Goal: Task Accomplishment & Management: Manage account settings

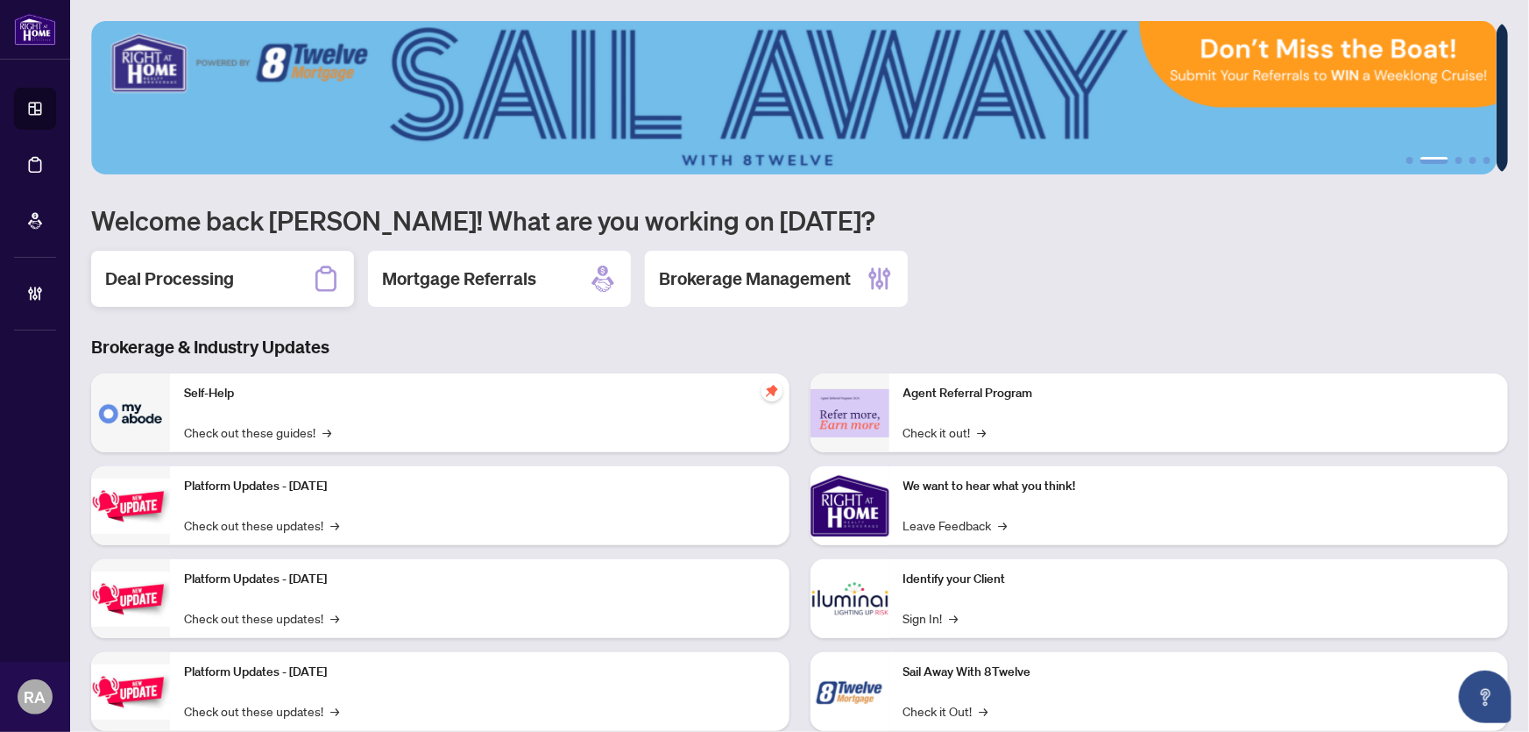
click at [209, 269] on h2 "Deal Processing" at bounding box center [169, 278] width 129 height 25
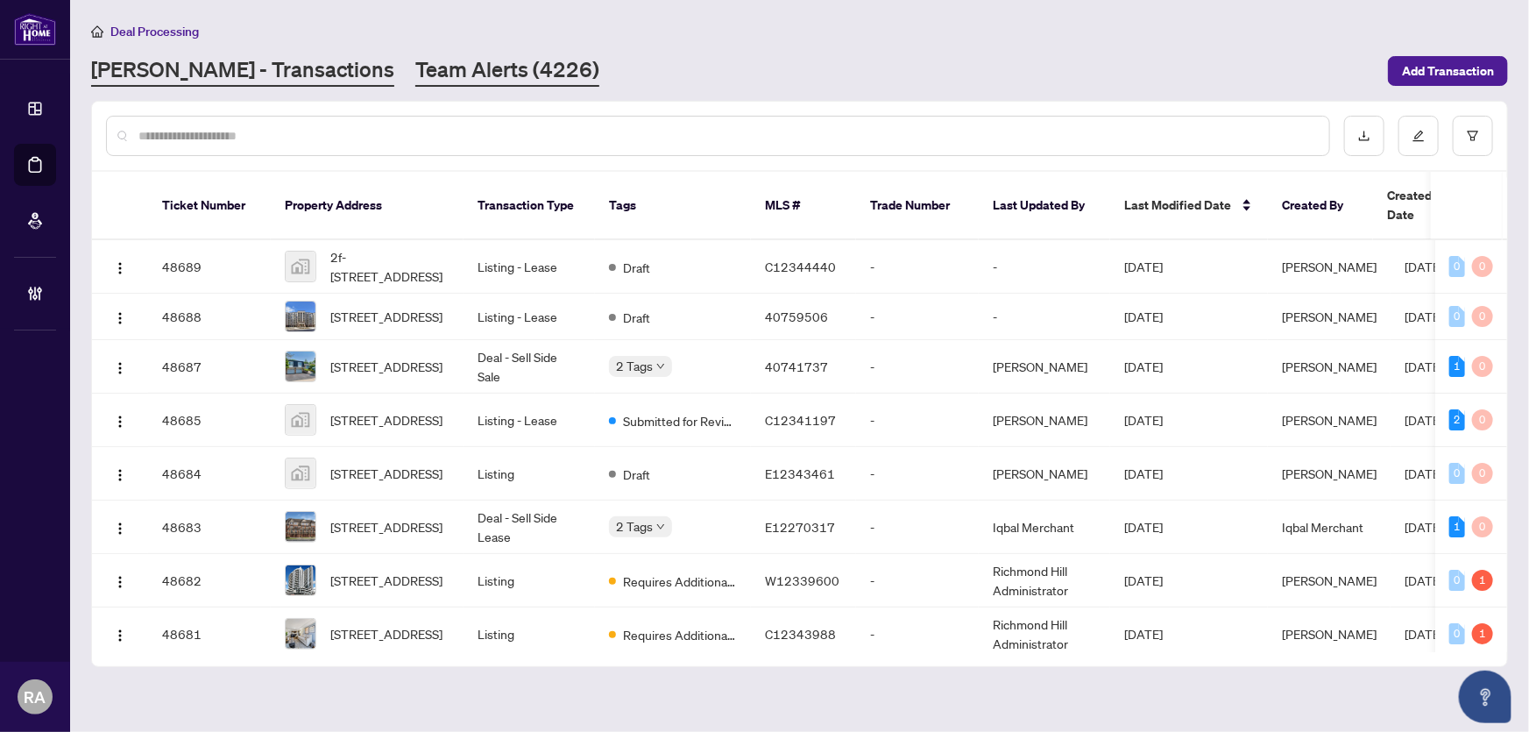
click at [447, 74] on link "Team Alerts (4226)" at bounding box center [507, 71] width 184 height 32
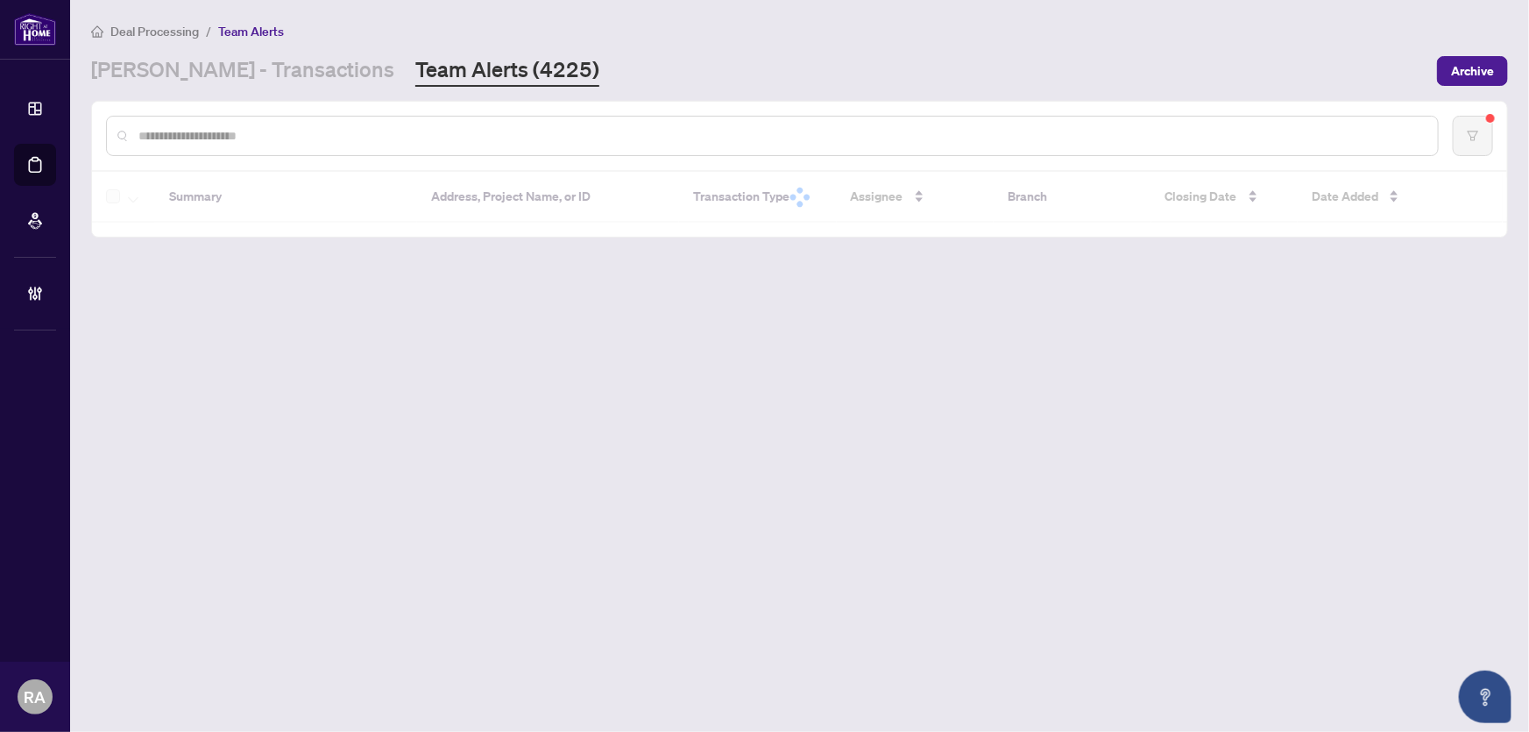
click at [639, 51] on div "Deal Processing / Team Alerts RAHR - Transactions Team Alerts (4225) Archive" at bounding box center [799, 54] width 1417 height 66
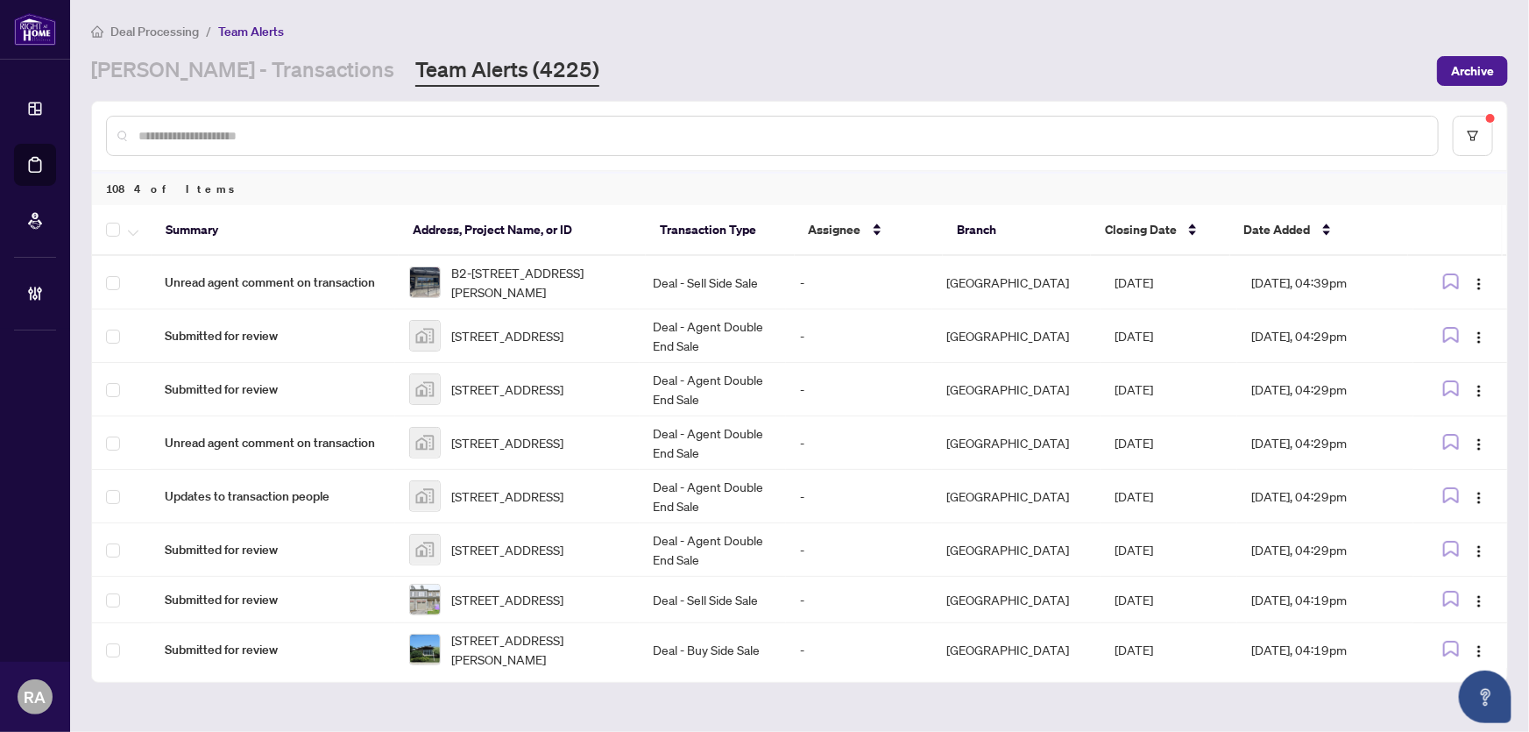
click at [262, 135] on input "text" at bounding box center [781, 135] width 1286 height 19
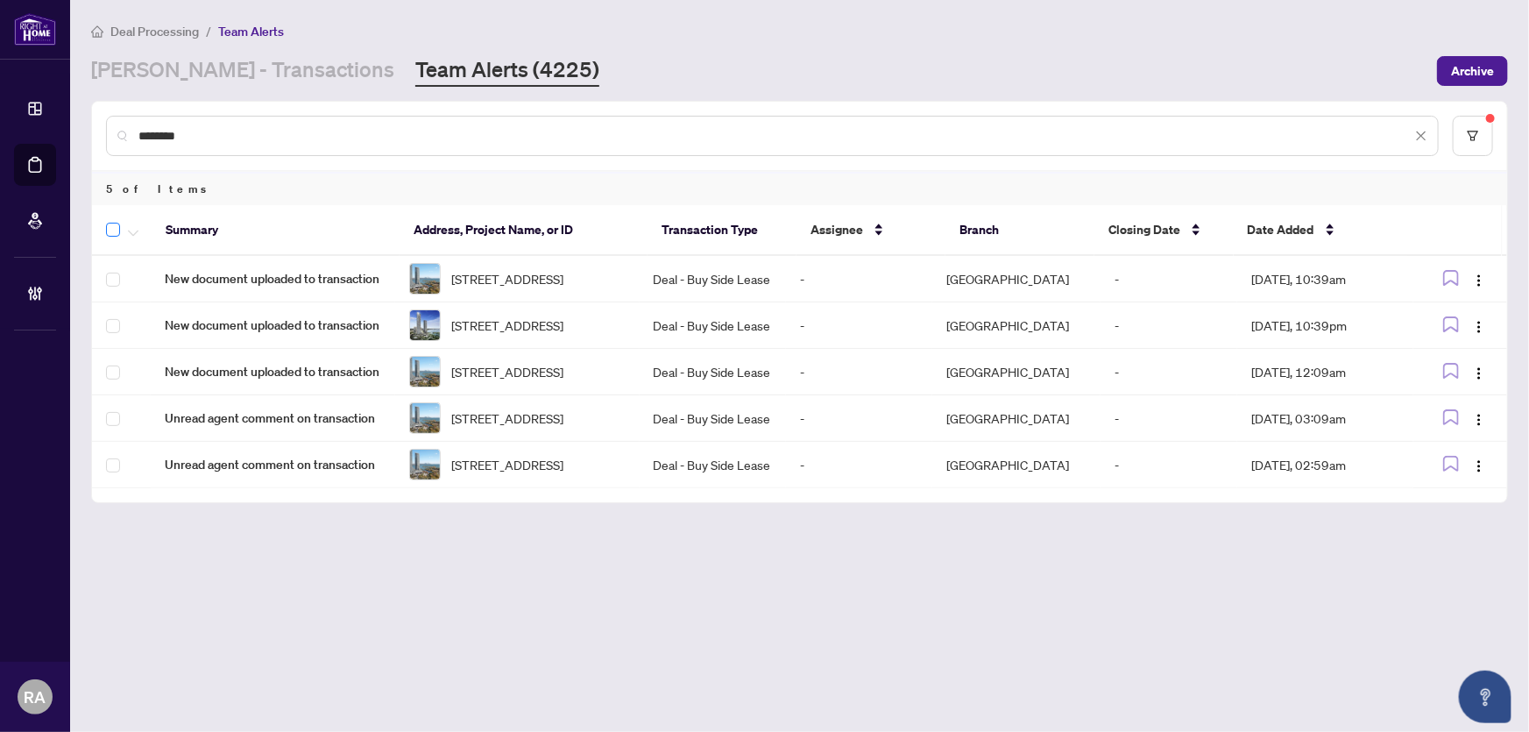
type input "********"
click at [138, 235] on span "button" at bounding box center [133, 229] width 11 height 19
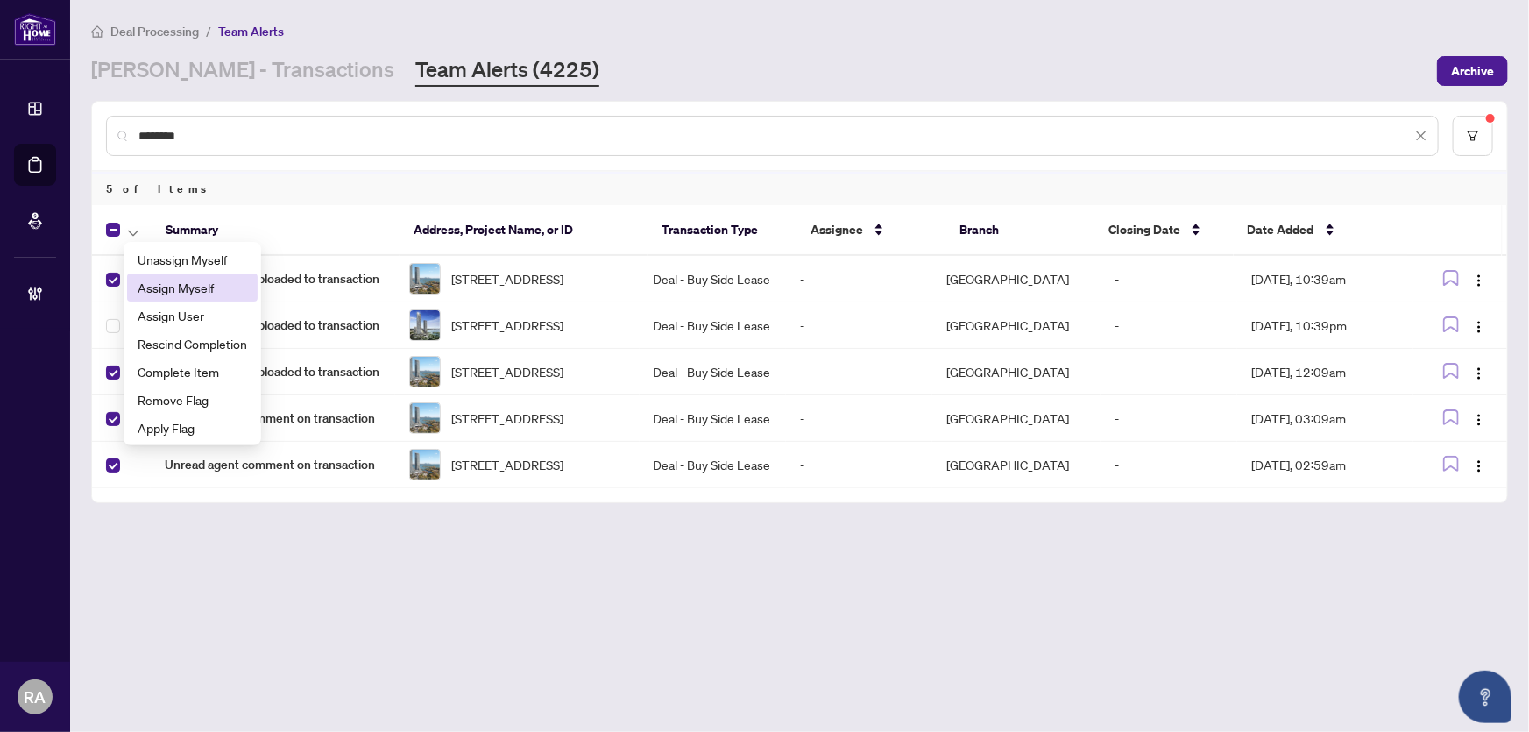
click at [188, 295] on span "Assign Myself" at bounding box center [193, 287] width 110 height 19
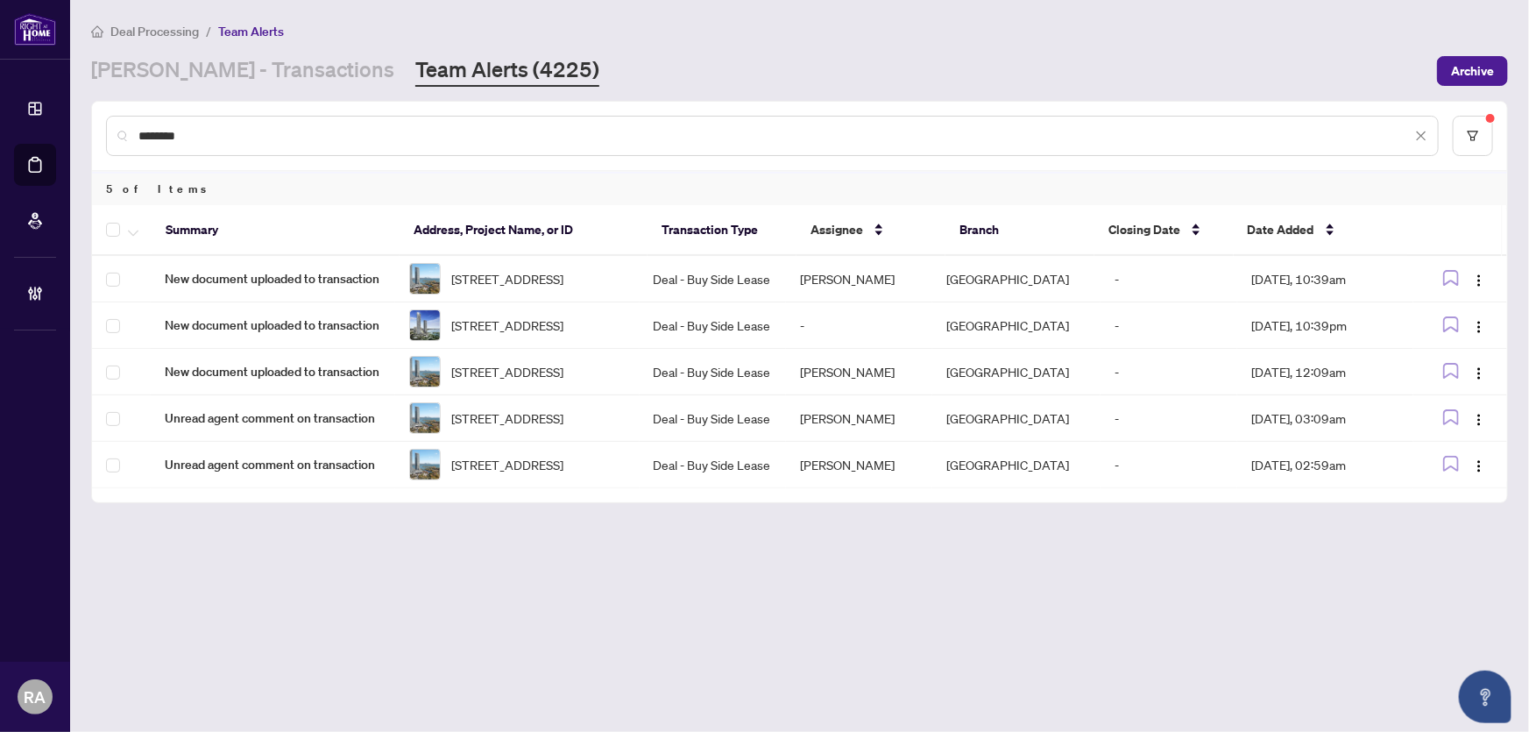
click at [250, 559] on main "Deal Processing / Team Alerts RAHR - Transactions Team Alerts (4225) Archive **…" at bounding box center [799, 366] width 1459 height 732
click at [701, 281] on td "Deal - Buy Side Lease" at bounding box center [713, 279] width 146 height 46
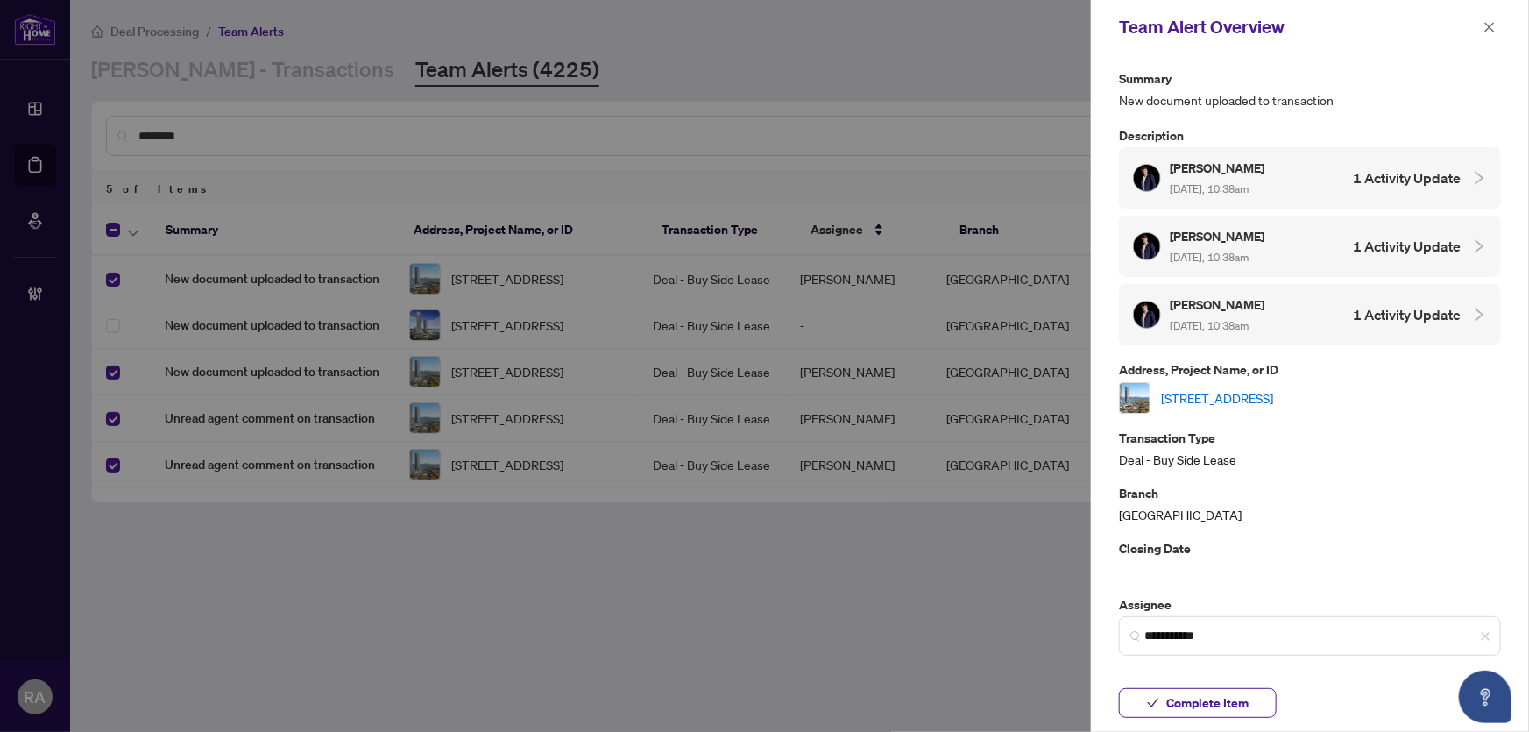
click at [1208, 392] on link "[STREET_ADDRESS]" at bounding box center [1217, 397] width 112 height 19
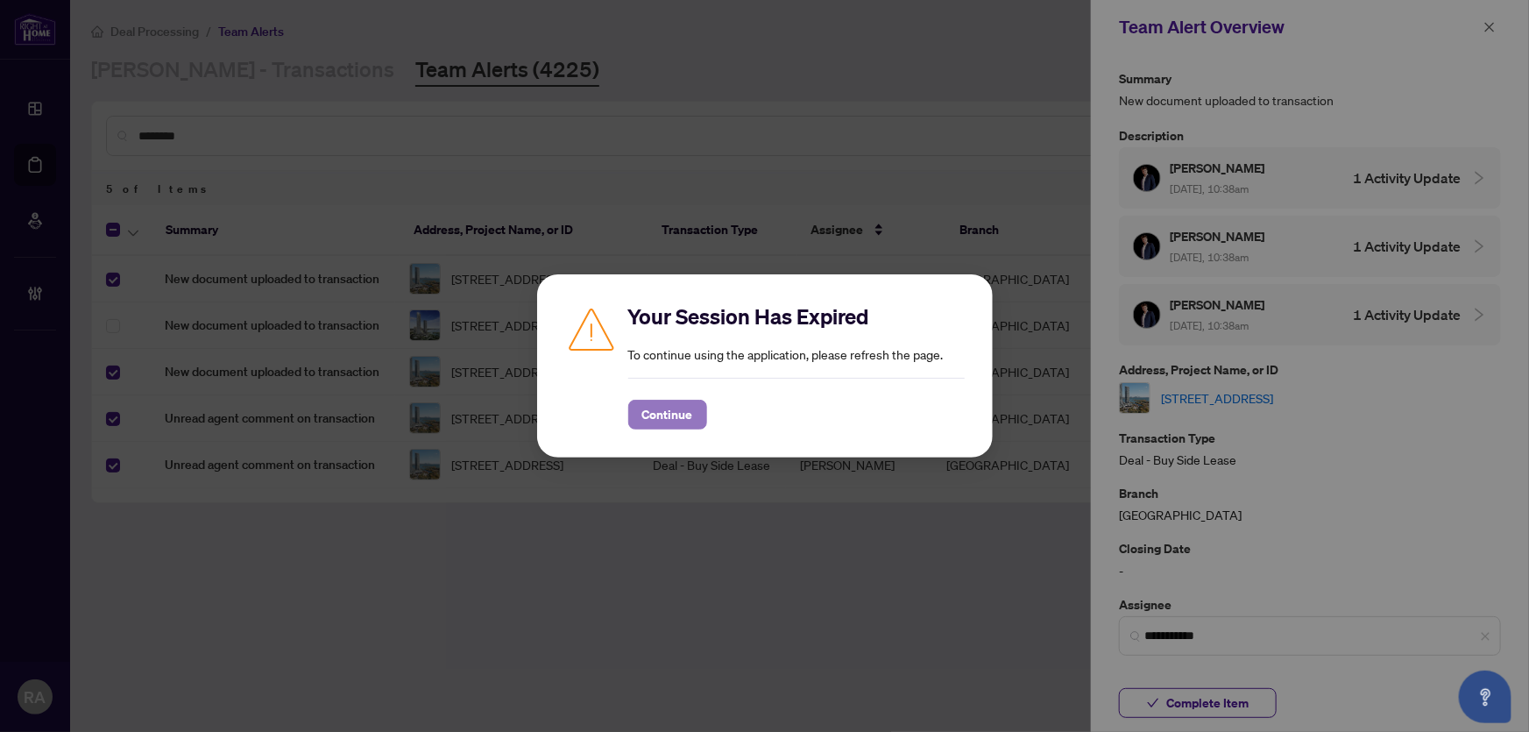
click at [671, 405] on span "Continue" at bounding box center [667, 415] width 51 height 28
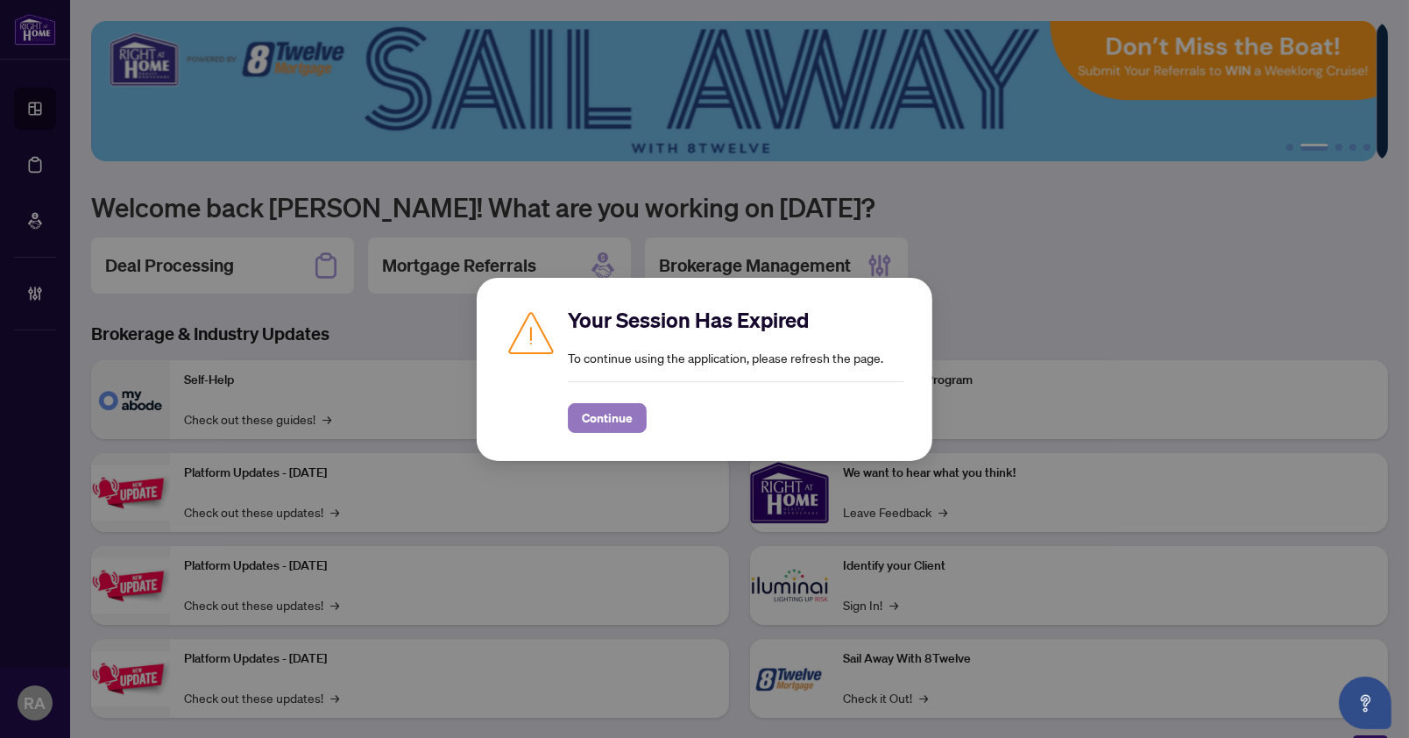
click at [589, 409] on span "Continue" at bounding box center [607, 418] width 51 height 28
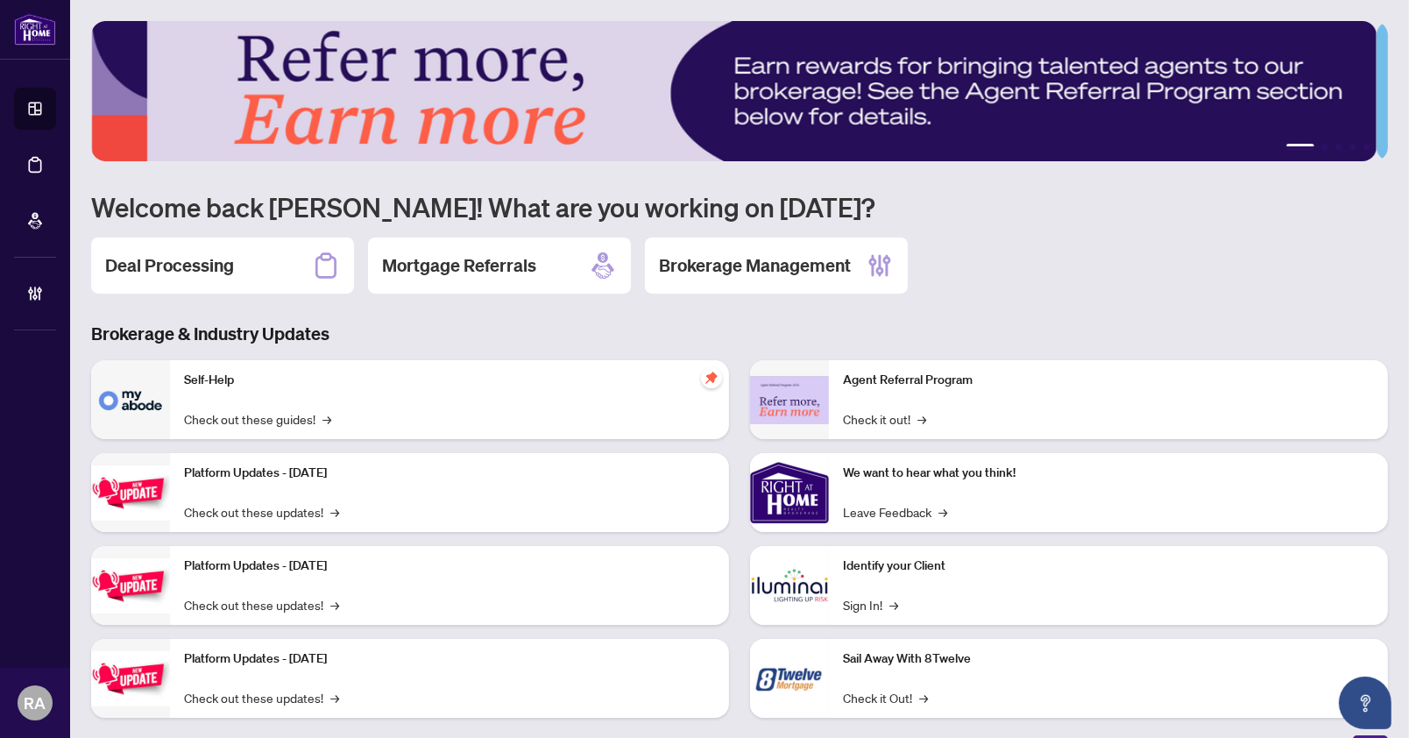
drag, startPoint x: 238, startPoint y: 248, endPoint x: 680, endPoint y: 253, distance: 442.6
click at [238, 246] on div "Deal Processing" at bounding box center [222, 266] width 263 height 56
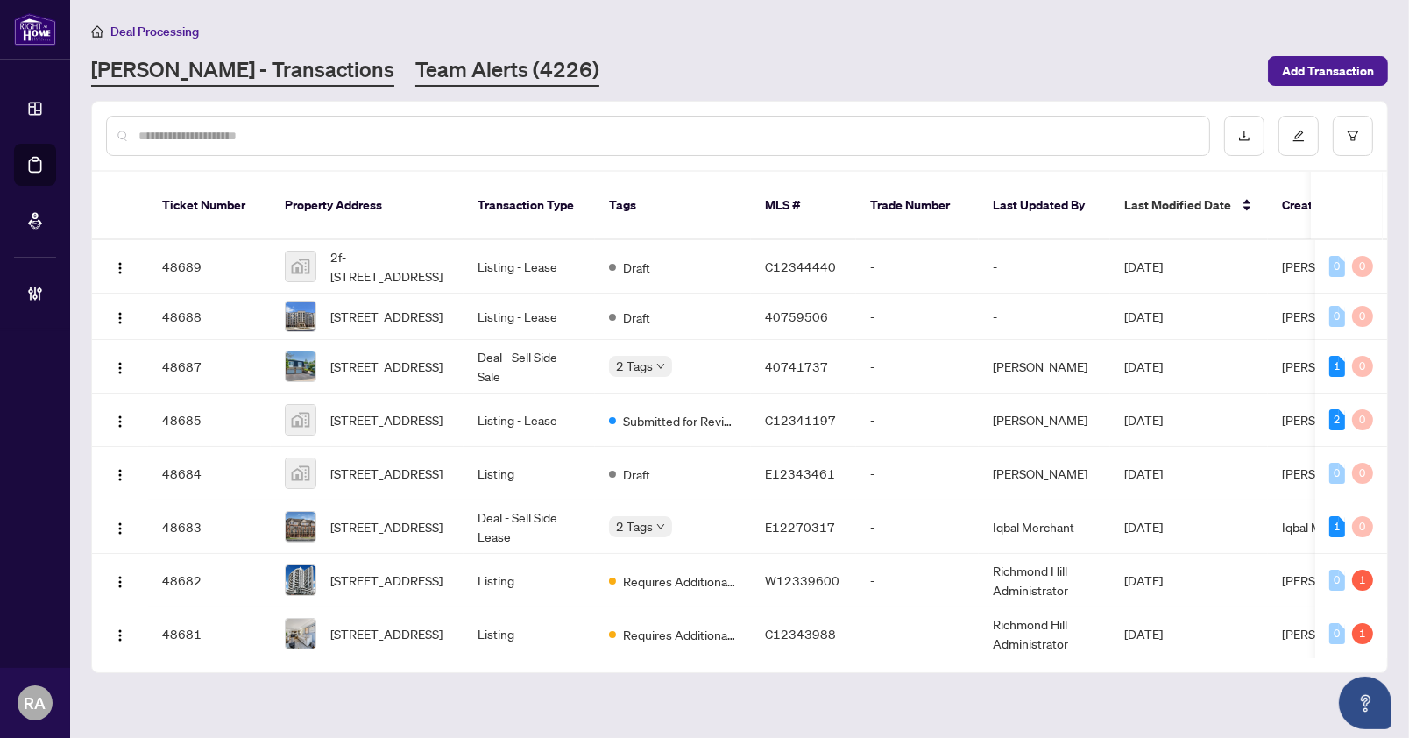
click at [415, 85] on link "Team Alerts (4226)" at bounding box center [507, 71] width 184 height 32
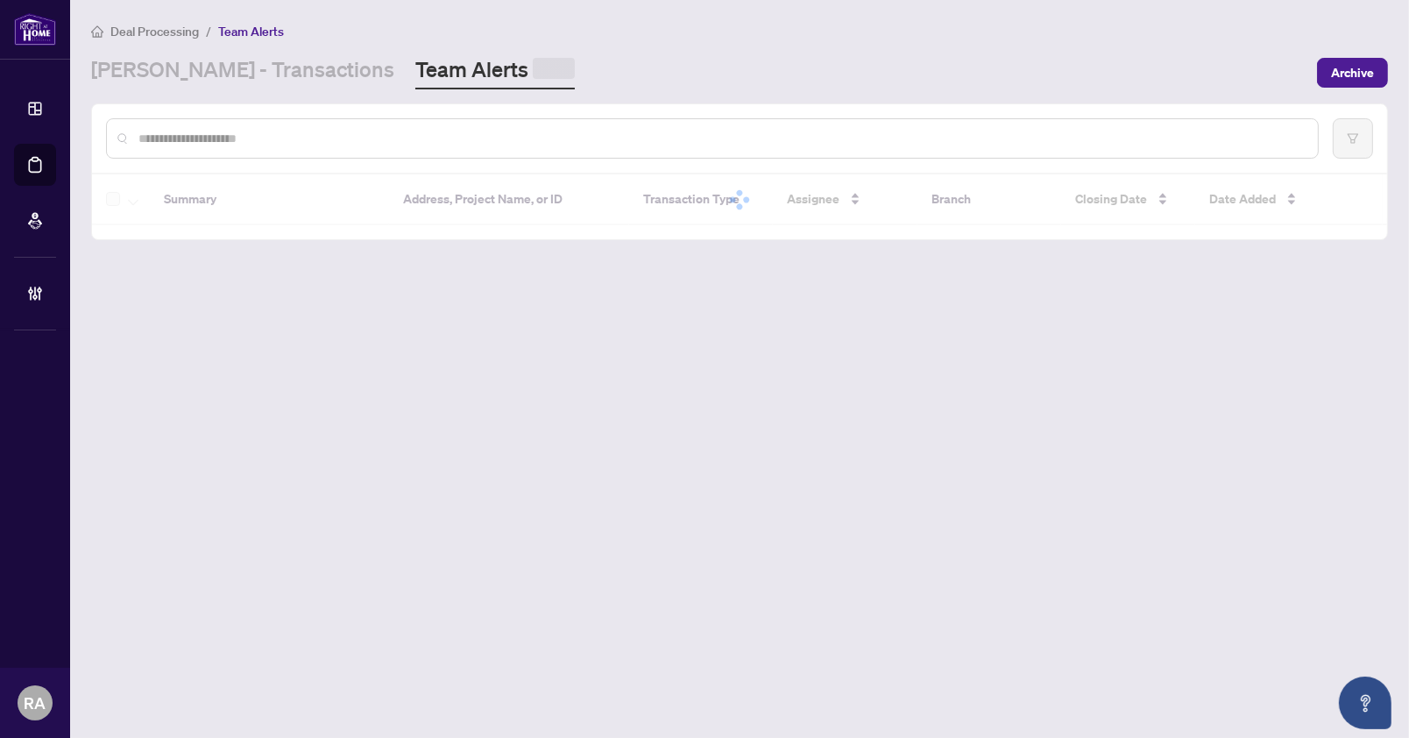
click at [725, 62] on div "RAHR - Transactions Team Alerts" at bounding box center [699, 72] width 1216 height 34
click at [725, 62] on div "RAHR - Transactions Team Alerts (4226)" at bounding box center [699, 71] width 1216 height 32
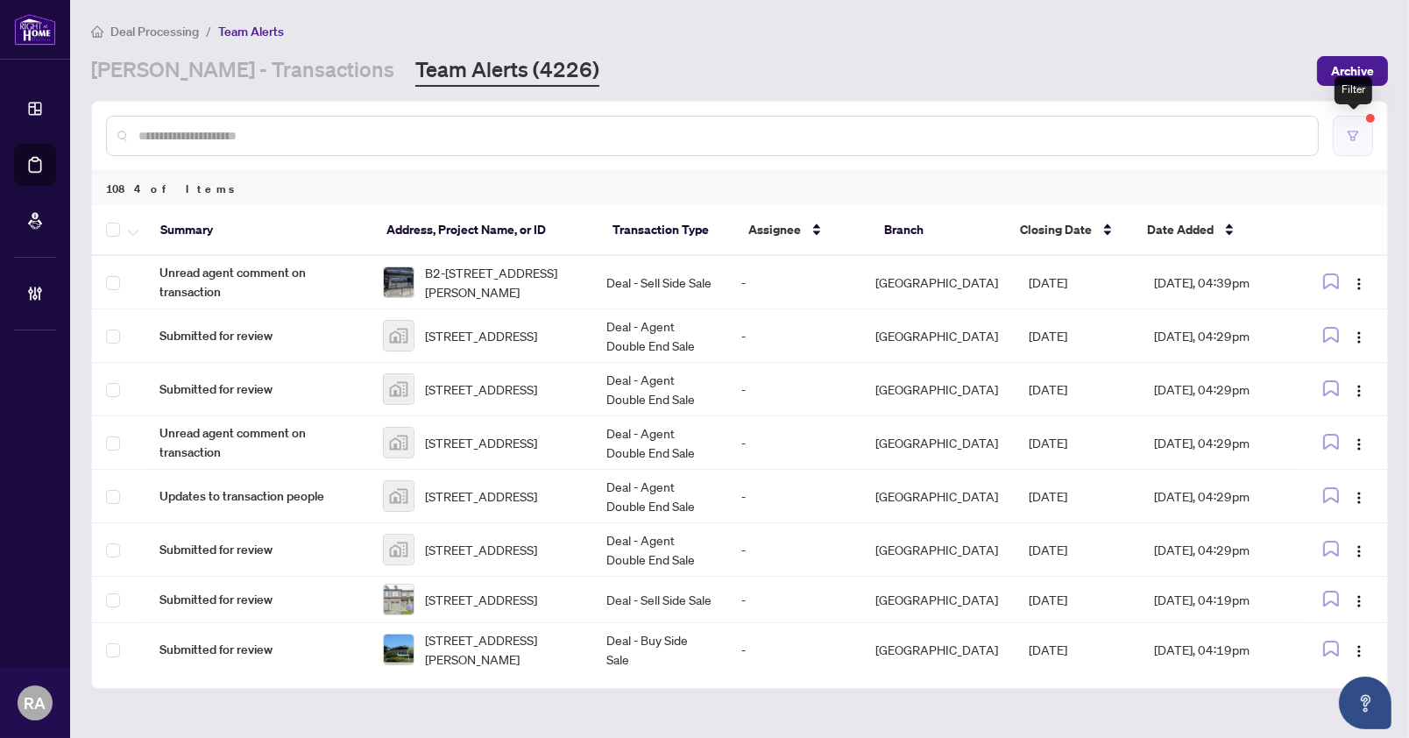
click at [1358, 137] on icon "filter" at bounding box center [1353, 136] width 12 height 12
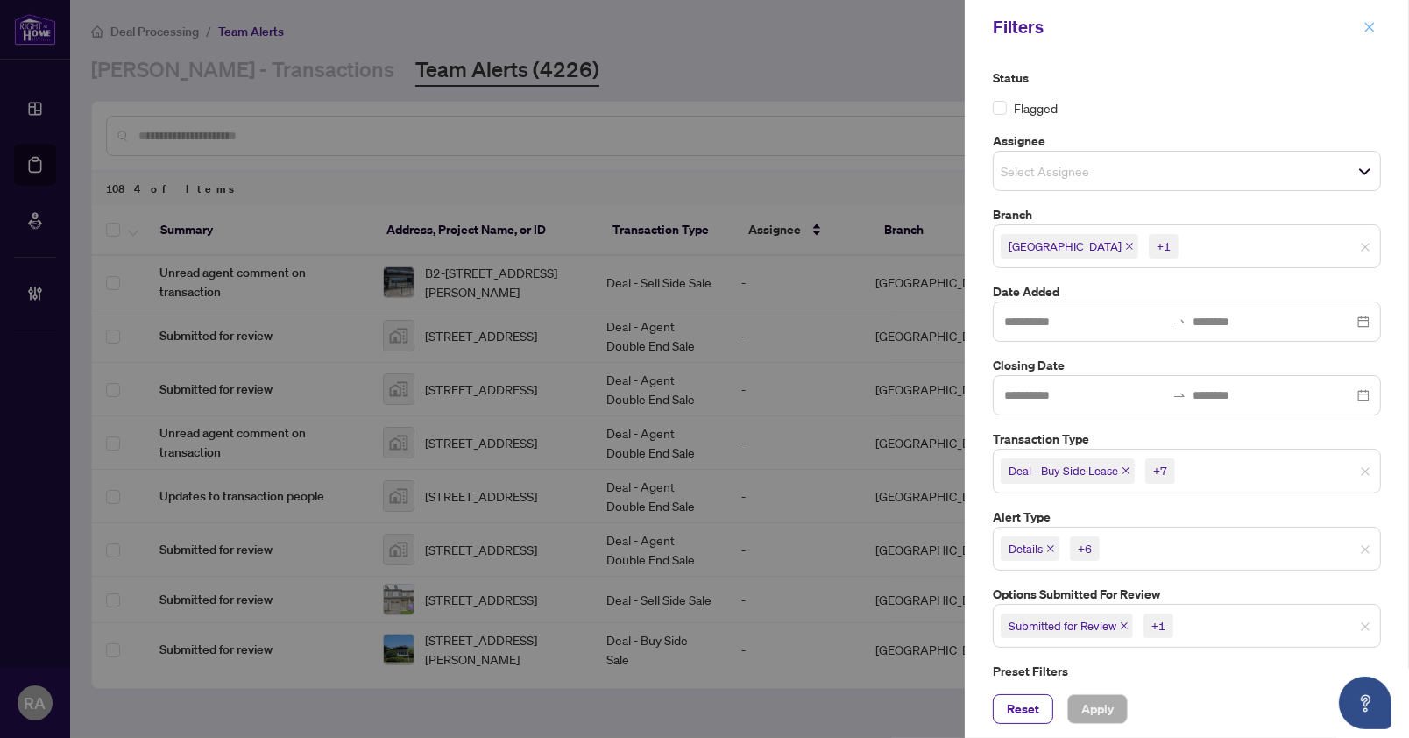
click at [1370, 24] on icon "close" at bounding box center [1370, 27] width 12 height 12
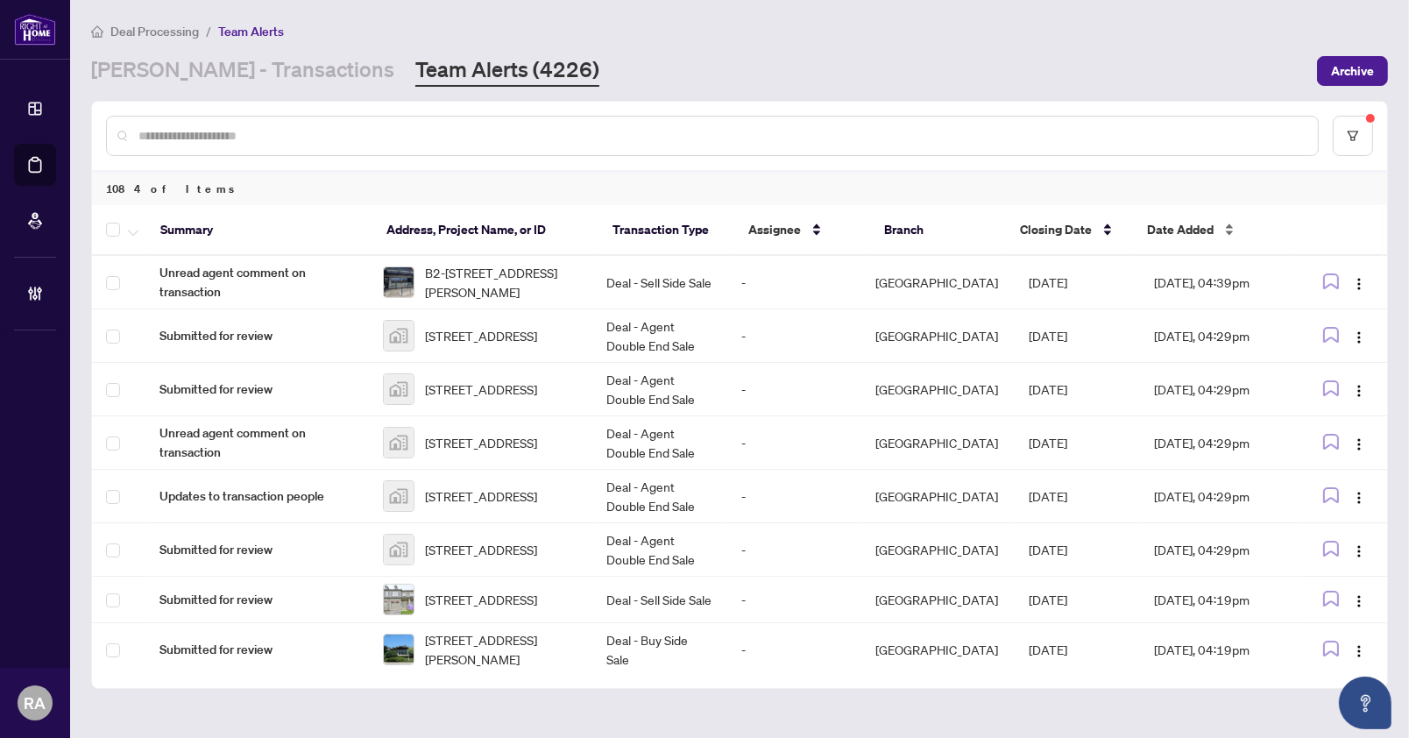
click at [1221, 228] on div "Date Added" at bounding box center [1214, 229] width 135 height 19
click at [1227, 228] on div "Date Added" at bounding box center [1214, 229] width 135 height 19
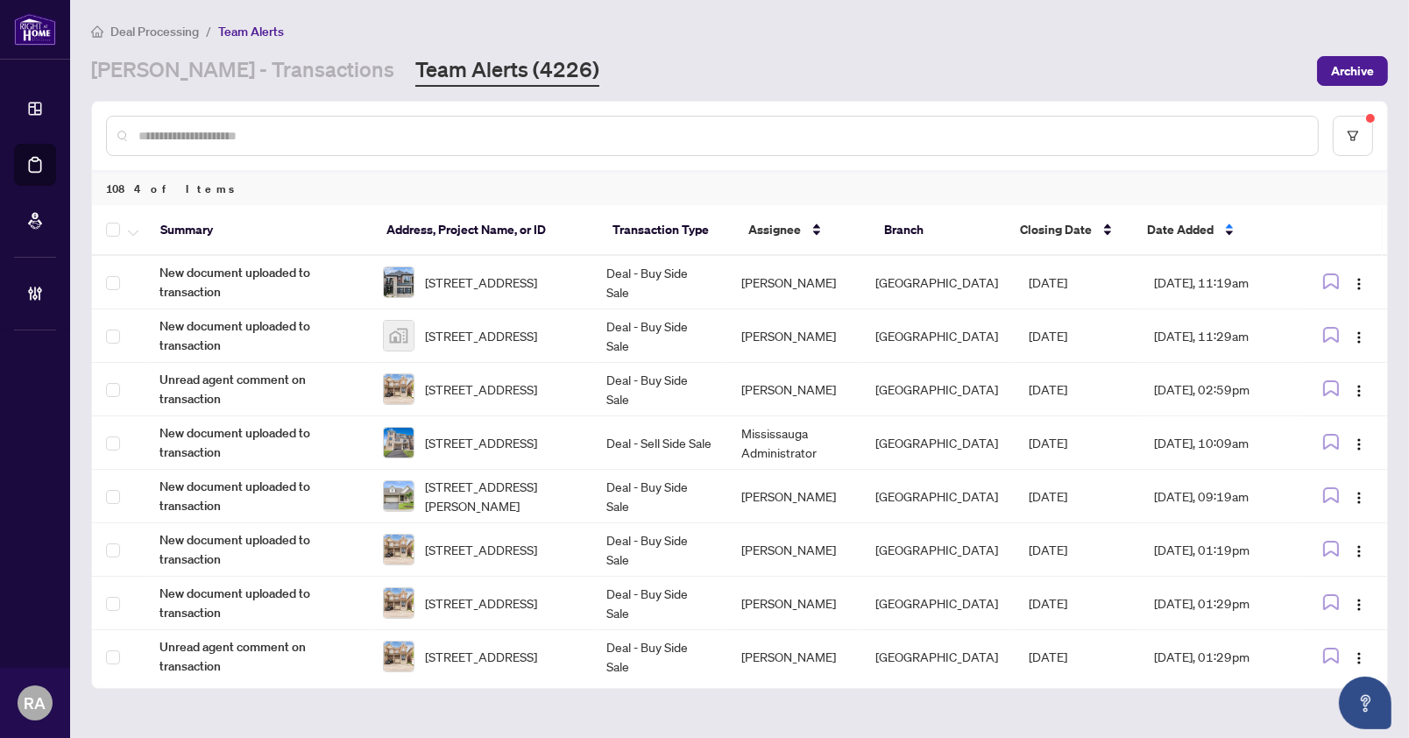
click at [1203, 71] on div "[PERSON_NAME] - Transactions Team Alerts (4226)" at bounding box center [699, 71] width 1216 height 32
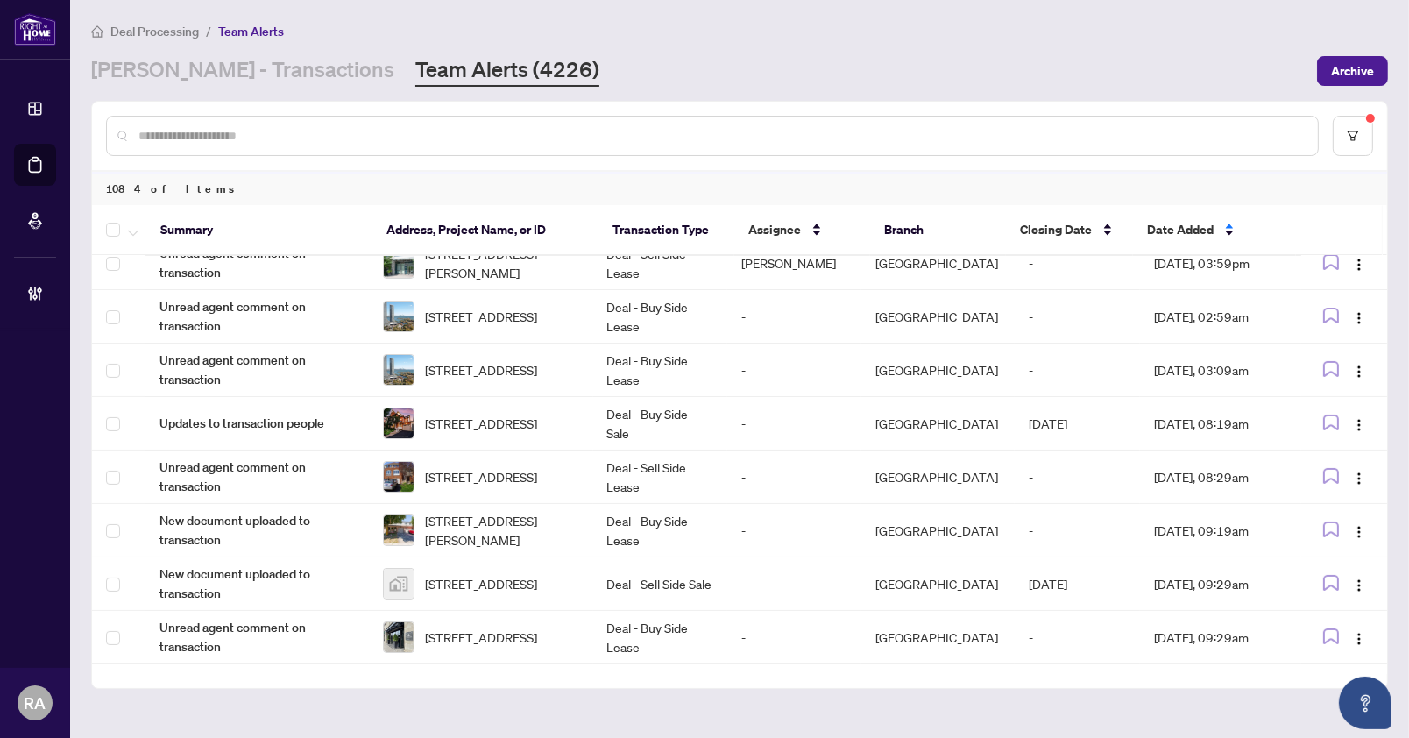
scroll to position [454, 0]
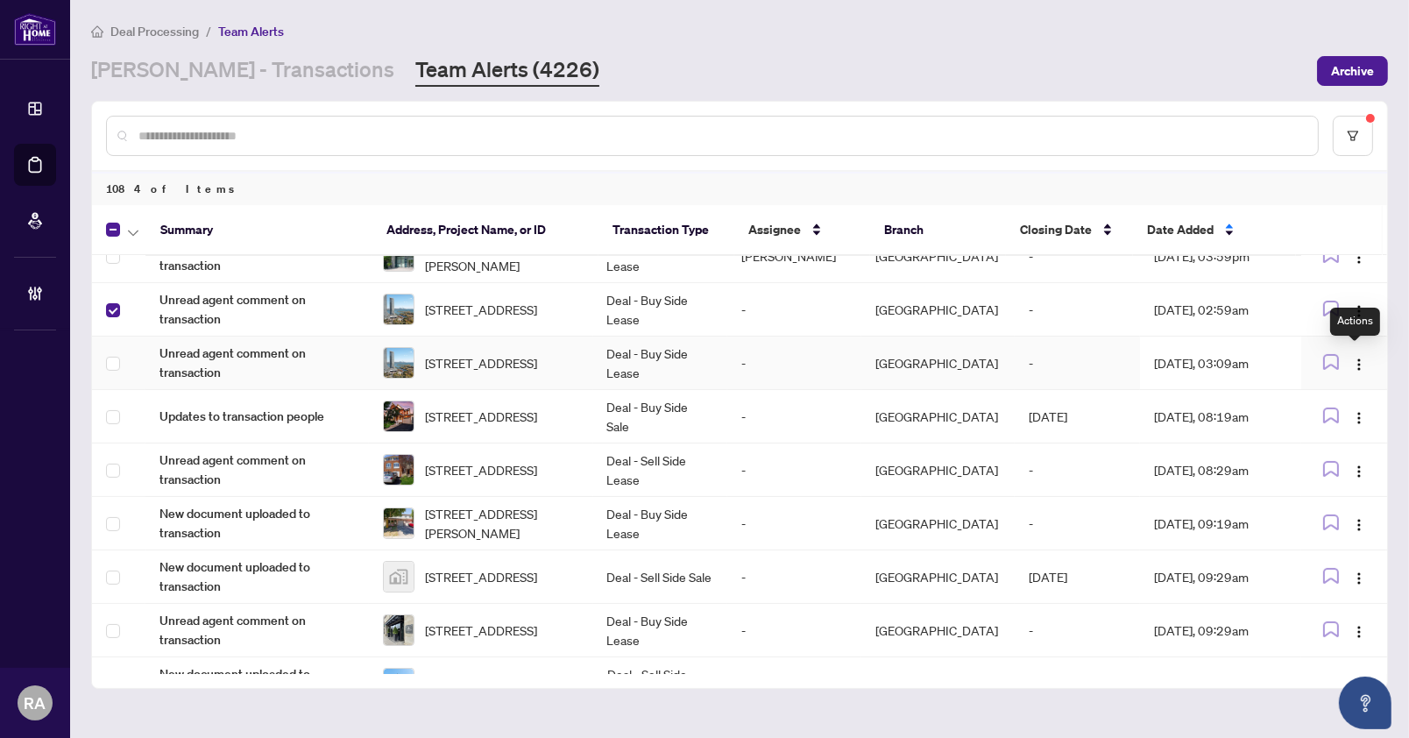
click at [1359, 316] on div "Actions" at bounding box center [1355, 322] width 50 height 28
click at [1356, 305] on img "button" at bounding box center [1359, 311] width 14 height 14
click at [1335, 393] on span "Complete Item" at bounding box center [1314, 397] width 82 height 19
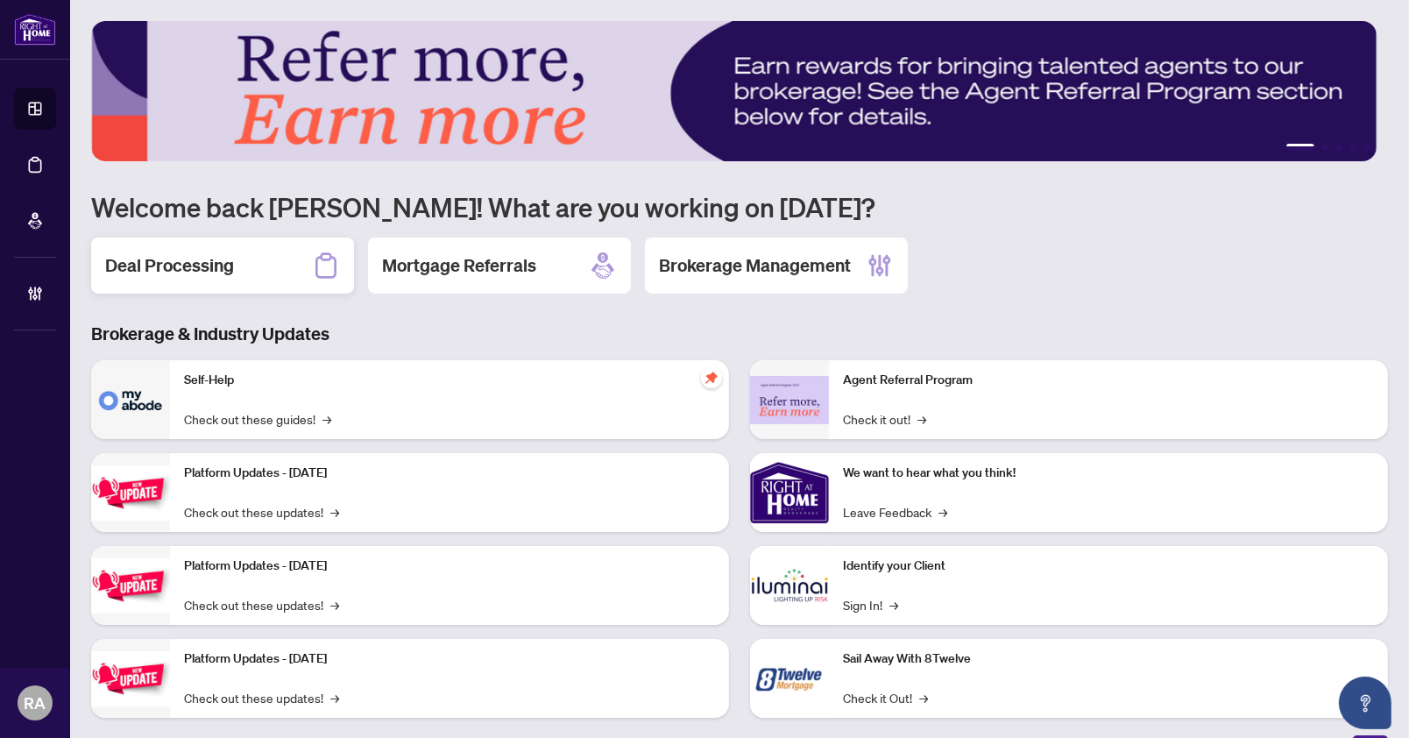
click at [198, 272] on h2 "Deal Processing" at bounding box center [169, 265] width 129 height 25
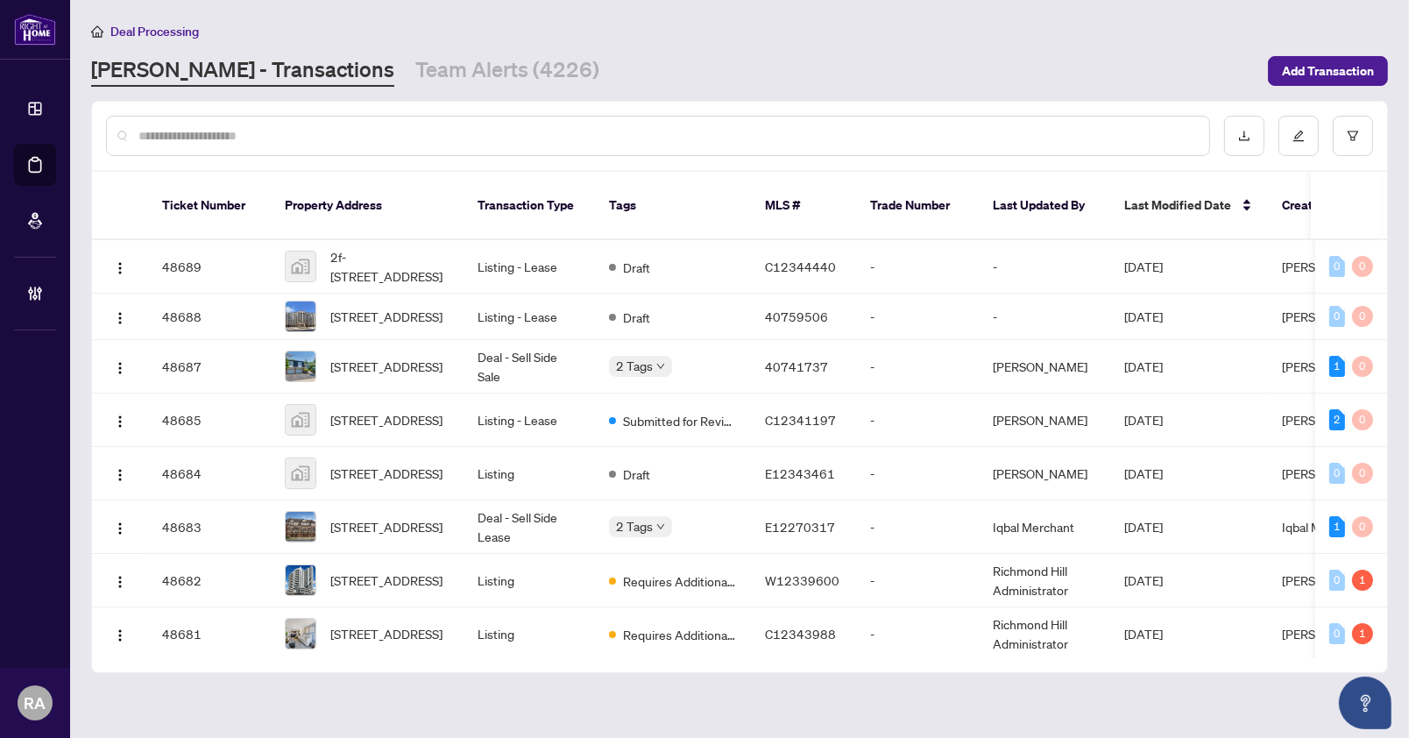
click at [787, 52] on div "Deal Processing RAHR - Transactions Team Alerts (4226) Add Transaction" at bounding box center [739, 54] width 1297 height 66
click at [649, 127] on input "text" at bounding box center [666, 135] width 1057 height 19
paste input "*******"
type input "*******"
click at [693, 61] on div "RAHR - Transactions Team Alerts (4226)" at bounding box center [674, 71] width 1167 height 32
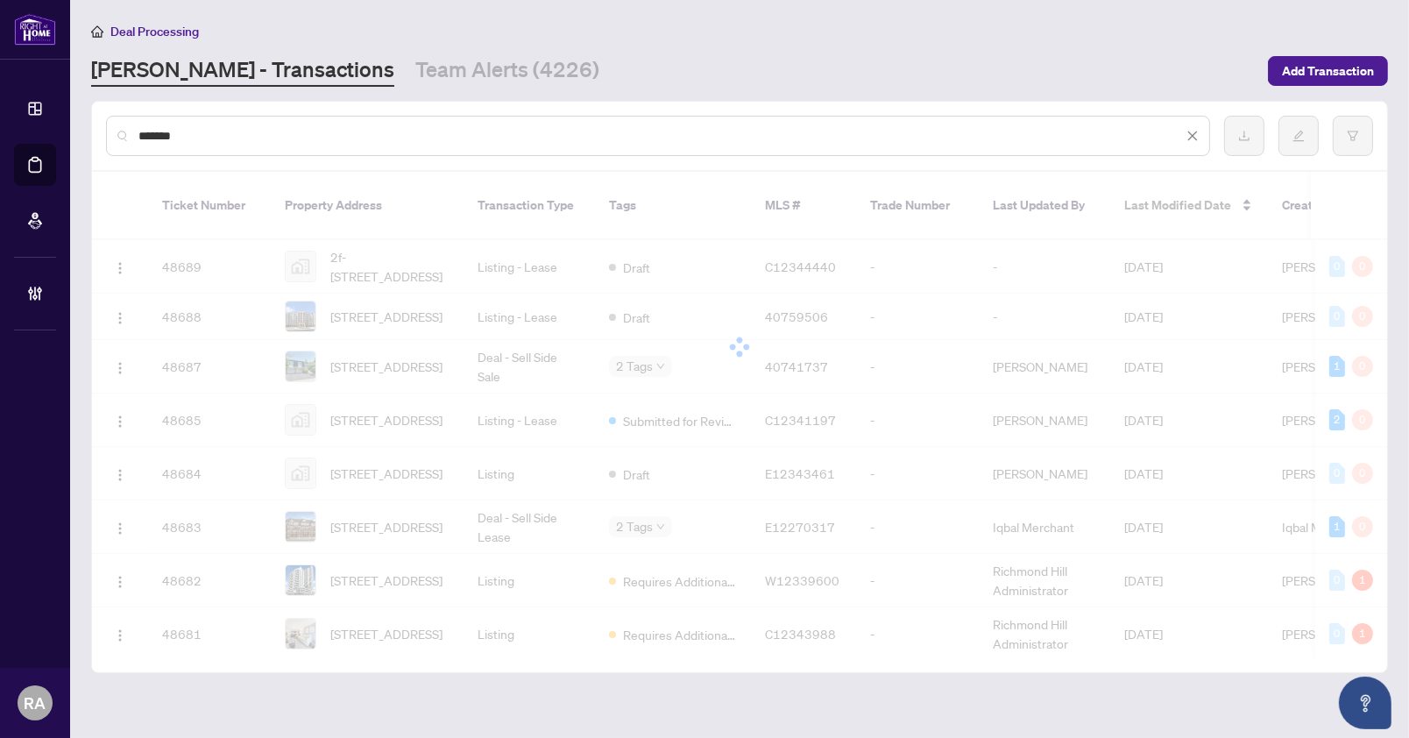
click at [710, 58] on div "RAHR - Transactions Team Alerts (4226)" at bounding box center [674, 71] width 1167 height 32
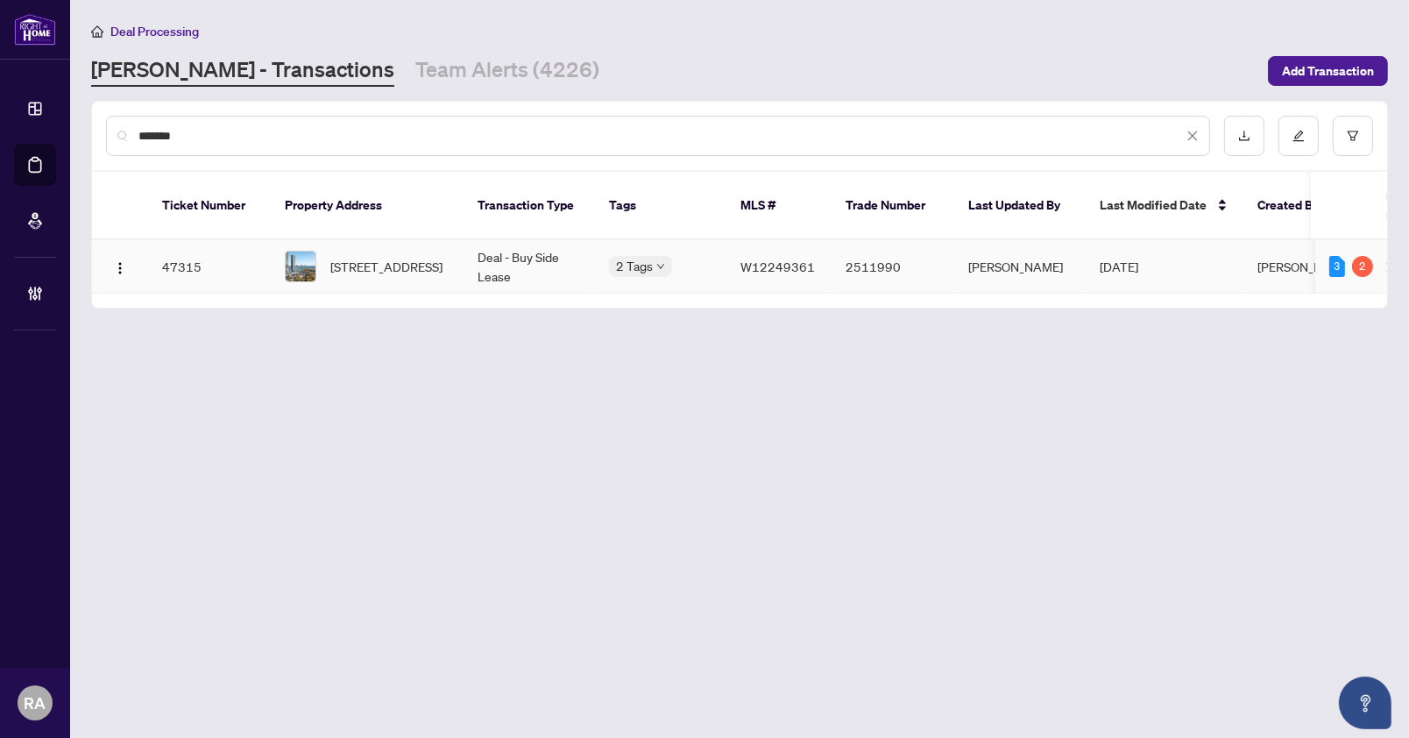
click at [477, 240] on td "Deal - Buy Side Lease" at bounding box center [529, 266] width 131 height 53
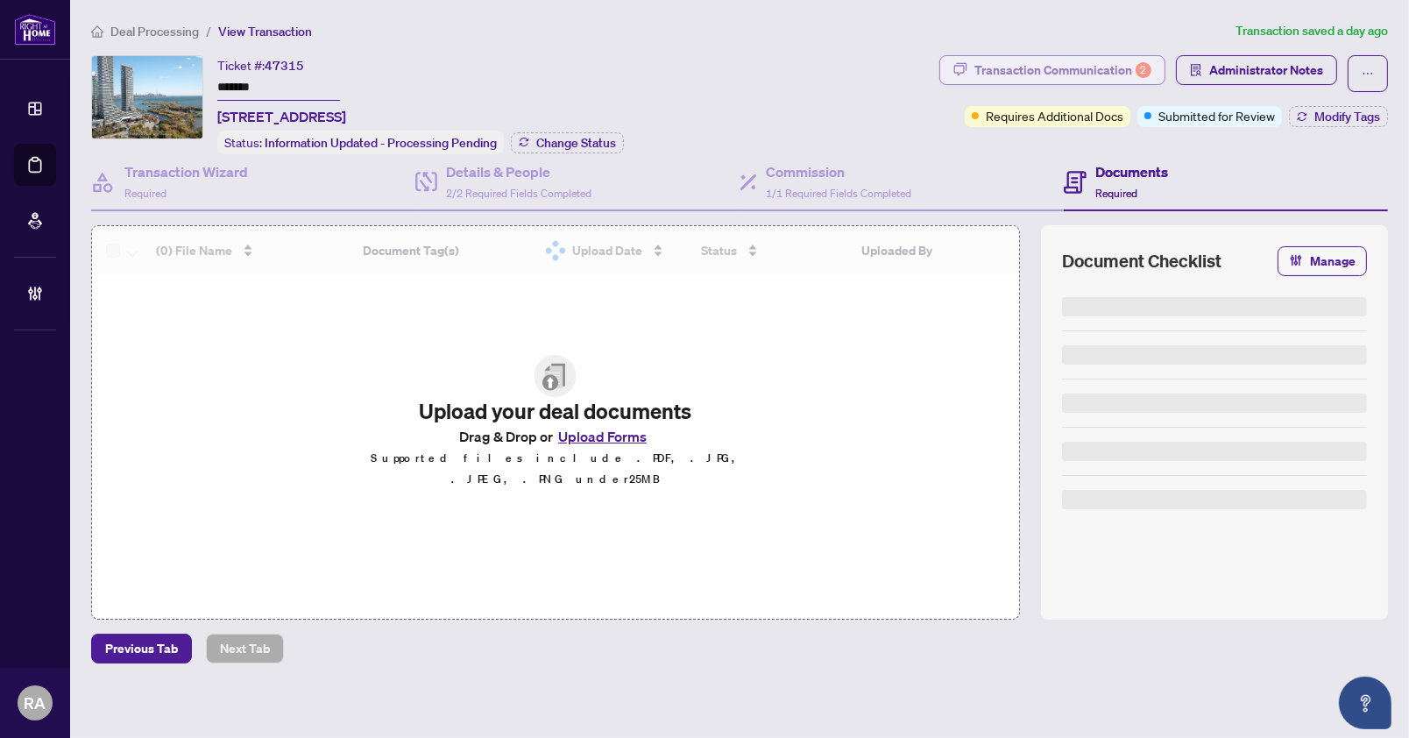
click at [1046, 73] on div "Transaction Communication 2" at bounding box center [1063, 70] width 177 height 28
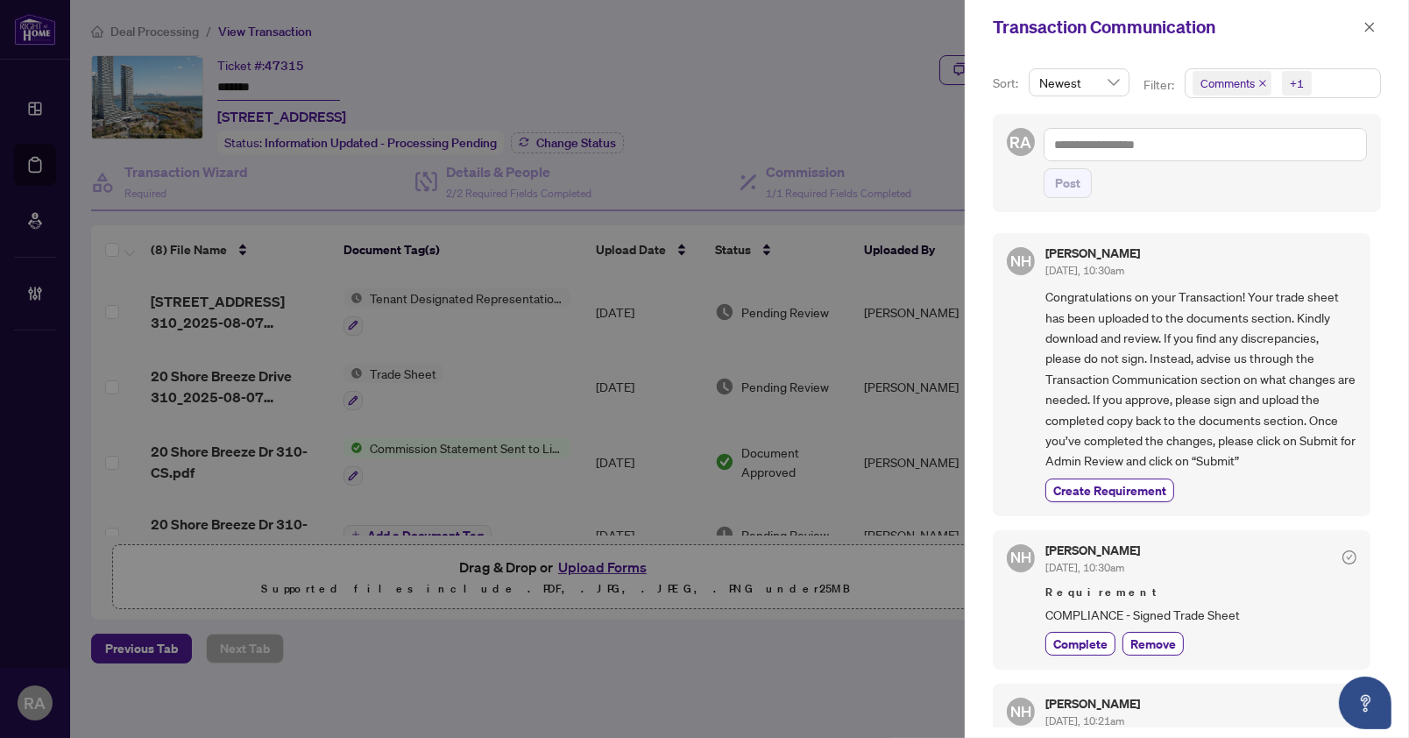
click at [1323, 86] on span "Comments +1" at bounding box center [1283, 83] width 195 height 28
click at [1202, 178] on span "Select Requirements" at bounding box center [1202, 181] width 14 height 14
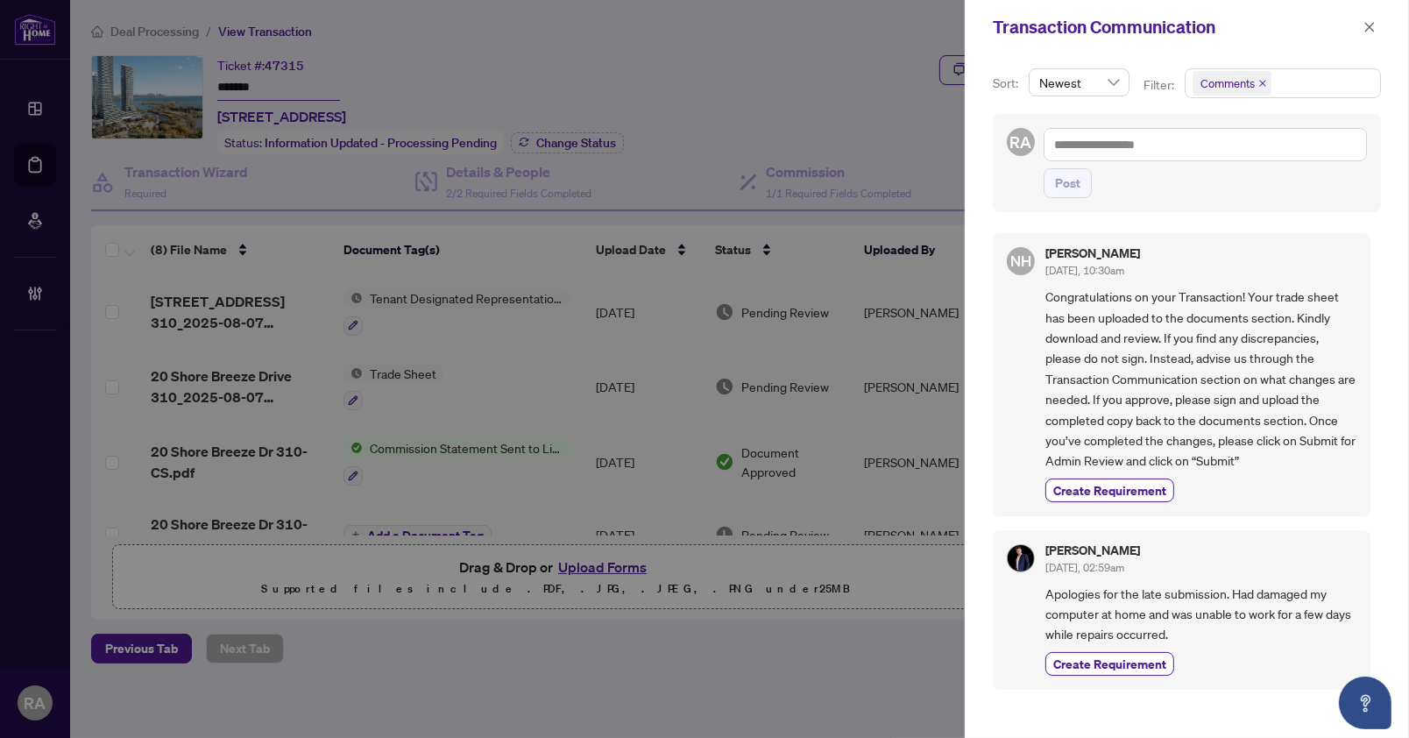
click at [1164, 302] on span "Congratulations on your Transaction! Your trade sheet has been uploaded to the …" at bounding box center [1201, 379] width 311 height 184
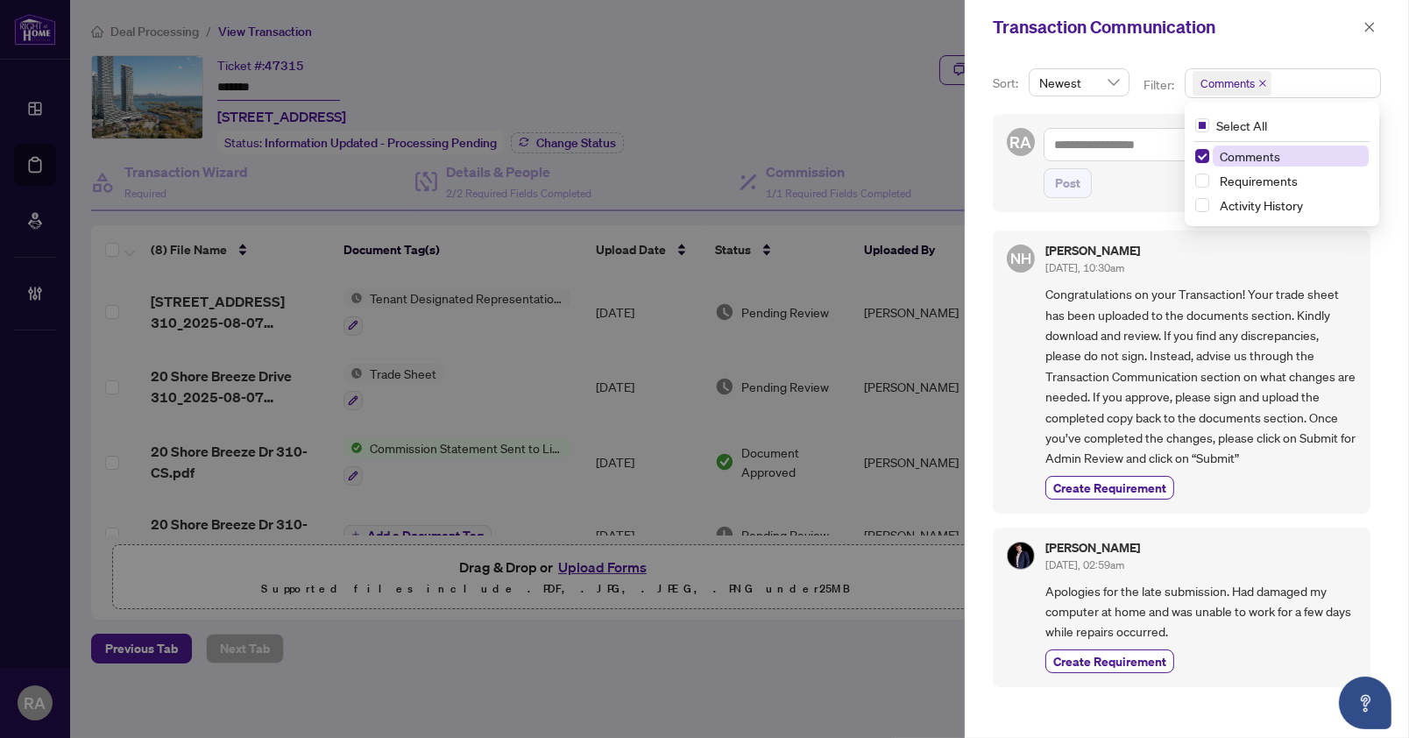
click at [1249, 88] on span "Comments" at bounding box center [1228, 83] width 54 height 18
click at [1206, 174] on span "Select Requirements" at bounding box center [1202, 181] width 14 height 14
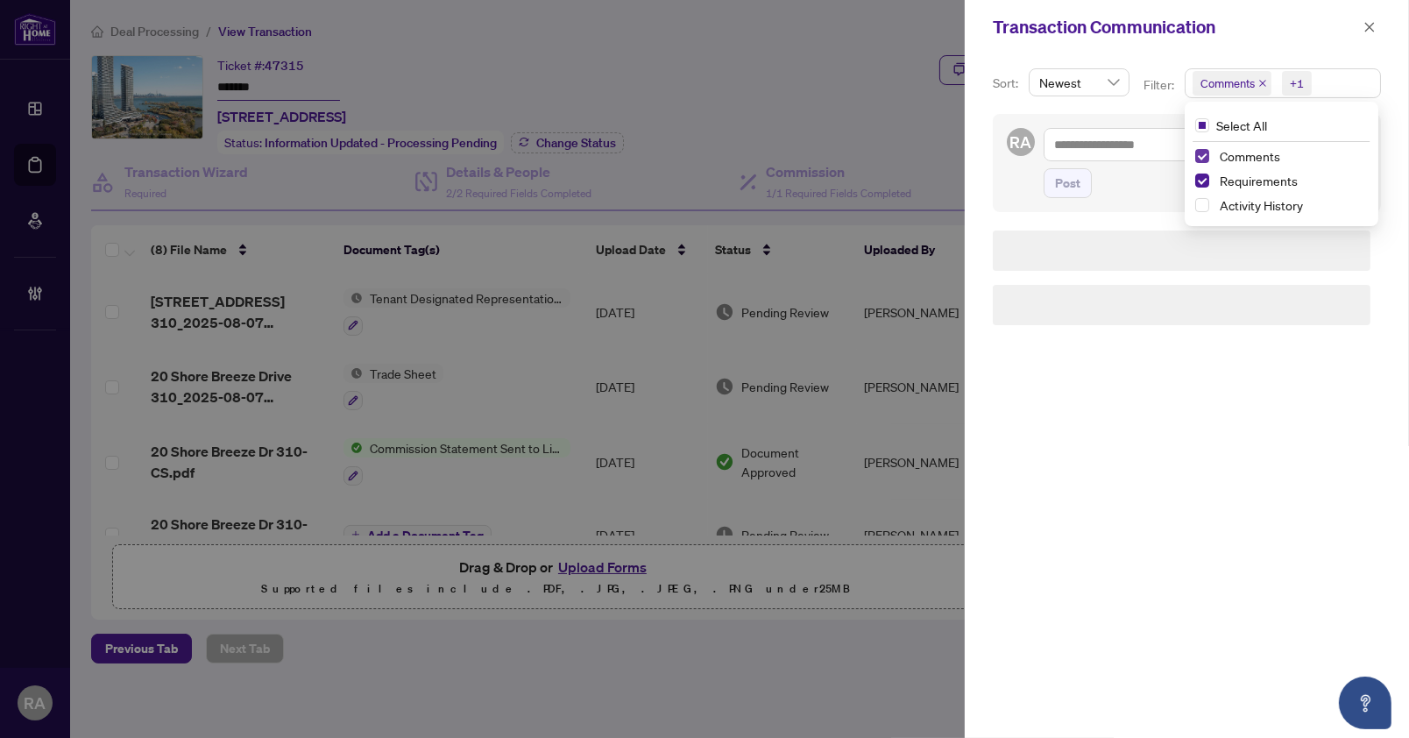
click at [1202, 156] on span "Select Comments" at bounding box center [1202, 156] width 14 height 14
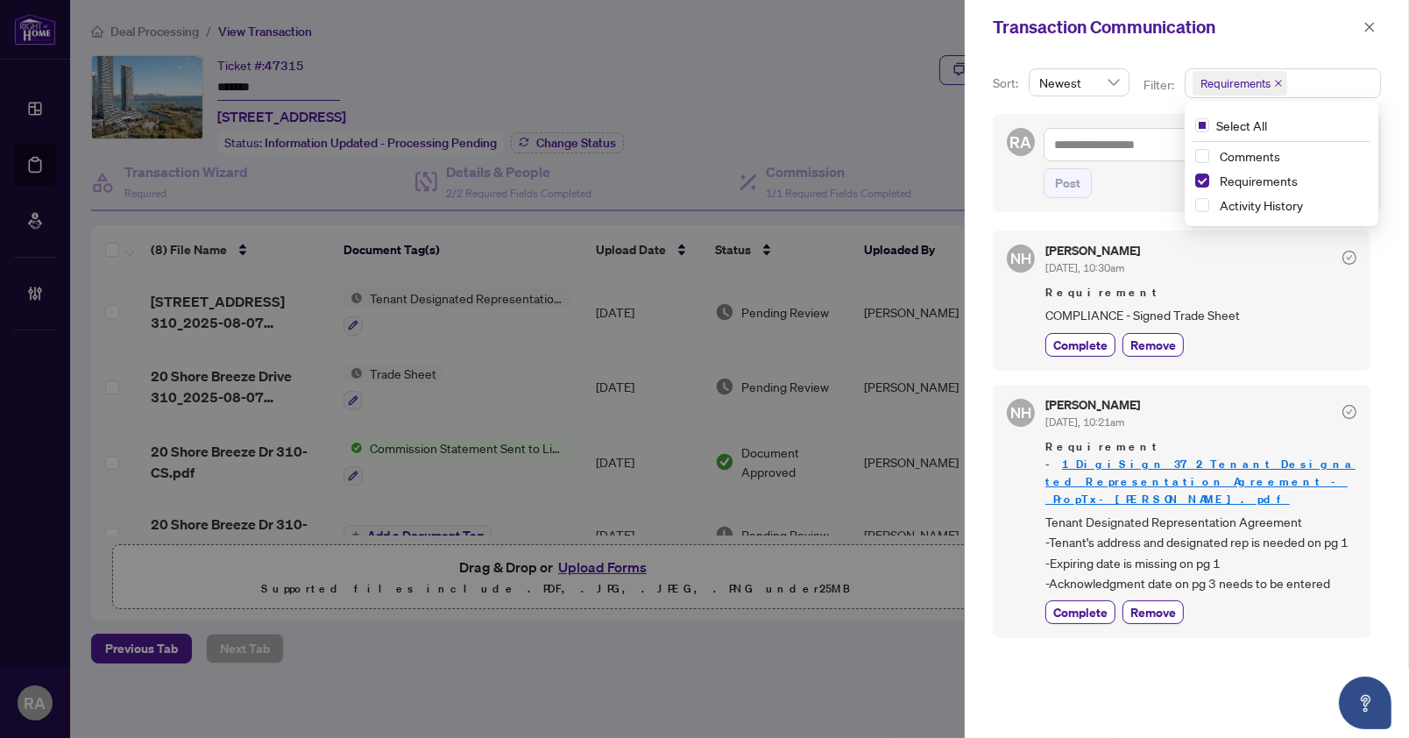
click at [1154, 201] on div "RA Post" at bounding box center [1187, 163] width 388 height 98
click at [1361, 120] on div "RA Post" at bounding box center [1187, 163] width 388 height 98
click at [1370, 25] on icon "close" at bounding box center [1370, 27] width 12 height 12
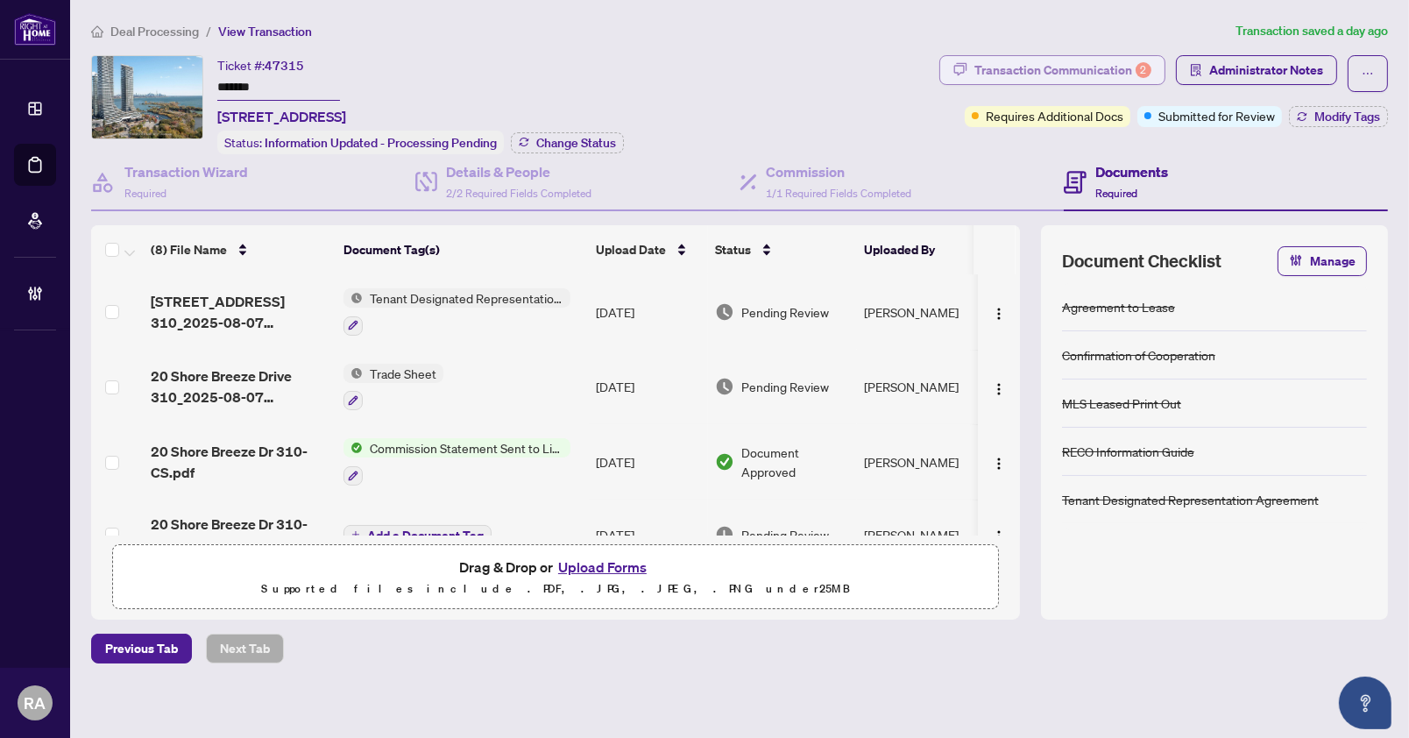
click at [1047, 63] on div "Transaction Communication 2" at bounding box center [1063, 70] width 177 height 28
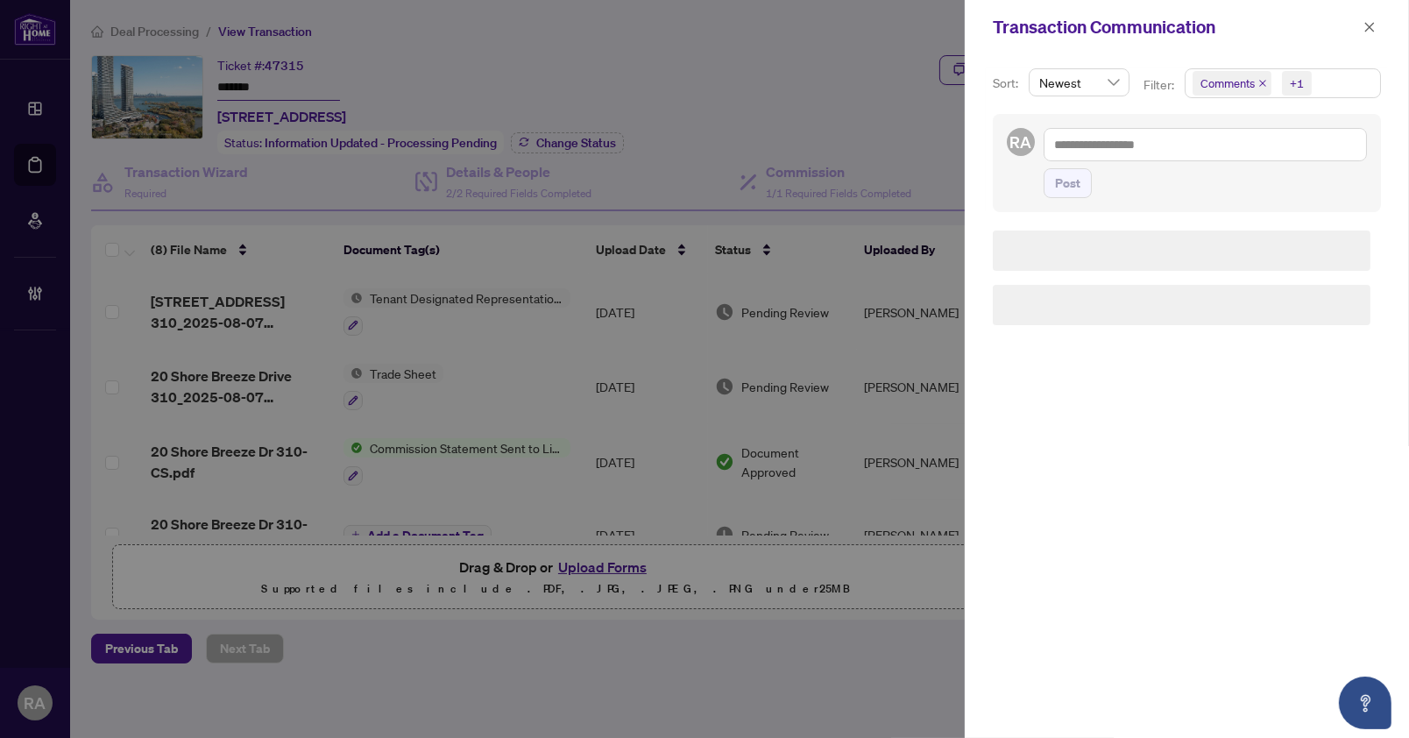
click at [1329, 88] on span "Comments +1" at bounding box center [1283, 83] width 195 height 28
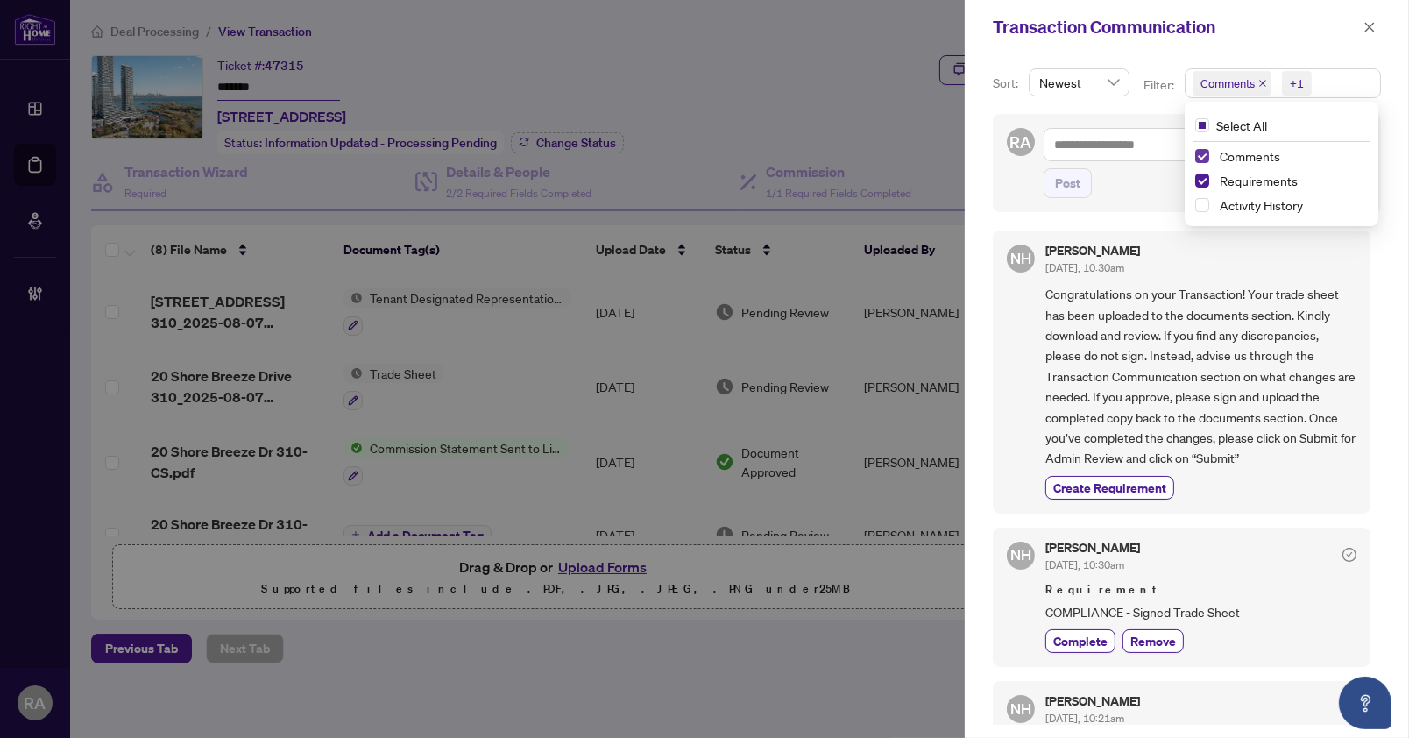
click at [1198, 153] on span "Select Comments" at bounding box center [1202, 156] width 14 height 14
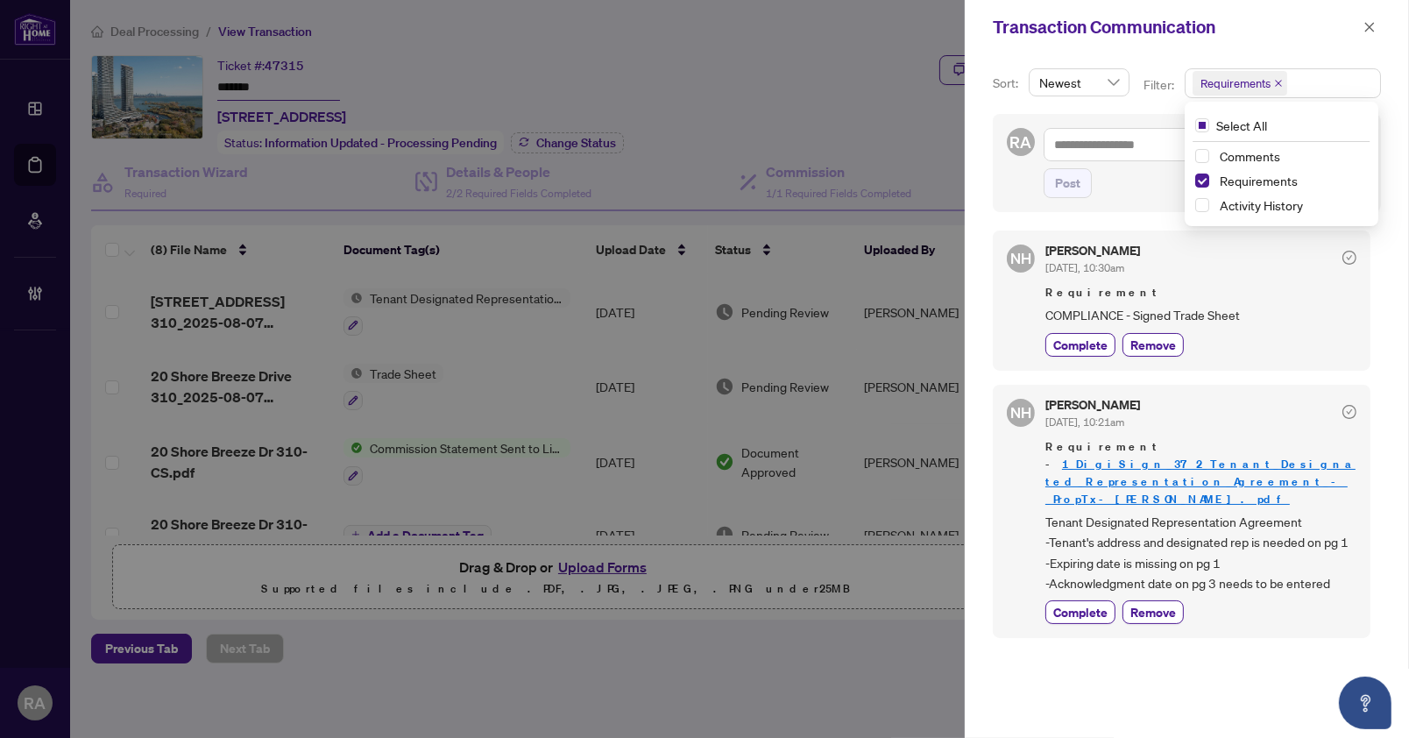
click at [1156, 228] on div "NH Nazia Hossain Aug/06/2025, 10:30am Requirement COMPLIANCE - Signed Trade She…" at bounding box center [1187, 472] width 388 height 505
click at [1087, 340] on span "Complete" at bounding box center [1080, 345] width 54 height 18
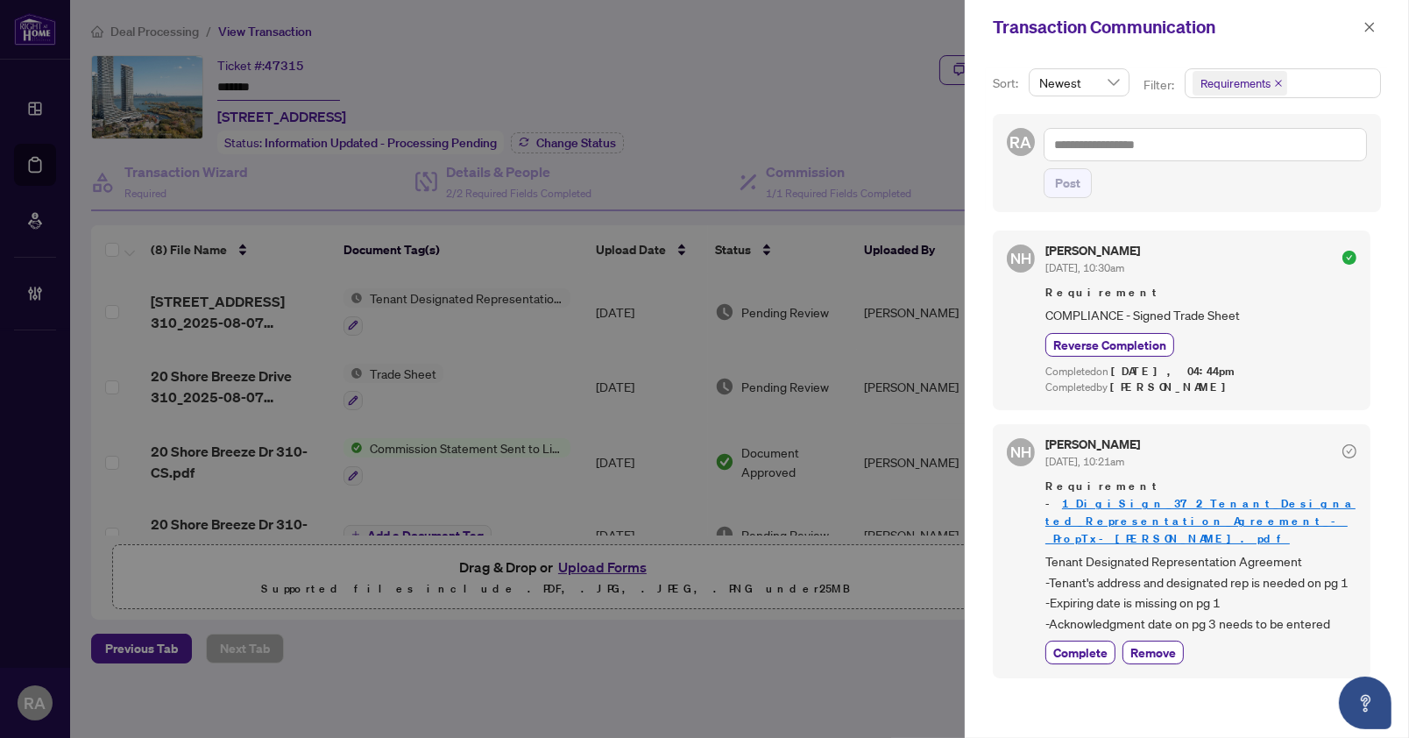
click at [1279, 278] on div "Nazia Hossain Aug/06/2025, 10:30am Requirement COMPLIANCE - Signed Trade Sheet …" at bounding box center [1201, 321] width 311 height 152
click at [1076, 643] on span "Complete" at bounding box center [1080, 652] width 54 height 18
click at [1367, 30] on icon "close" at bounding box center [1370, 27] width 12 height 12
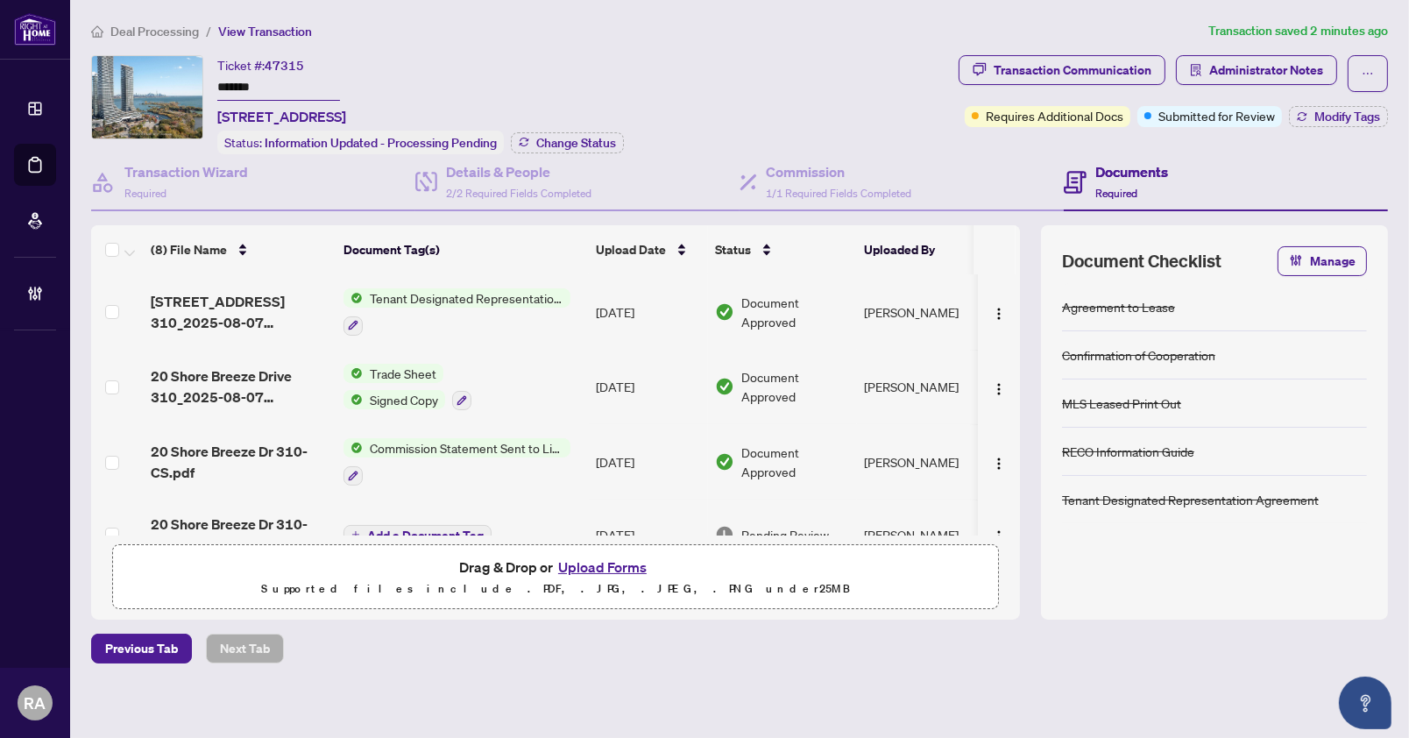
drag, startPoint x: 1393, startPoint y: 172, endPoint x: 1036, endPoint y: 12, distance: 390.8
click at [1393, 169] on main "Deal Processing / View Transaction Transaction saved 2 minutes ago Ticket #: 47…" at bounding box center [739, 369] width 1339 height 738
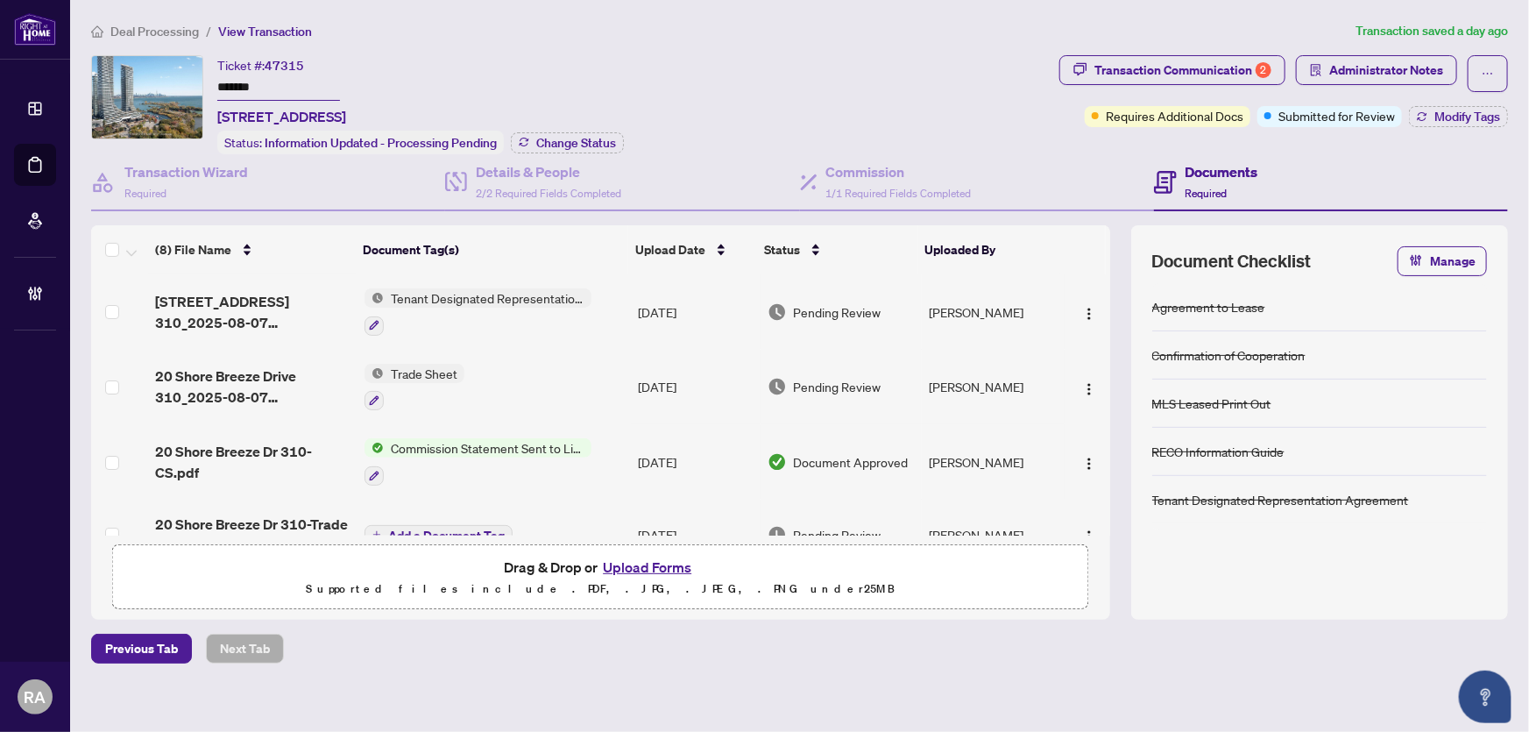
drag, startPoint x: 293, startPoint y: 87, endPoint x: 192, endPoint y: 82, distance: 100.9
click at [192, 82] on div "Ticket #: 47315 ******* 310-20 Shore Breeze Dr, Toronto, Ontario M8V 0C7, Canad…" at bounding box center [571, 104] width 961 height 99
click at [550, 368] on td "Trade Sheet" at bounding box center [494, 387] width 273 height 75
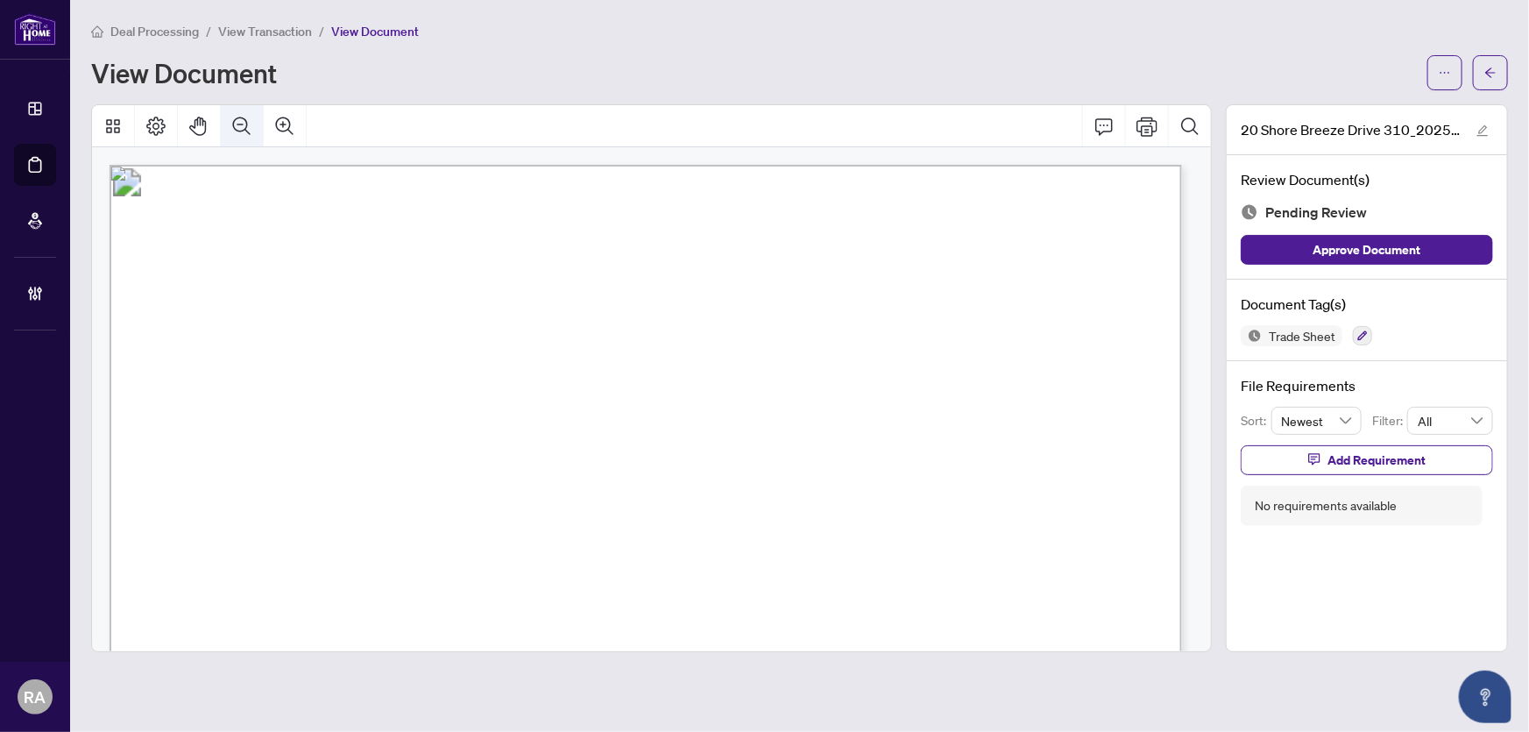
click at [248, 134] on icon "Zoom Out" at bounding box center [241, 126] width 21 height 21
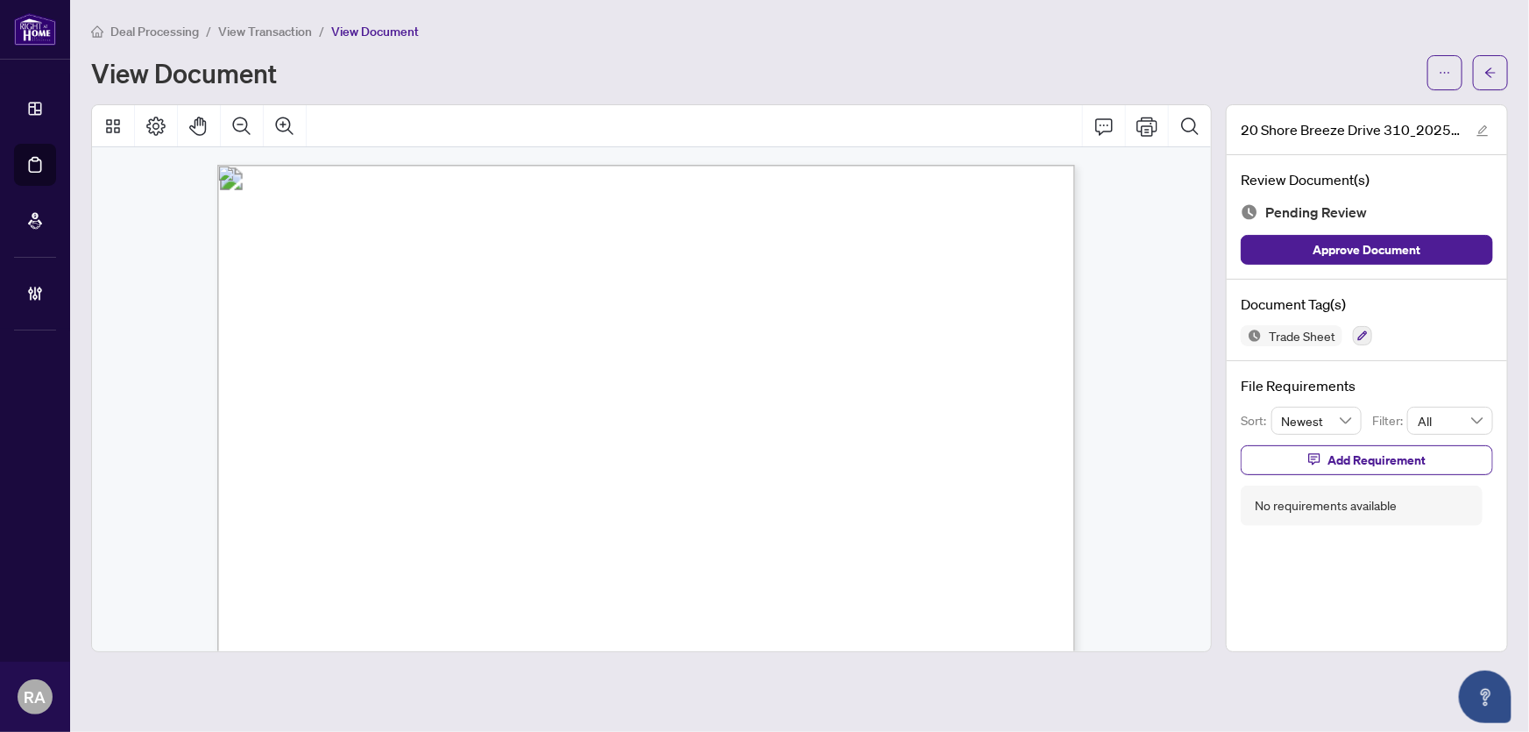
click at [398, 238] on span "RESIDENTIAL" at bounding box center [361, 243] width 73 height 11
click at [292, 315] on span "Agents" at bounding box center [276, 318] width 31 height 11
click at [314, 351] on span "Net to Office" at bounding box center [288, 349] width 52 height 11
click at [509, 333] on span "(A) 11055 - Mazur, Maksym HST#:757226741RT0001" at bounding box center [389, 334] width 243 height 9
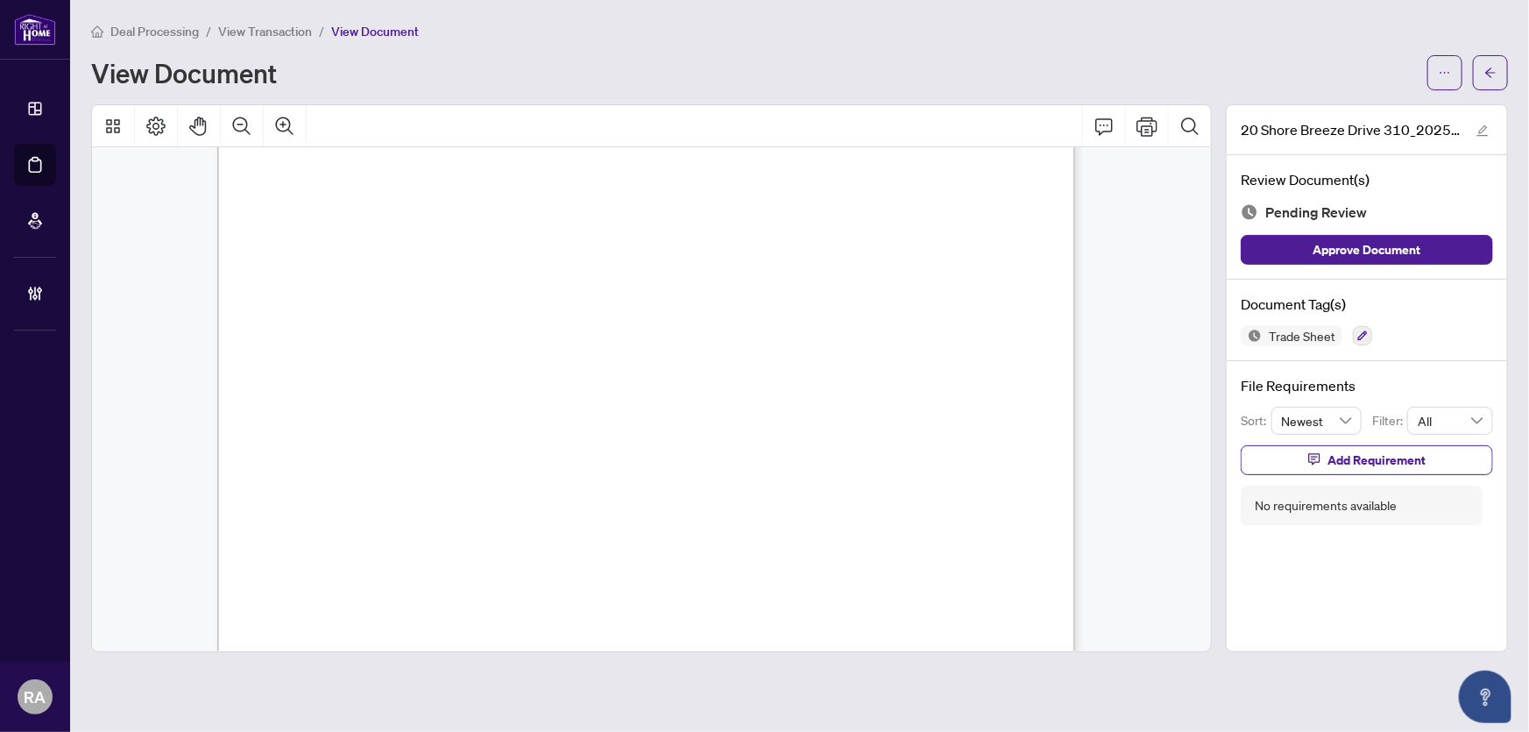
click at [511, 334] on span "(A) 11055 - Mazur, Maksym HST#:757226741RT0001" at bounding box center [389, 334] width 243 height 9
click at [1350, 332] on div "Trade Sheet" at bounding box center [1367, 335] width 252 height 21
click at [1364, 331] on icon "button" at bounding box center [1364, 336] width 10 height 10
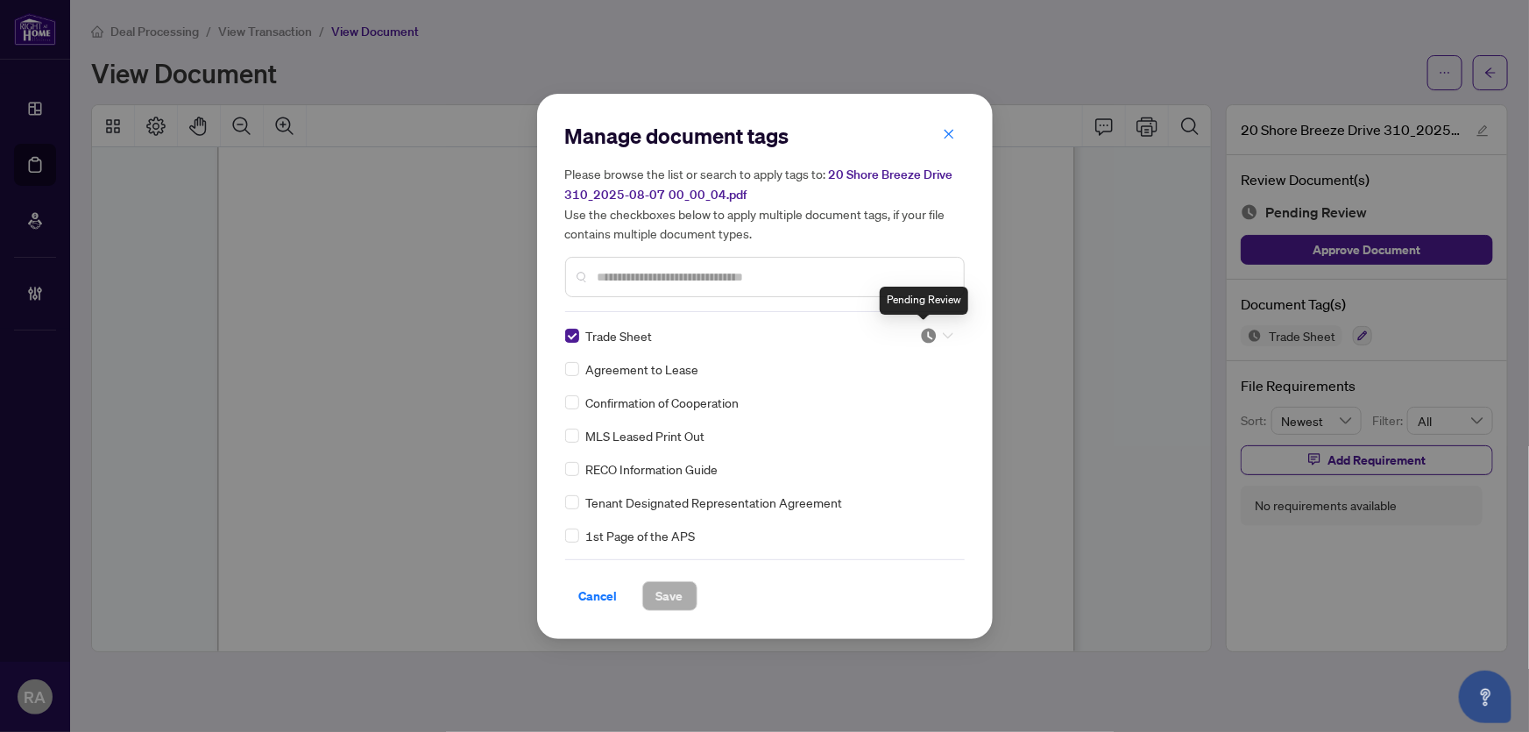
click at [927, 338] on img at bounding box center [929, 336] width 18 height 18
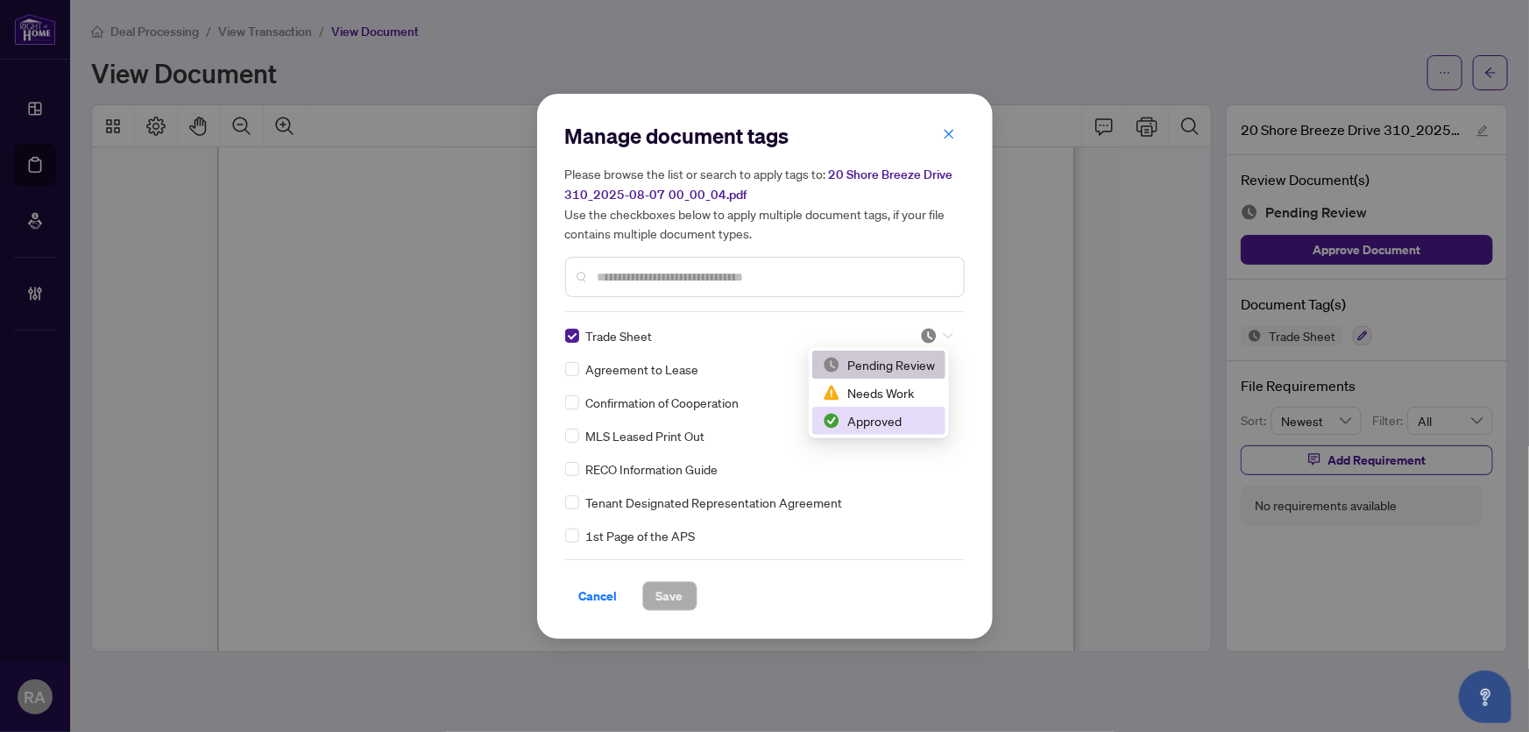
click at [902, 429] on div "Approved" at bounding box center [879, 420] width 112 height 19
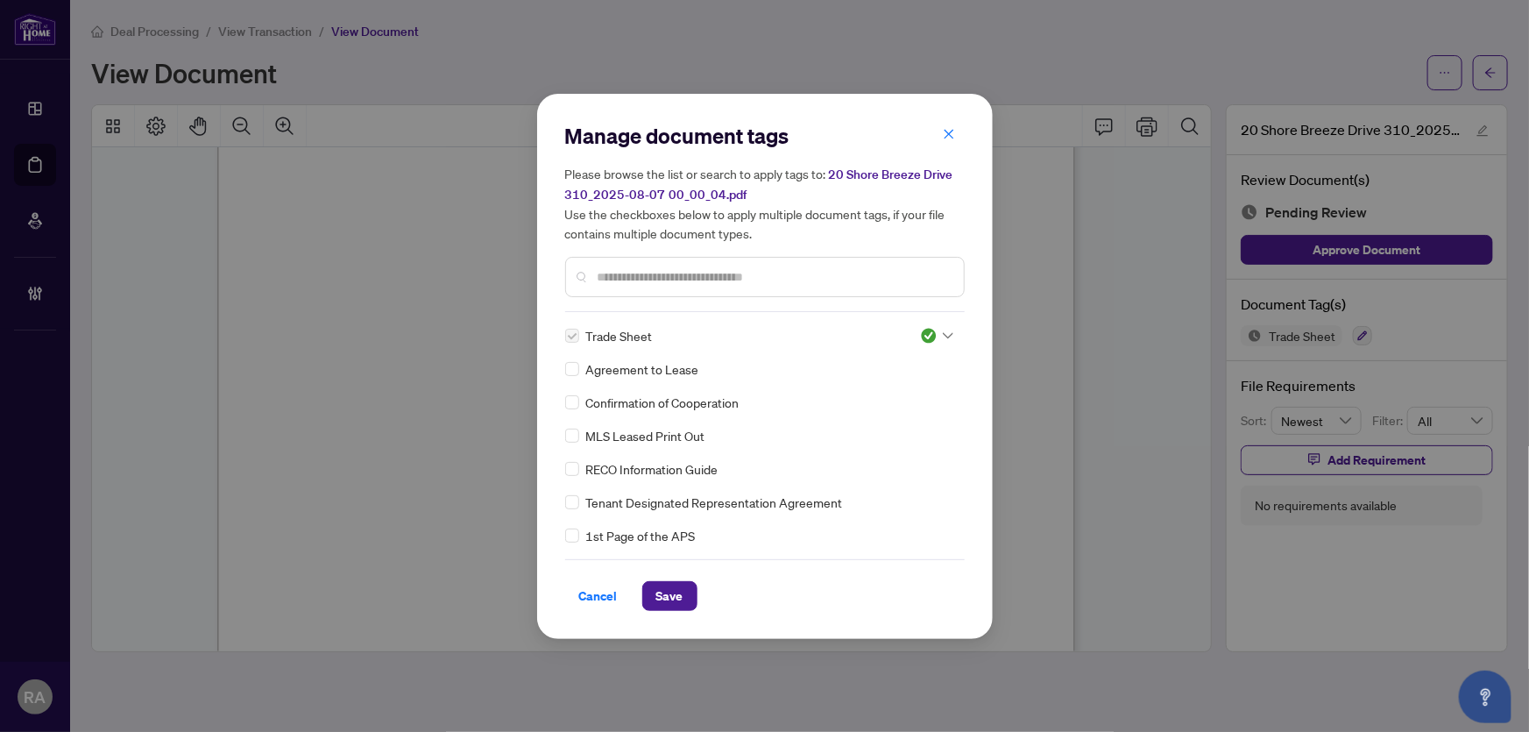
click at [759, 272] on input "text" at bounding box center [774, 276] width 352 height 19
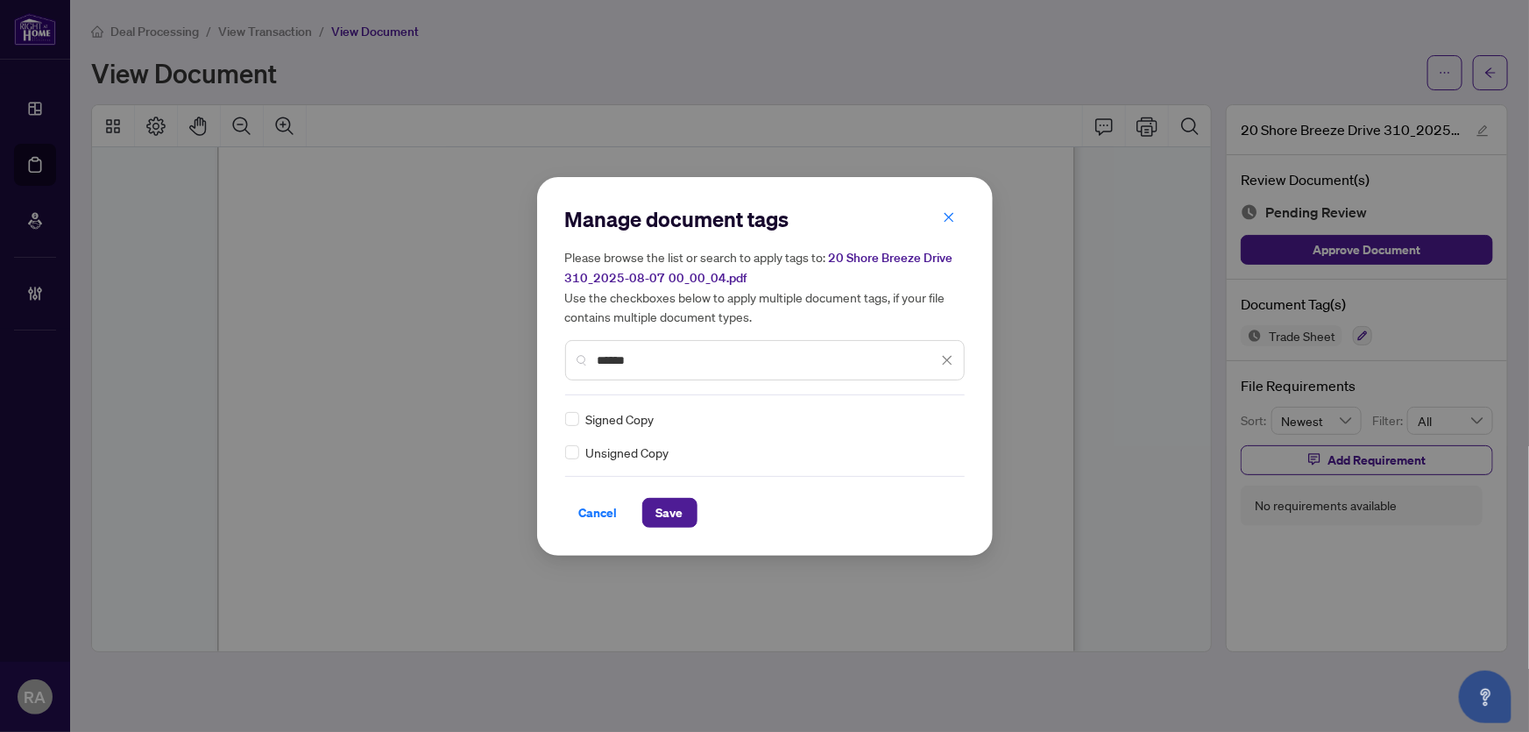
type input "******"
click at [927, 417] on img at bounding box center [929, 419] width 18 height 18
click at [890, 502] on div "Approved" at bounding box center [883, 503] width 112 height 19
click at [703, 516] on div "Cancel Save" at bounding box center [765, 513] width 400 height 30
click at [685, 515] on button "Save" at bounding box center [669, 513] width 55 height 30
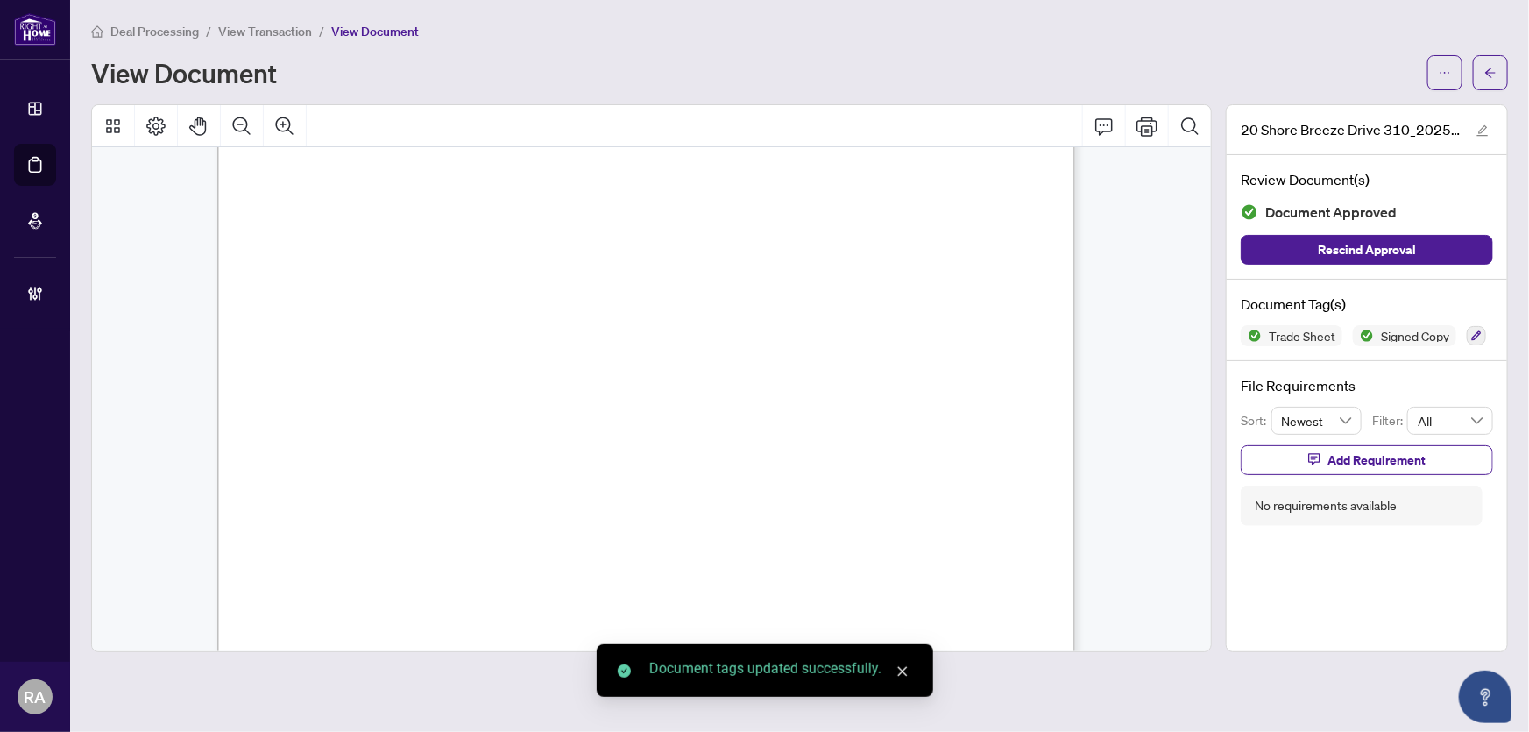
click at [264, 33] on span "View Transaction" at bounding box center [265, 32] width 94 height 16
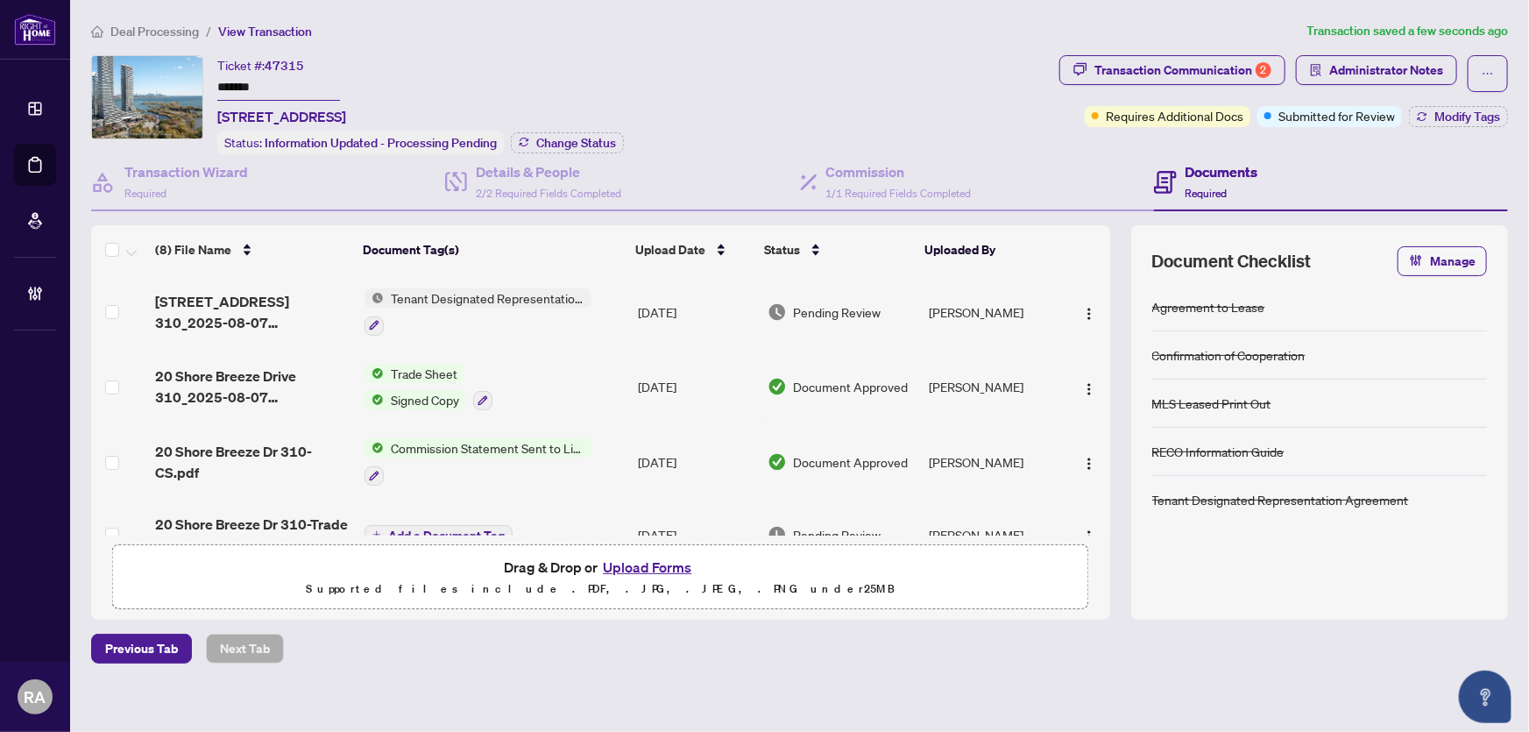
click at [699, 61] on div "Ticket #: 47315 ******* 310-20 Shore Breeze Dr, Toronto, Ontario M8V 0C7, Canad…" at bounding box center [571, 104] width 961 height 99
click at [681, 295] on td "Aug/07/2025" at bounding box center [696, 311] width 130 height 75
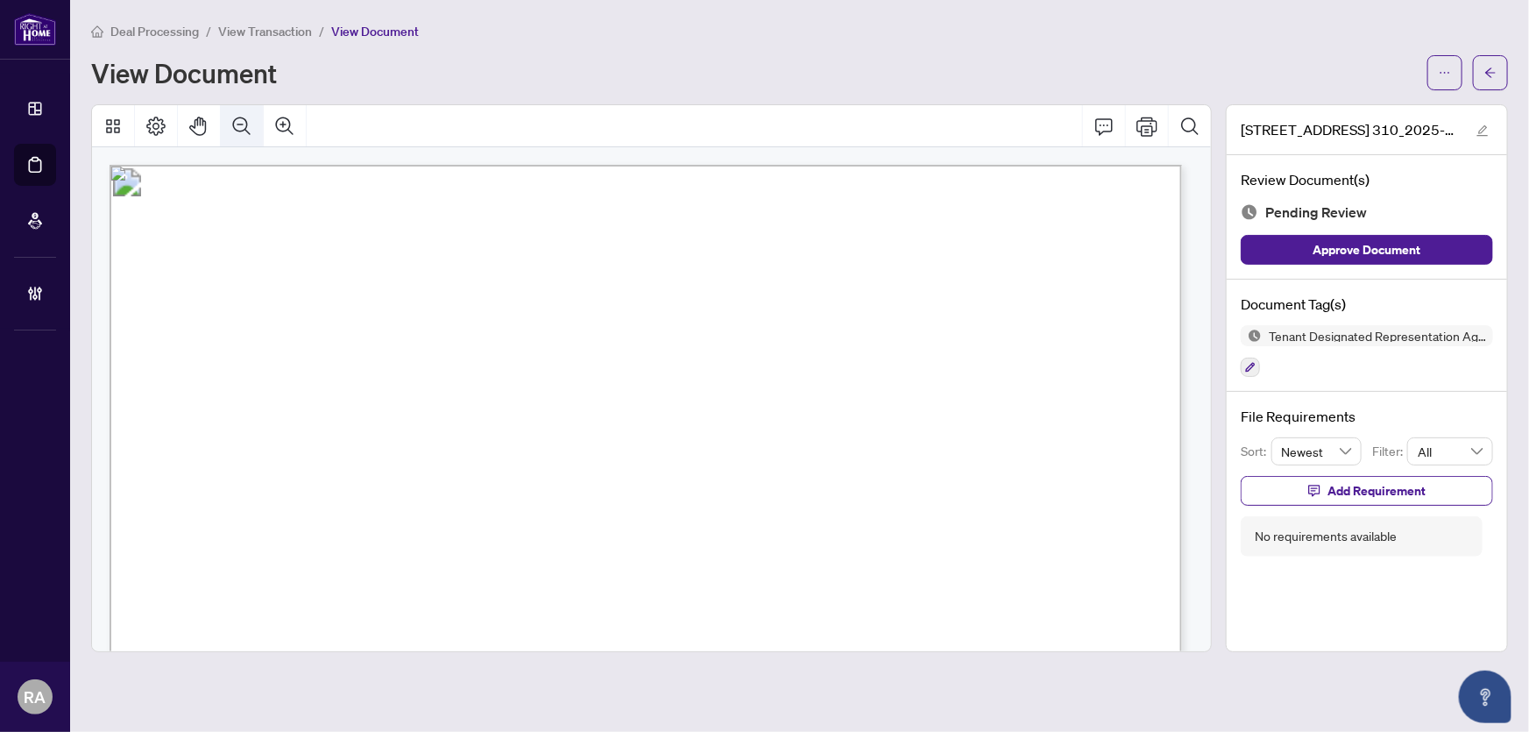
click at [240, 122] on icon "Zoom Out" at bounding box center [241, 126] width 21 height 21
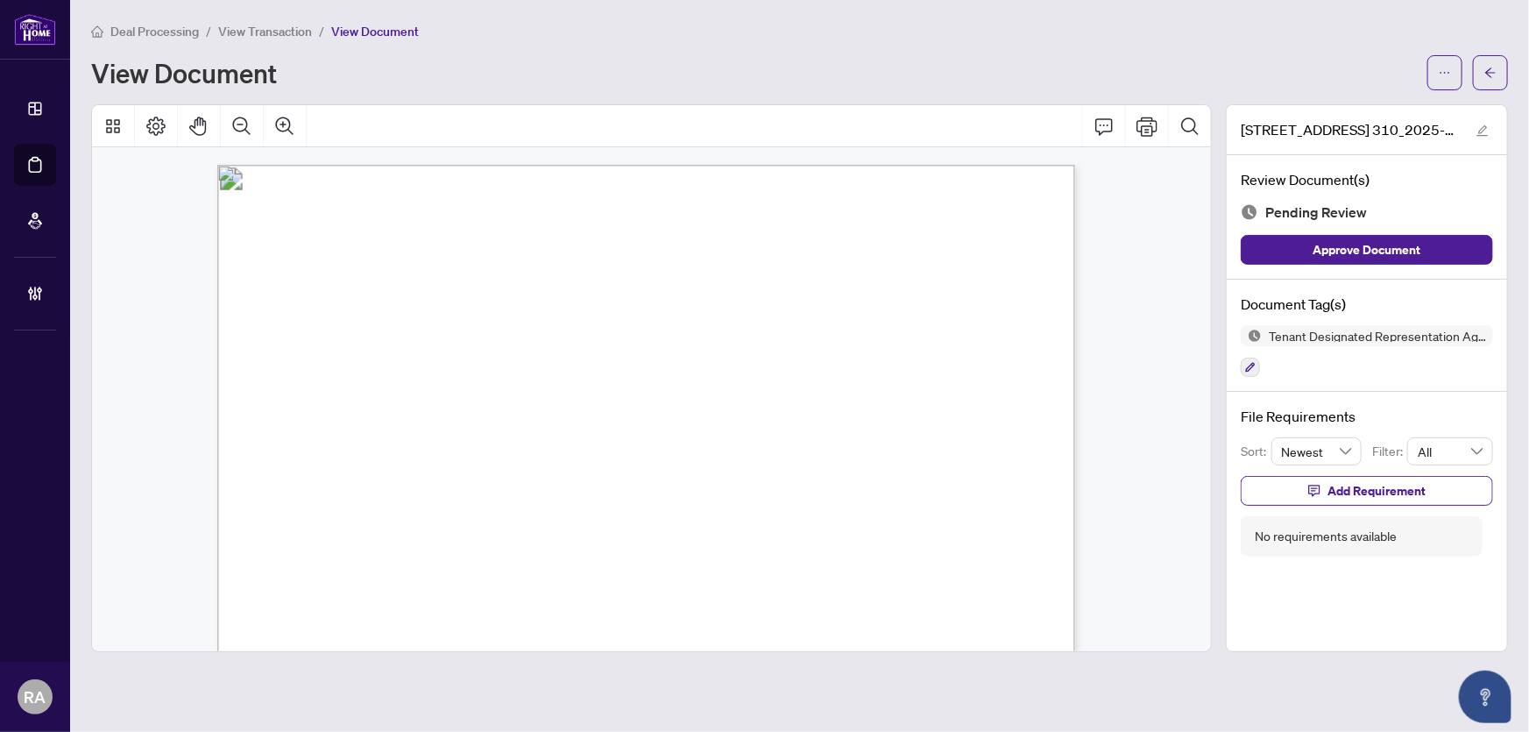
click at [588, 232] on span "Agreement" at bounding box center [529, 246] width 118 height 29
click at [330, 322] on span "BETWEEN:" at bounding box center [302, 329] width 54 height 15
drag, startPoint x: 167, startPoint y: 407, endPoint x: 33, endPoint y: 483, distance: 153.5
click at [74, 456] on main "Deal Processing / View Transaction / View Document View Document 20 Shore Breez…" at bounding box center [799, 366] width 1459 height 732
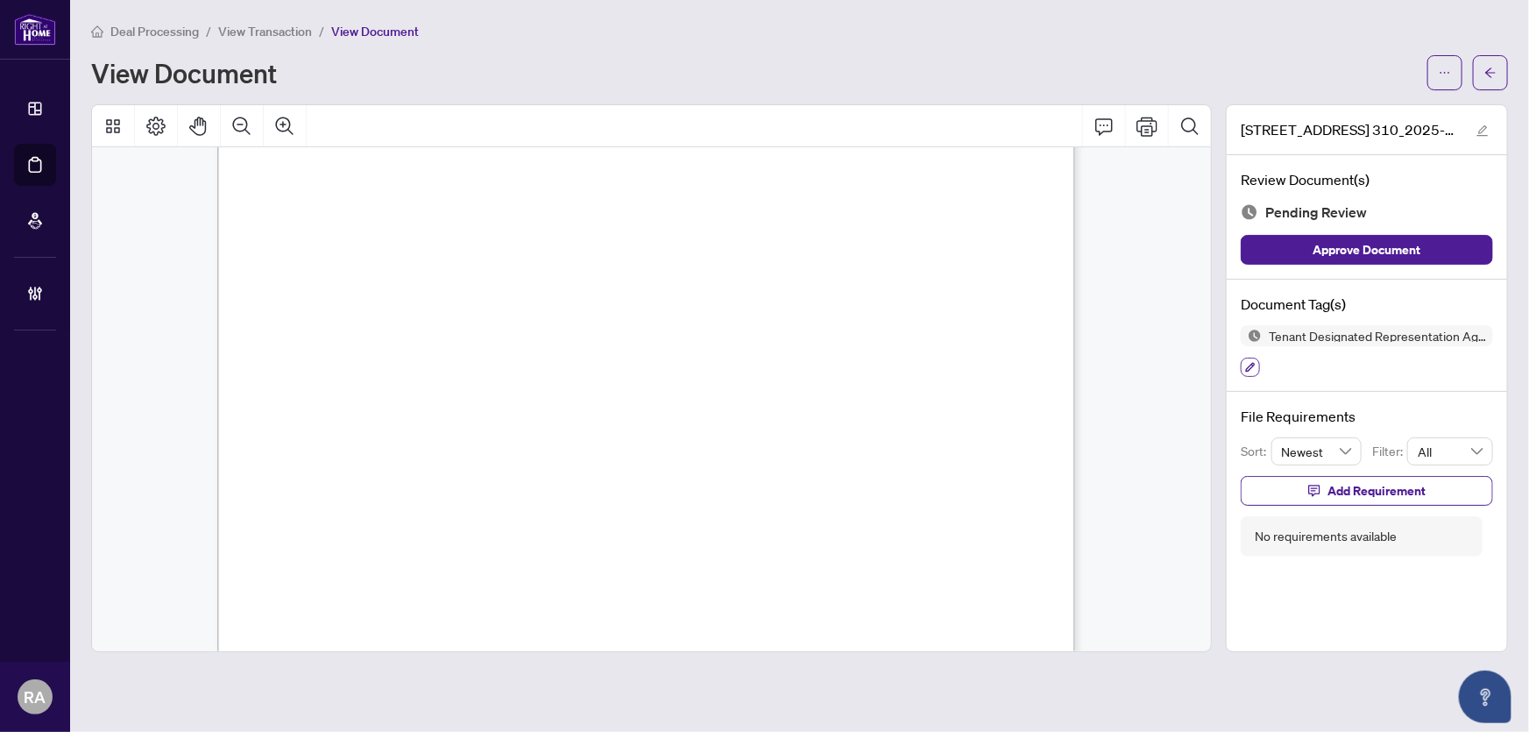
click at [1248, 362] on icon "button" at bounding box center [1250, 367] width 11 height 11
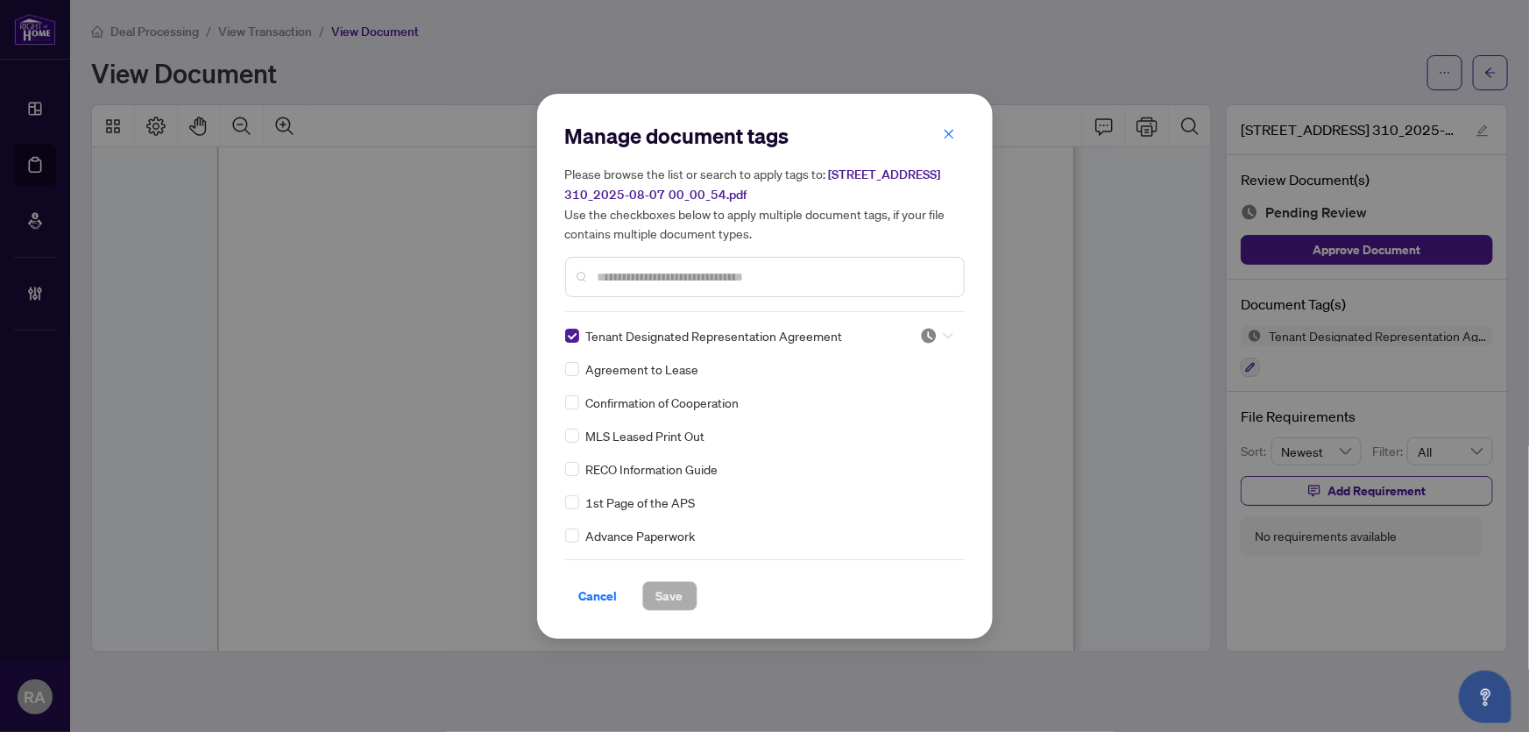
click at [922, 337] on img at bounding box center [929, 336] width 18 height 18
click at [897, 411] on div "Approved" at bounding box center [879, 420] width 112 height 19
drag, startPoint x: 642, startPoint y: 598, endPoint x: 636, endPoint y: 563, distance: 35.5
click at [642, 598] on button "Save" at bounding box center [669, 596] width 55 height 30
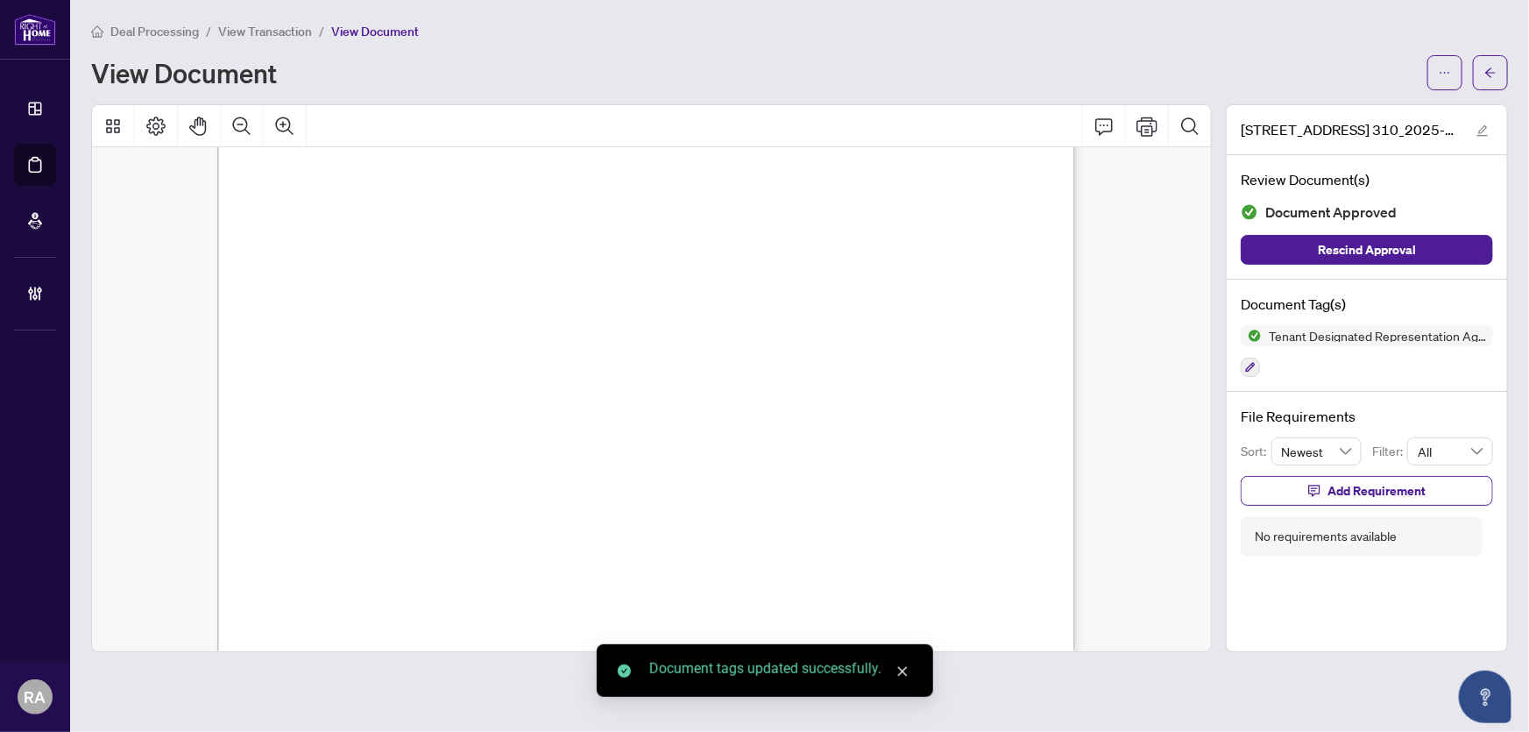
click at [268, 33] on span "View Transaction" at bounding box center [265, 32] width 94 height 16
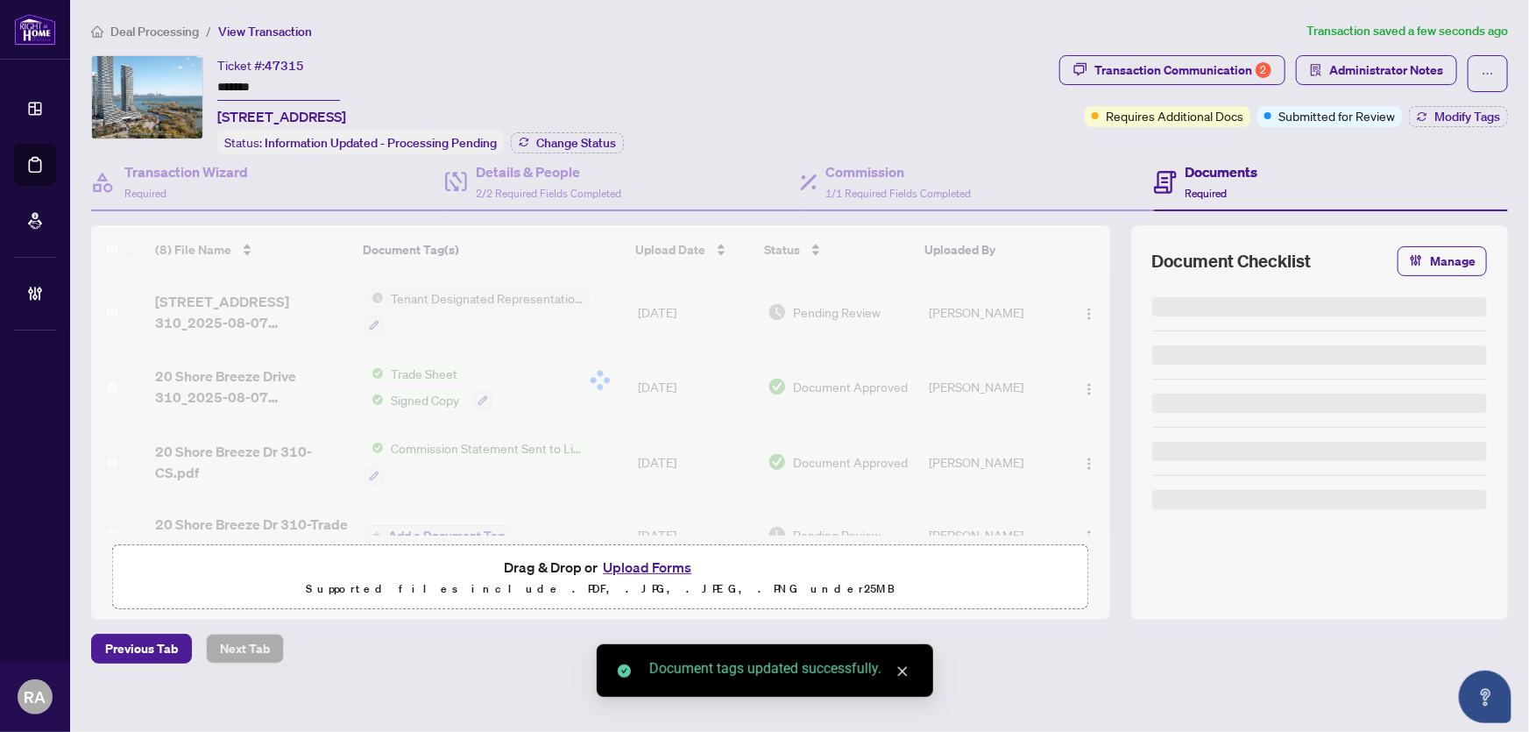
click at [591, 46] on div "Deal Processing / View Transaction Transaction saved a few seconds ago Ticket #…" at bounding box center [799, 373] width 1431 height 704
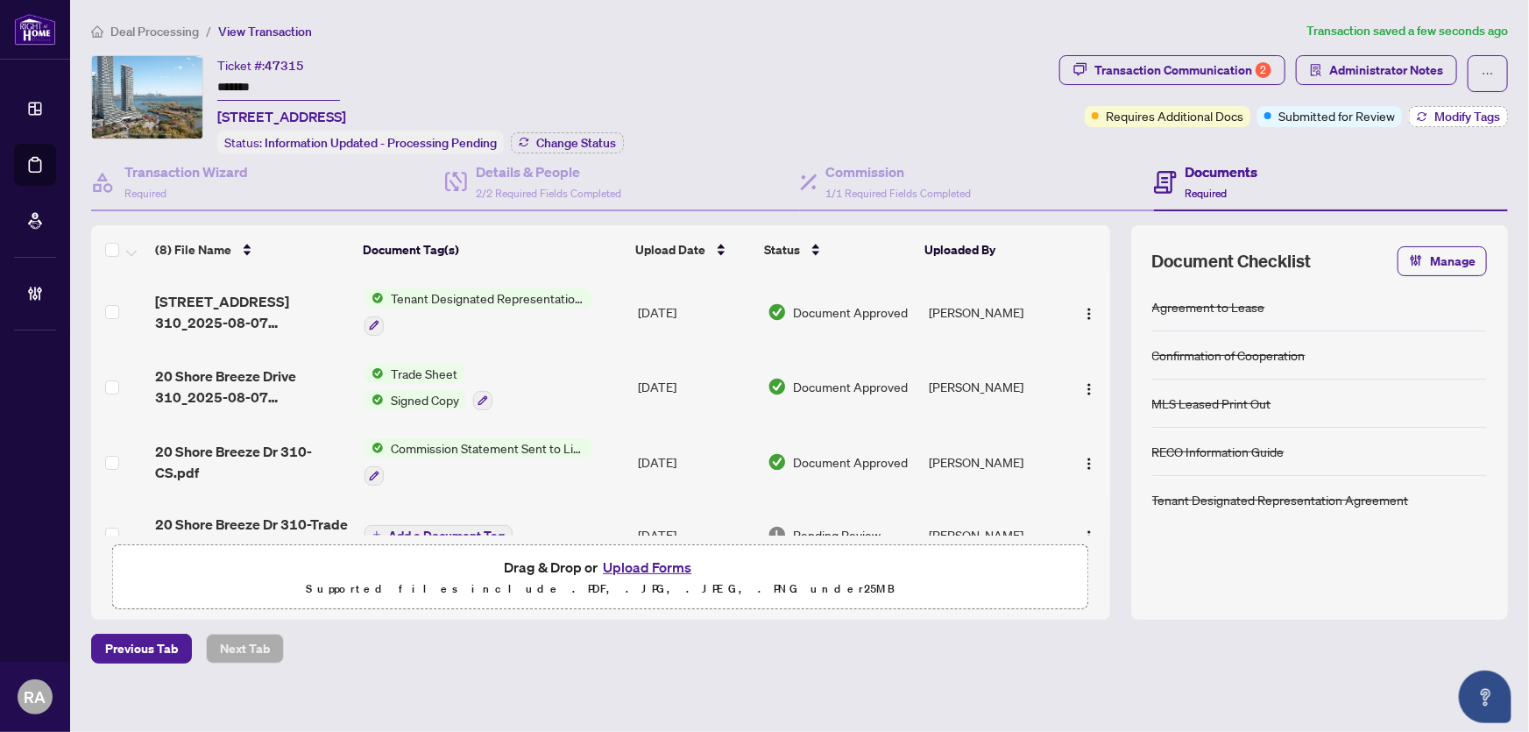
click at [1455, 120] on span "Modify Tags" at bounding box center [1468, 116] width 66 height 12
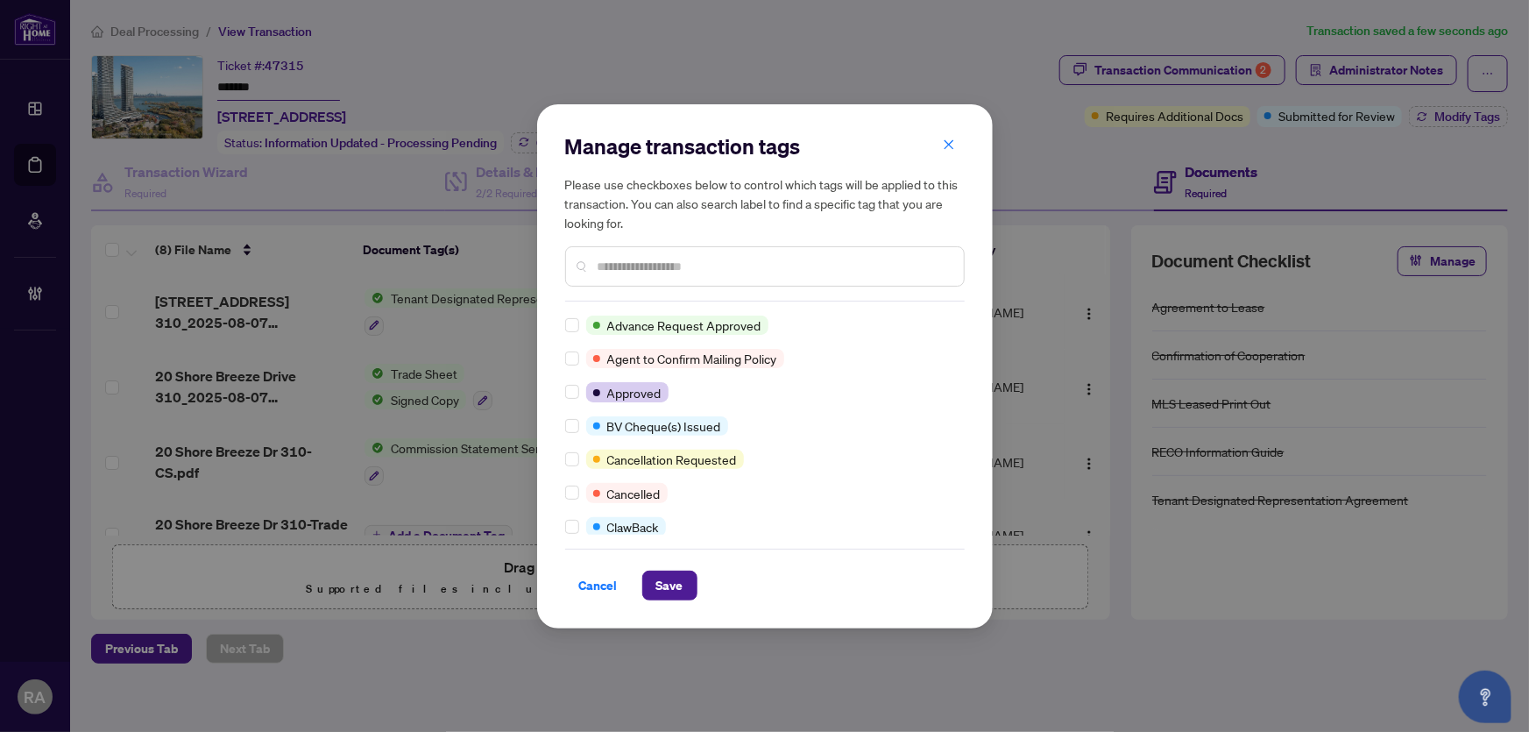
click at [648, 214] on h5 "Please use checkboxes below to control which tags will be applied to this trans…" at bounding box center [765, 203] width 400 height 58
click at [651, 265] on input "text" at bounding box center [774, 266] width 352 height 19
click at [676, 260] on input "text" at bounding box center [774, 266] width 352 height 19
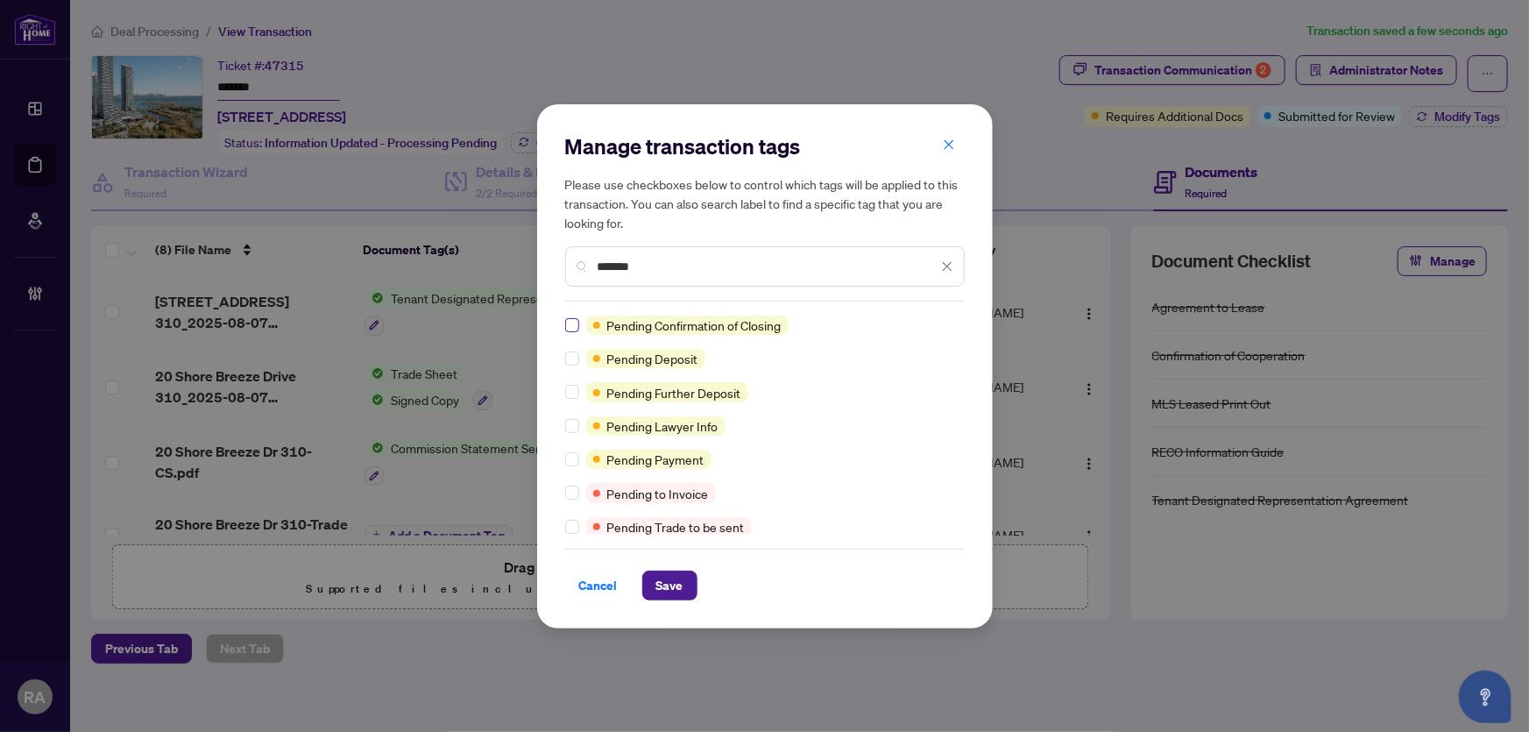
type input "*******"
click at [564, 450] on div "Manage transaction tags Please use checkboxes below to control which tags will …" at bounding box center [765, 366] width 456 height 524
click at [664, 581] on span "Save" at bounding box center [669, 585] width 27 height 28
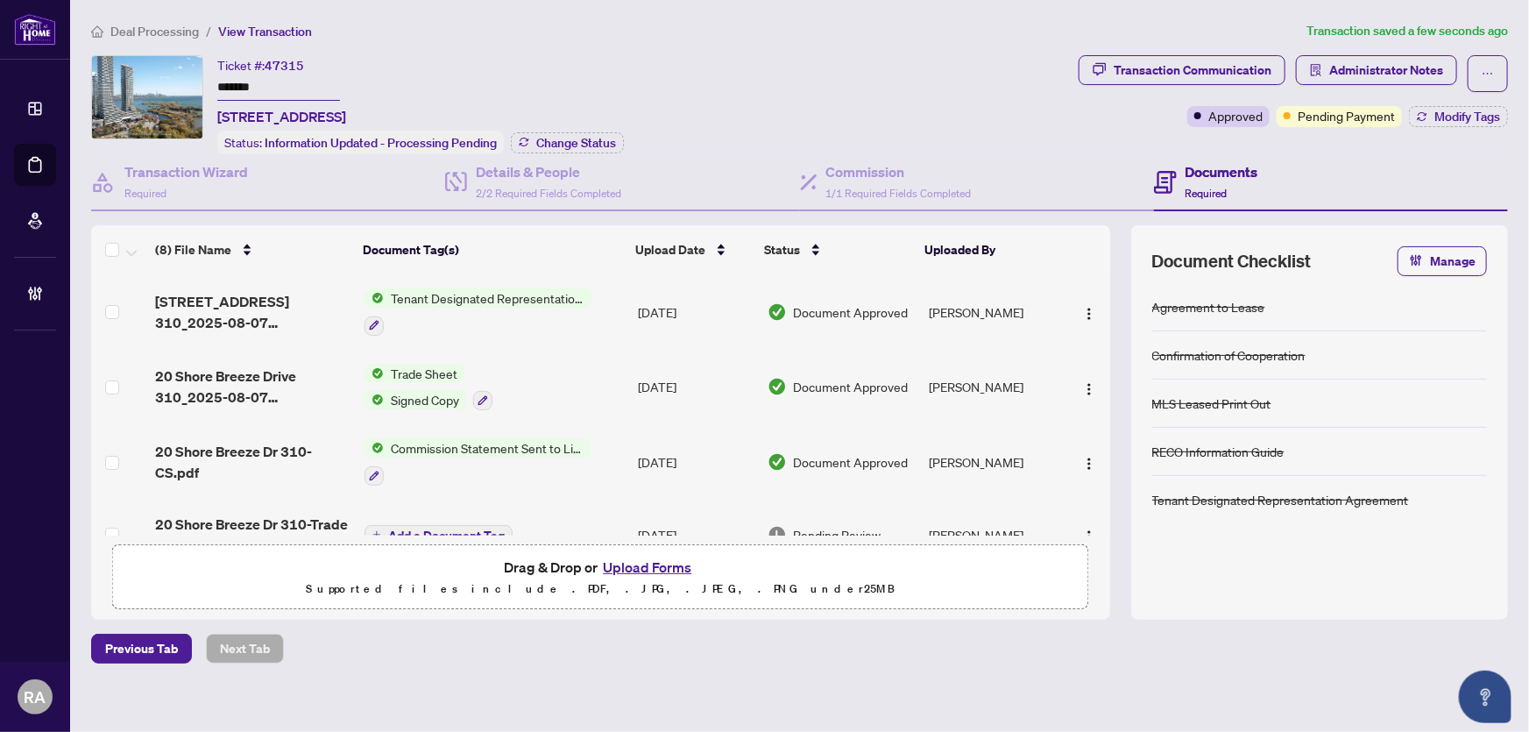
click at [732, 58] on div "Ticket #: 47315 ******* 310-20 Shore Breeze Dr, Toronto, Ontario M8V 0C7, Canad…" at bounding box center [581, 104] width 981 height 99
click at [718, 48] on div "Deal Processing / View Transaction Transaction saved a few seconds ago Ticket #…" at bounding box center [799, 373] width 1431 height 704
click at [1484, 69] on button "button" at bounding box center [1488, 73] width 40 height 37
click at [1419, 195] on span "Submit for Completion" at bounding box center [1415, 196] width 134 height 19
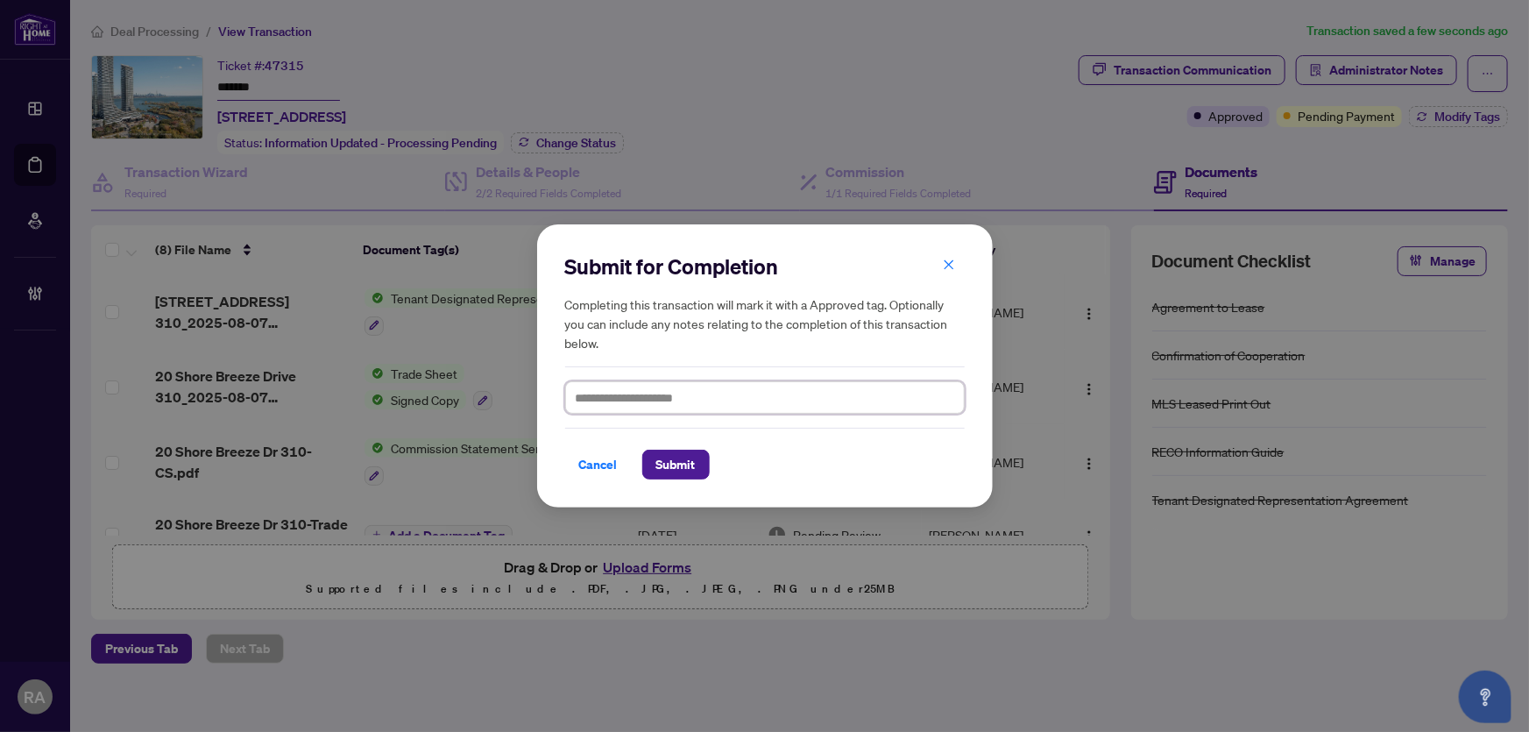
click at [593, 399] on textarea at bounding box center [765, 397] width 400 height 33
paste textarea "**********"
type textarea "**********"
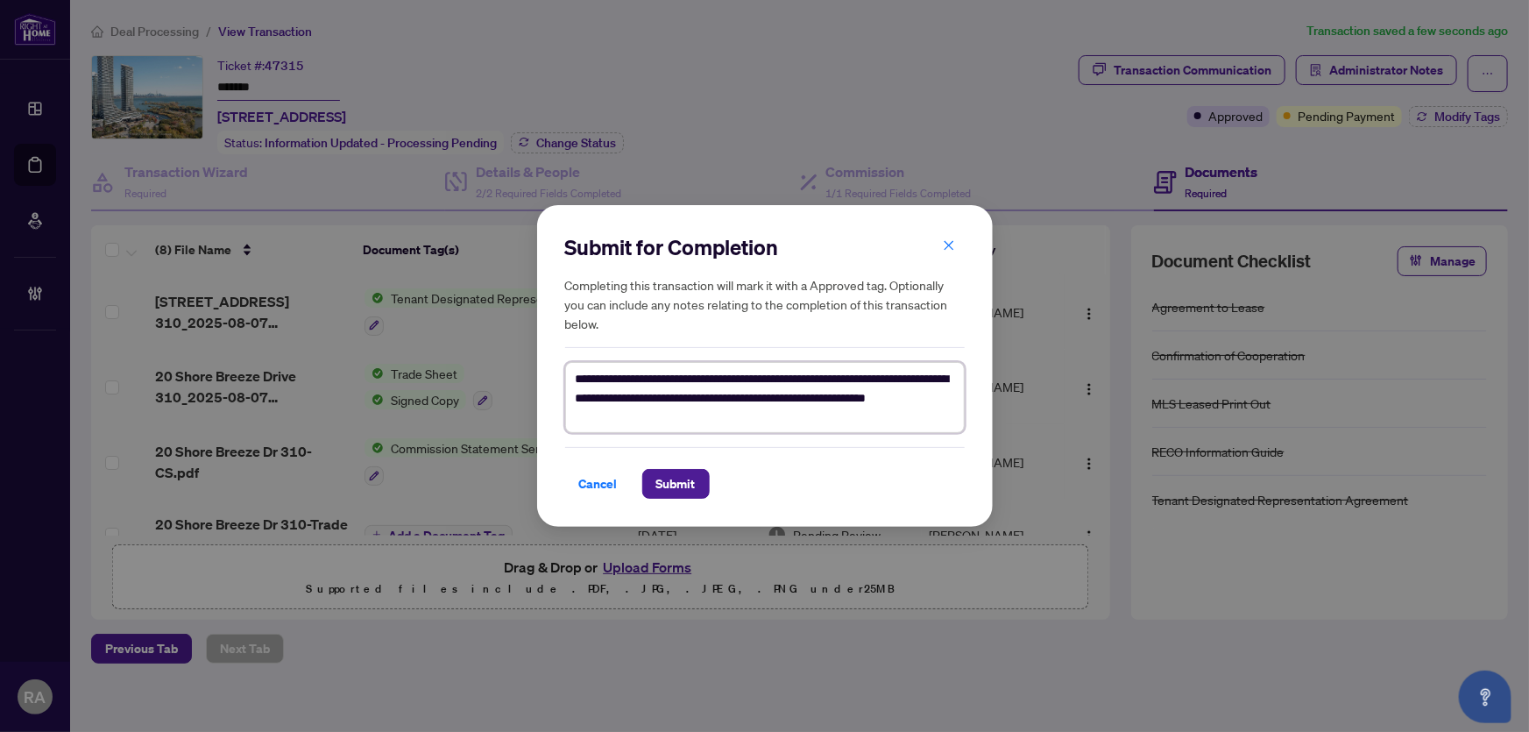
drag, startPoint x: 756, startPoint y: 400, endPoint x: 676, endPoint y: 401, distance: 79.8
click at [676, 401] on textarea "**********" at bounding box center [765, 398] width 400 height 72
type textarea "**********"
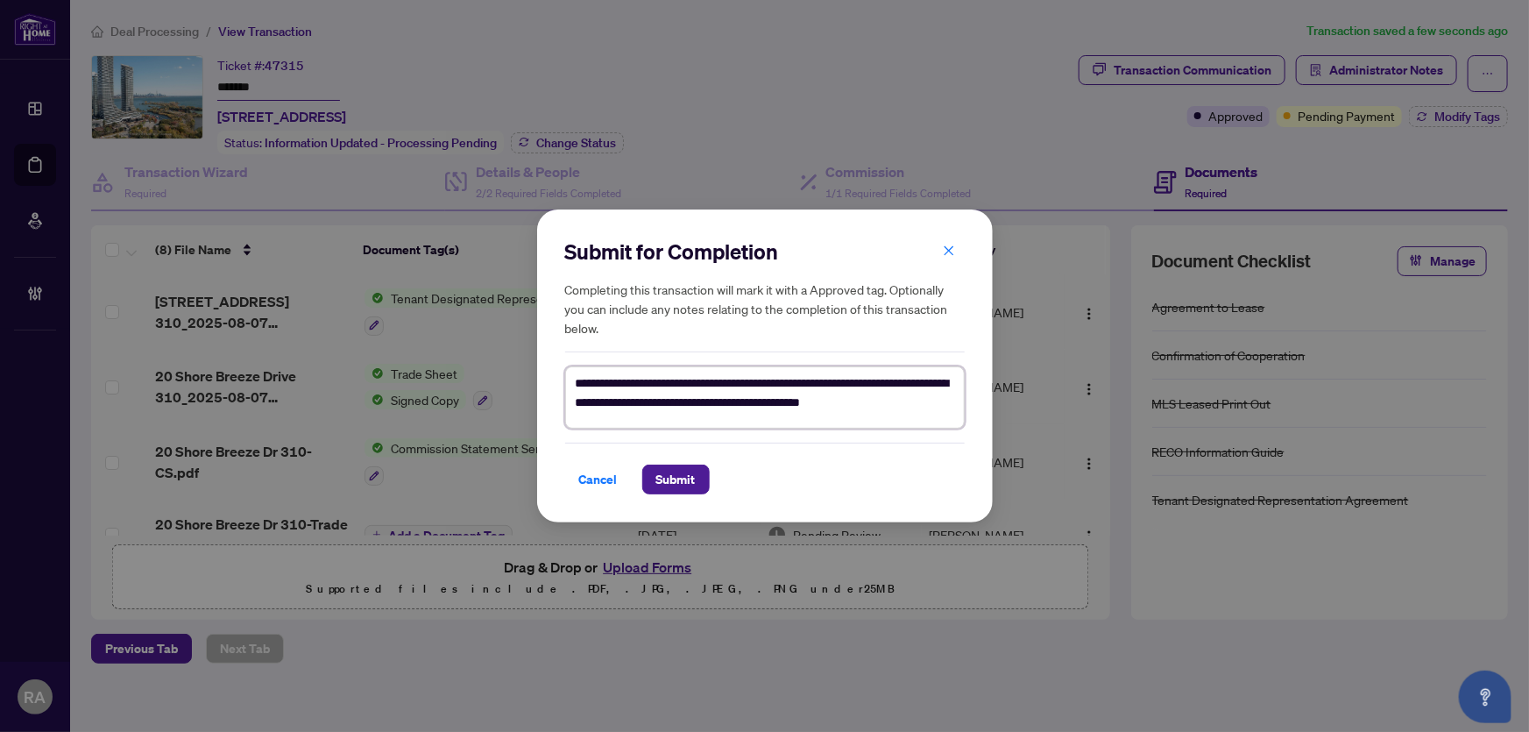
type textarea "**********"
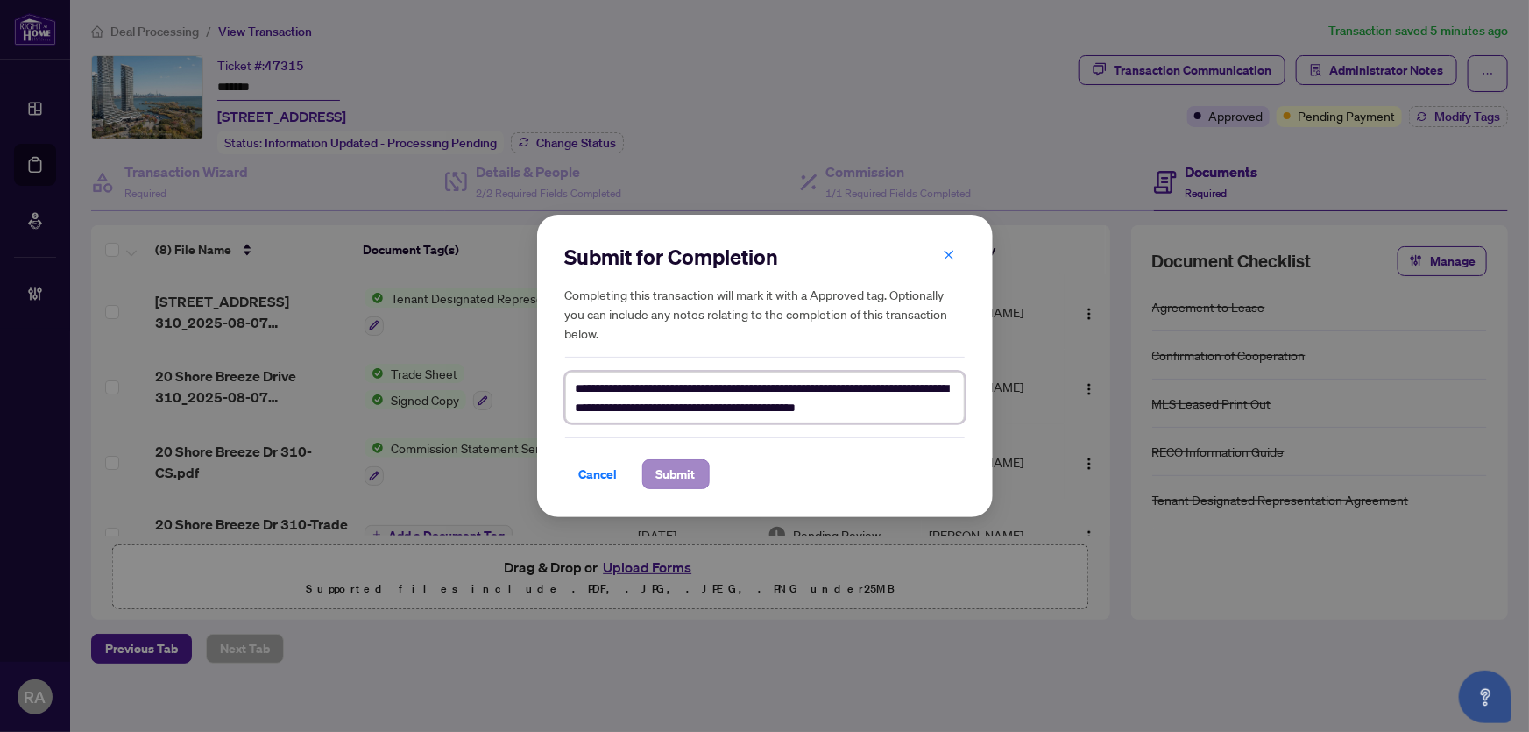
type textarea "**********"
click at [690, 472] on span "Submit" at bounding box center [675, 474] width 39 height 28
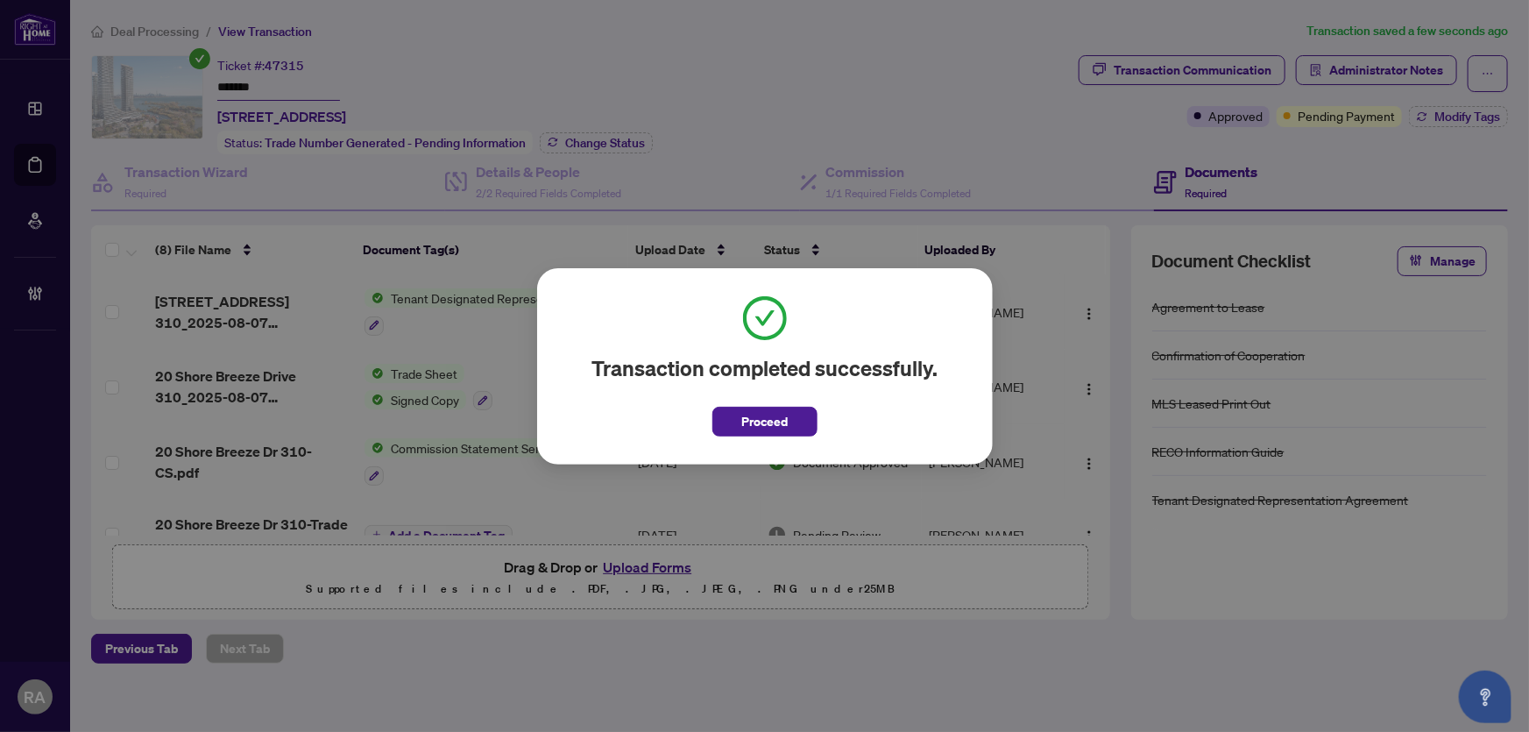
drag, startPoint x: 766, startPoint y: 429, endPoint x: 607, endPoint y: 421, distance: 158.8
click at [766, 429] on span "Proceed" at bounding box center [764, 422] width 46 height 28
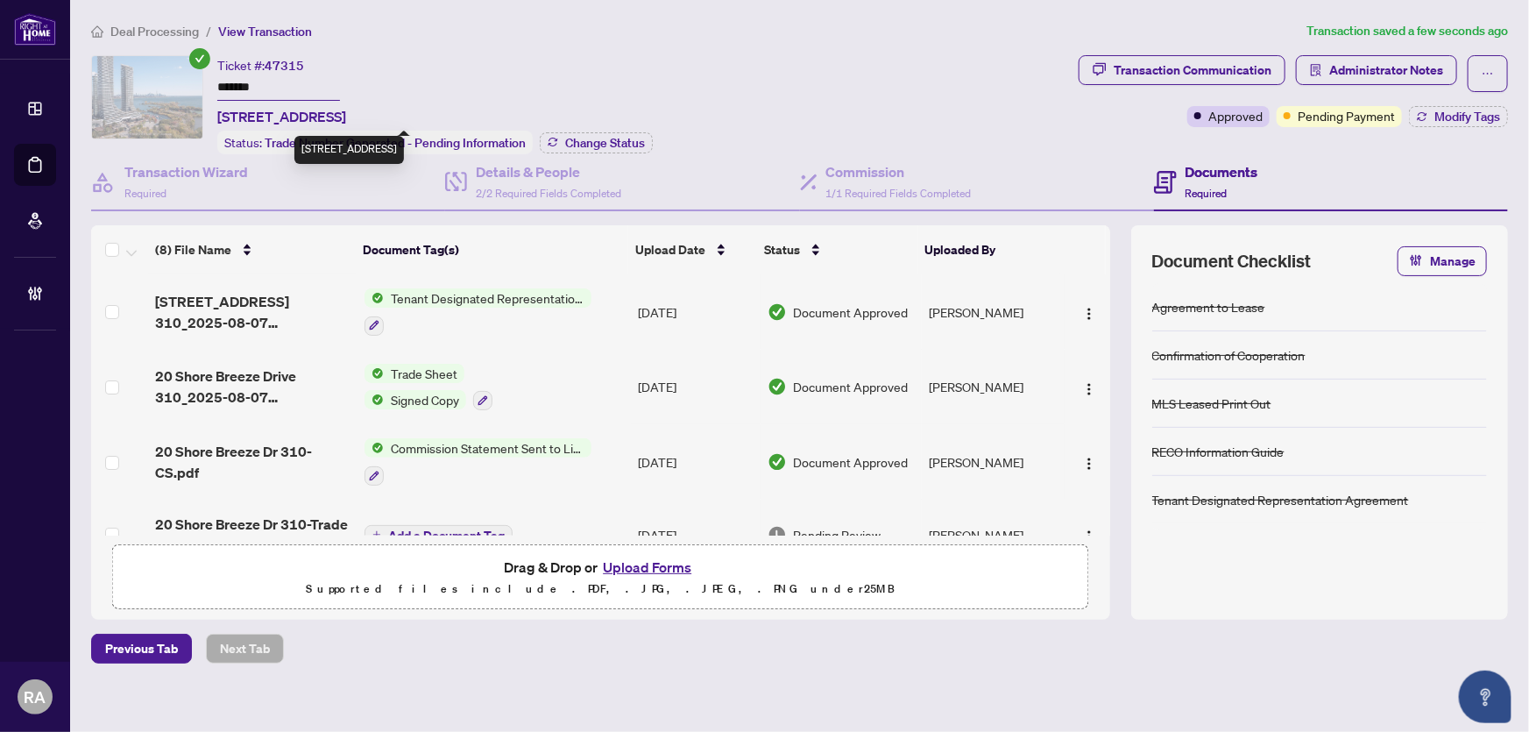
drag, startPoint x: 216, startPoint y: 112, endPoint x: 350, endPoint y: 124, distance: 134.6
click at [350, 124] on div "Ticket #: 47315 ******* 310-20 Shore Breeze Dr, Toronto, Ontario M8V 0C7, Canad…" at bounding box center [581, 104] width 981 height 99
copy span "310-20 Shore Breeze"
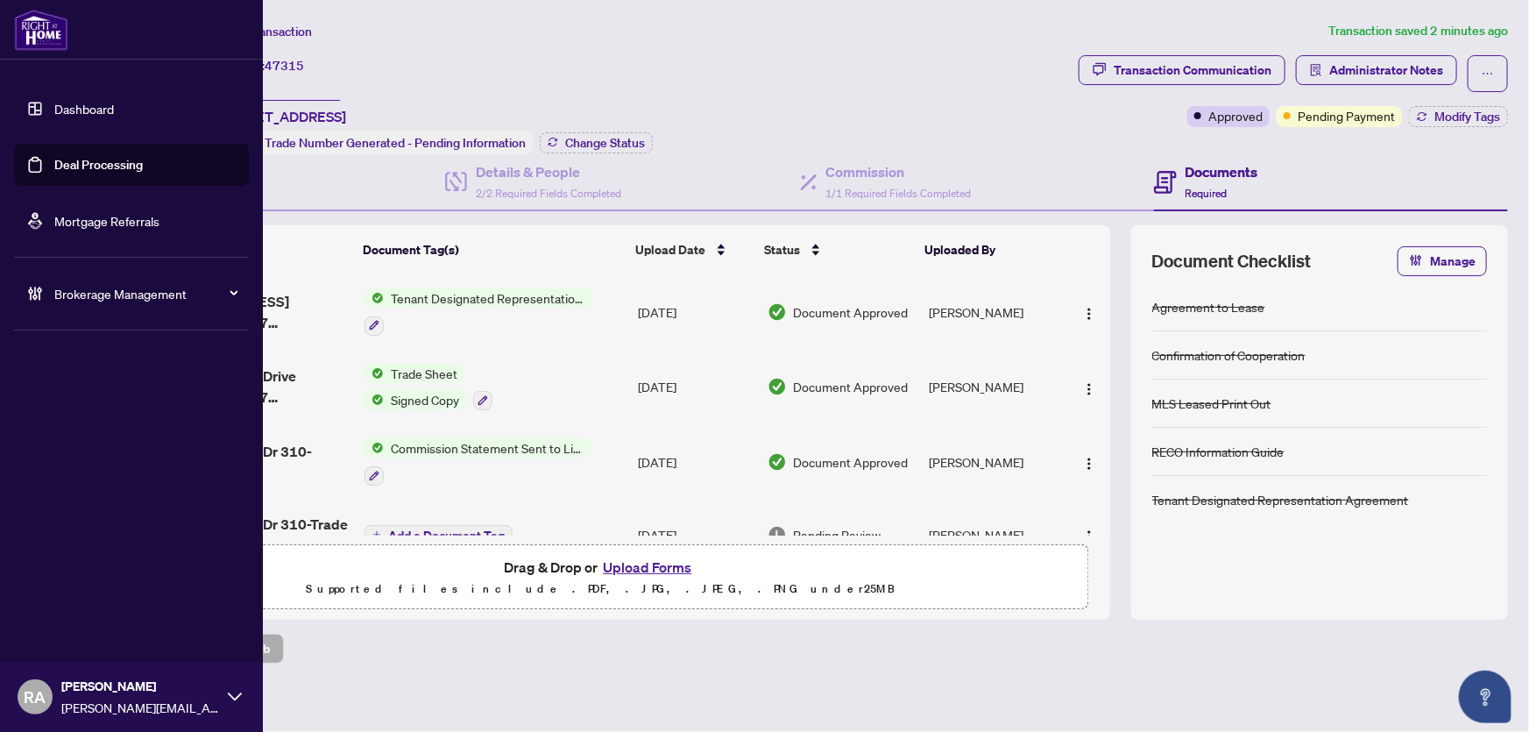
click at [44, 383] on div "Dashboard Deal Processing Mortgage Referrals Brokerage Management RA Rhea Alipi…" at bounding box center [131, 366] width 263 height 732
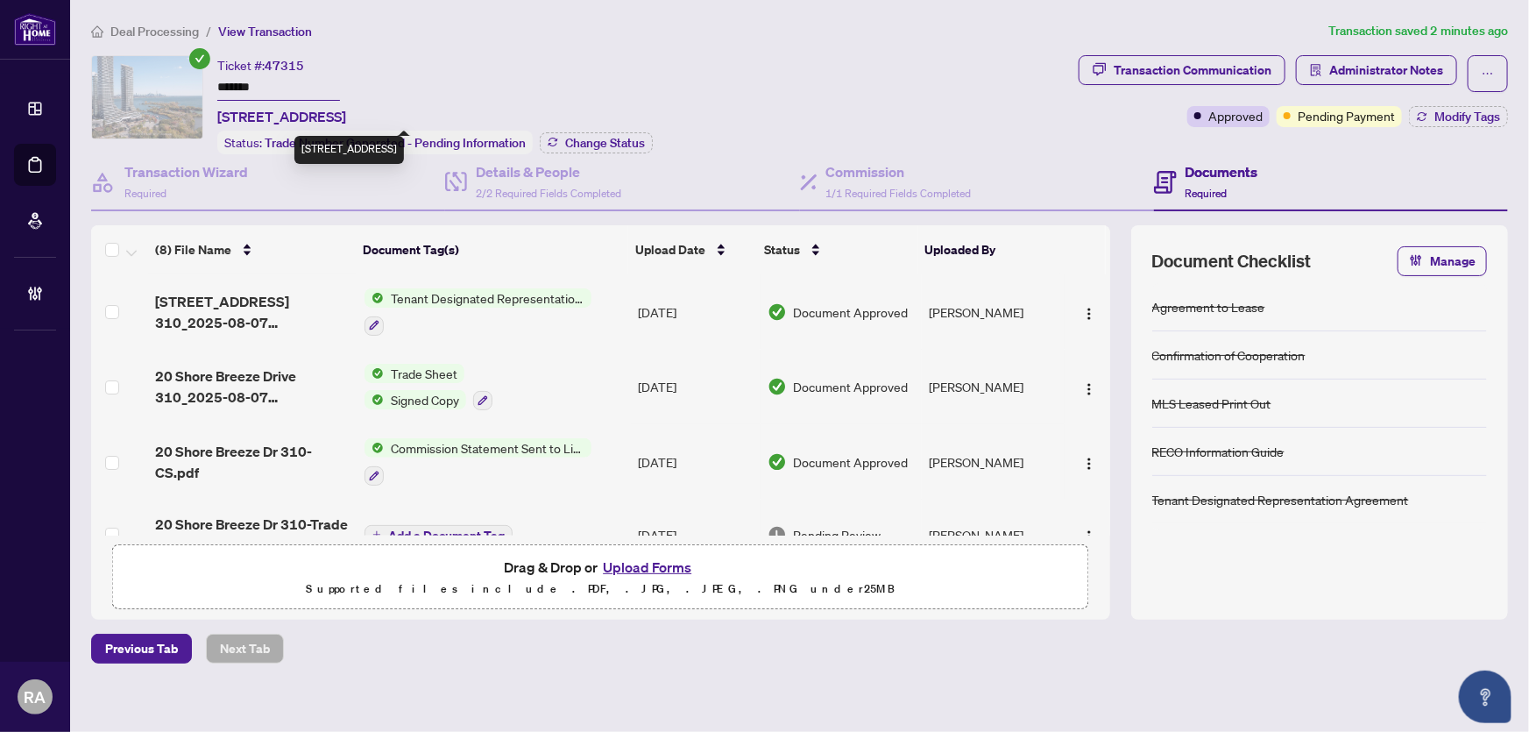
drag, startPoint x: 219, startPoint y: 118, endPoint x: 368, endPoint y: 114, distance: 149.1
click at [346, 114] on span "[STREET_ADDRESS]" at bounding box center [281, 116] width 129 height 21
copy span "310-20 Shore Breeze Dr"
drag, startPoint x: 794, startPoint y: 37, endPoint x: 437, endPoint y: 140, distance: 371.4
click at [793, 39] on ol "Deal Processing / View Transaction" at bounding box center [706, 31] width 1231 height 20
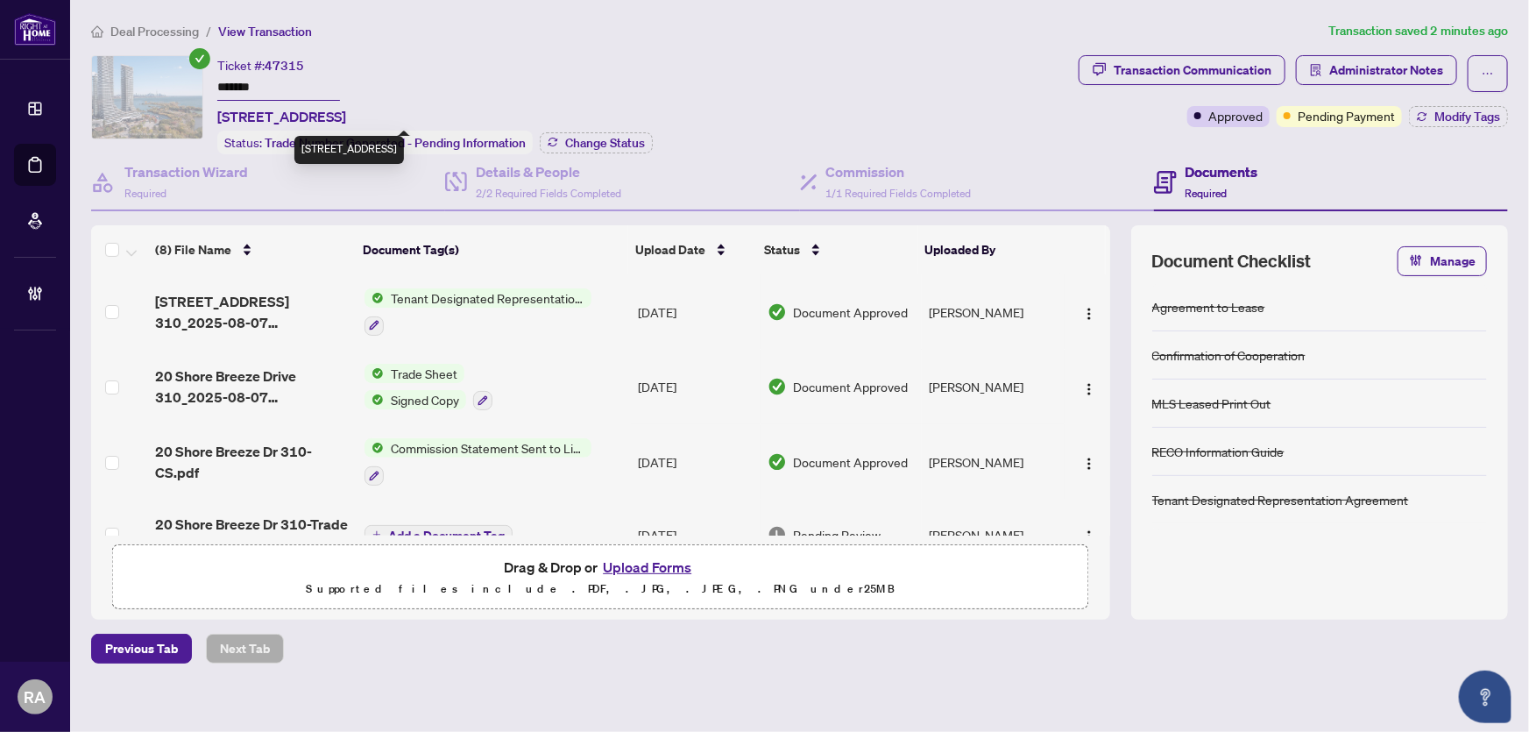
drag, startPoint x: 216, startPoint y: 113, endPoint x: 536, endPoint y: 119, distance: 319.1
click at [346, 118] on span "[STREET_ADDRESS]" at bounding box center [281, 116] width 129 height 21
copy span "310-20 Shore Breeze Dr, Toronto, Ontario M8V 0C7"
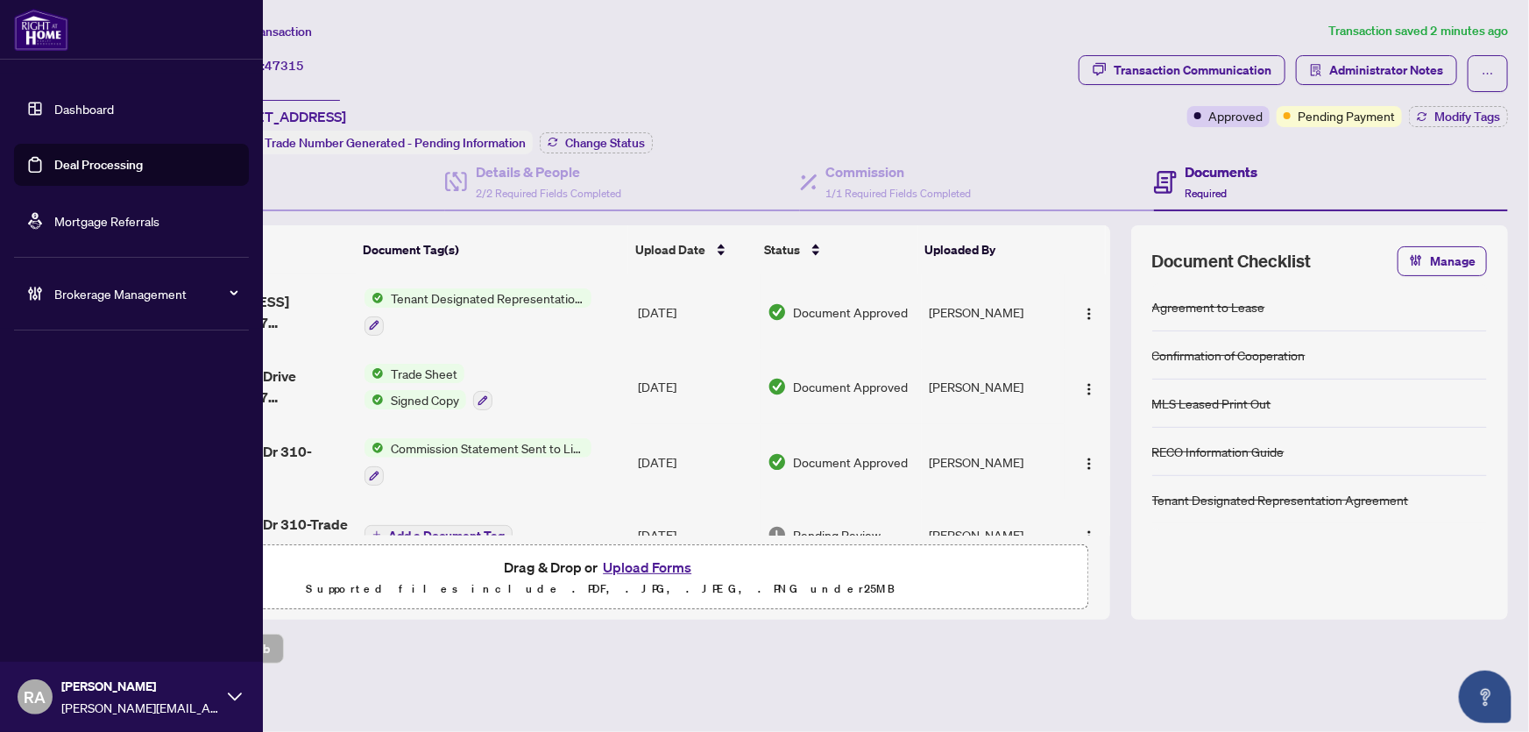
drag, startPoint x: 45, startPoint y: 369, endPoint x: 79, endPoint y: 345, distance: 41.6
click at [45, 369] on div "Dashboard Deal Processing Mortgage Referrals Brokerage Management RA Rhea Alipi…" at bounding box center [131, 366] width 263 height 732
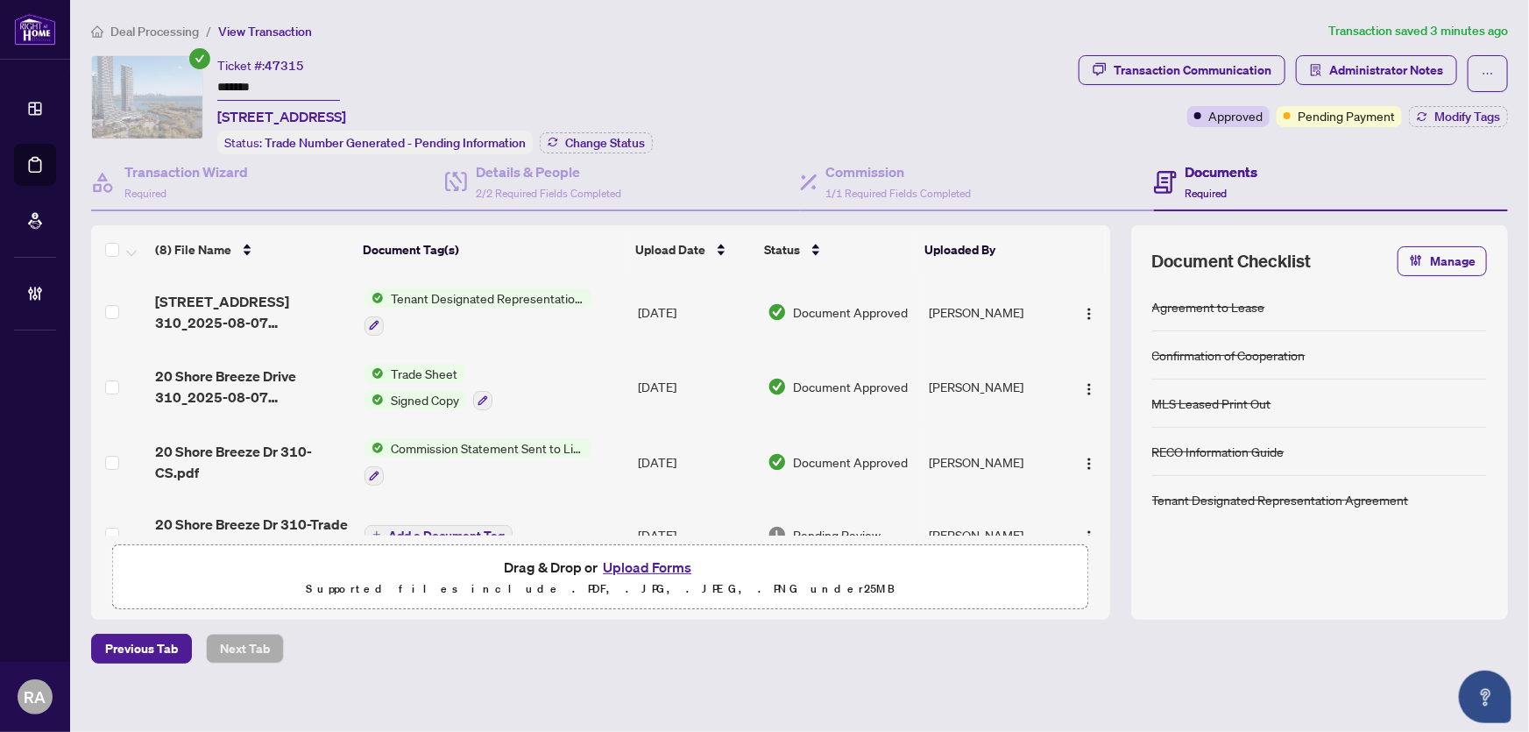
click at [864, 88] on div "Ticket #: 47315 ******* 310-20 Shore Breeze Dr, Toronto, Ontario M8V 0C7, Canad…" at bounding box center [581, 104] width 981 height 99
click at [1394, 82] on span "Administrator Notes" at bounding box center [1387, 70] width 114 height 28
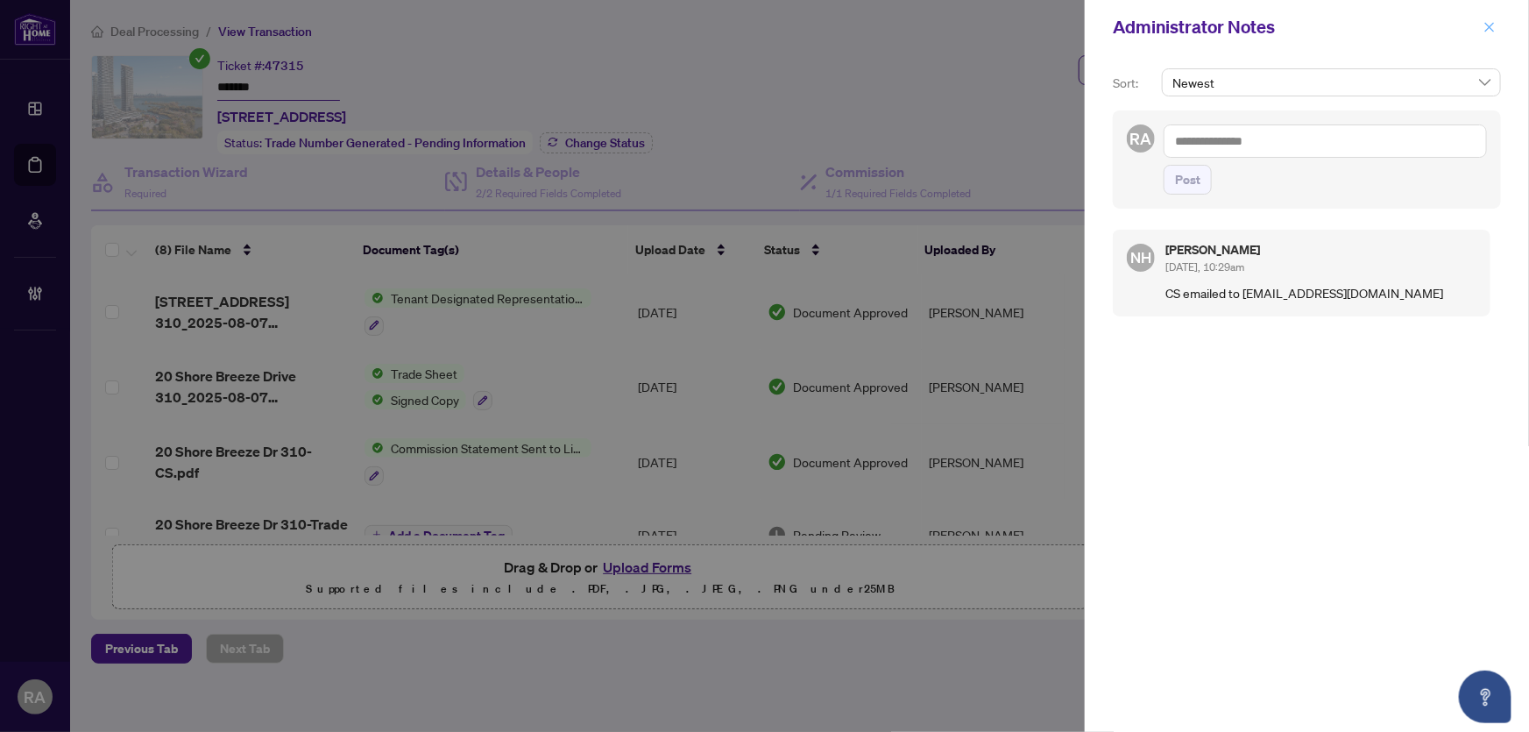
click at [1495, 29] on icon "close" at bounding box center [1490, 27] width 12 height 12
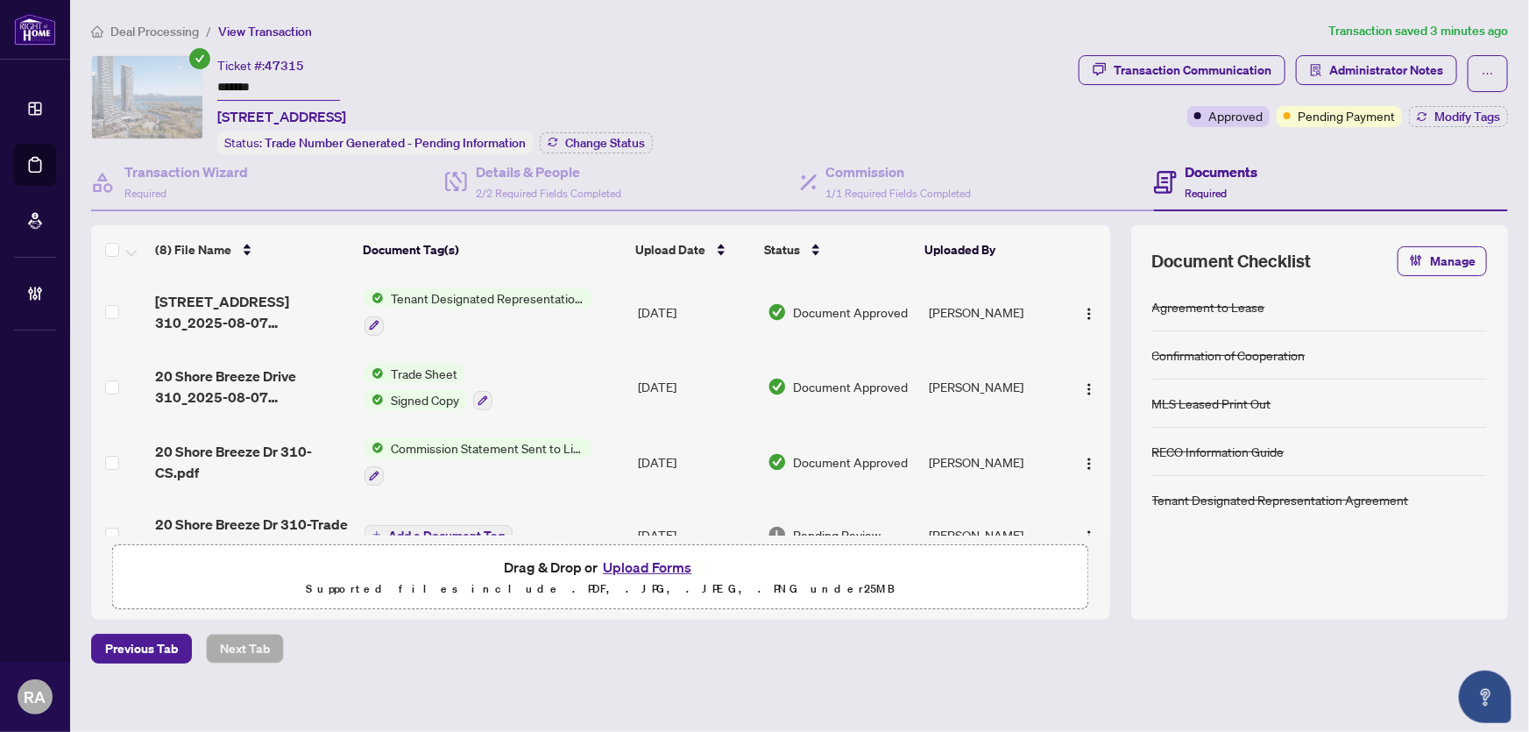
click at [926, 67] on div "Ticket #: 47315 ******* 310-20 Shore Breeze Dr, Toronto, Ontario M8V 0C7, Canad…" at bounding box center [581, 104] width 981 height 99
click at [1415, 58] on span "Administrator Notes" at bounding box center [1387, 70] width 114 height 28
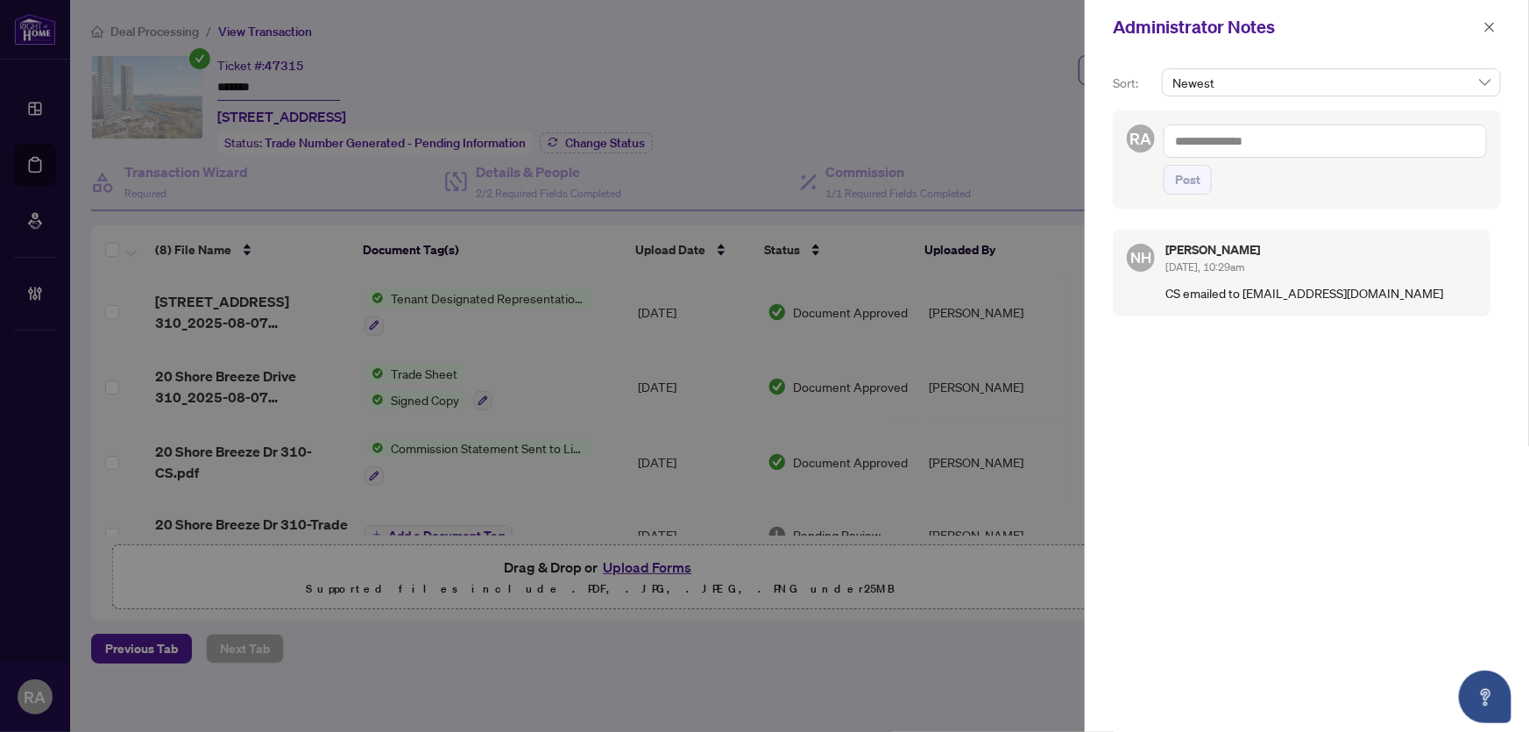
click at [1294, 148] on textarea at bounding box center [1325, 140] width 323 height 33
type textarea "**********"
click at [1182, 174] on span "Post" at bounding box center [1187, 180] width 25 height 28
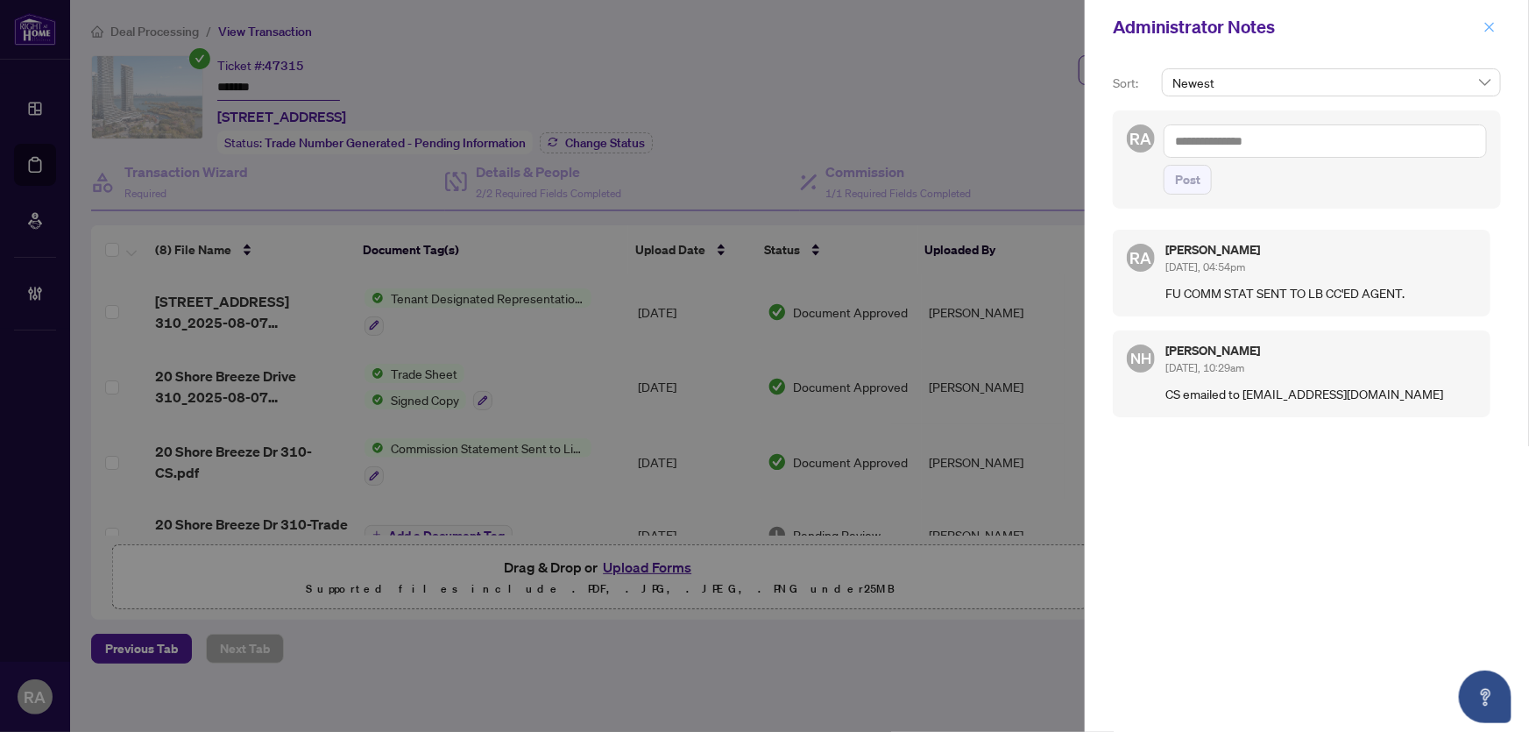
click at [1492, 27] on icon "close" at bounding box center [1490, 27] width 12 height 12
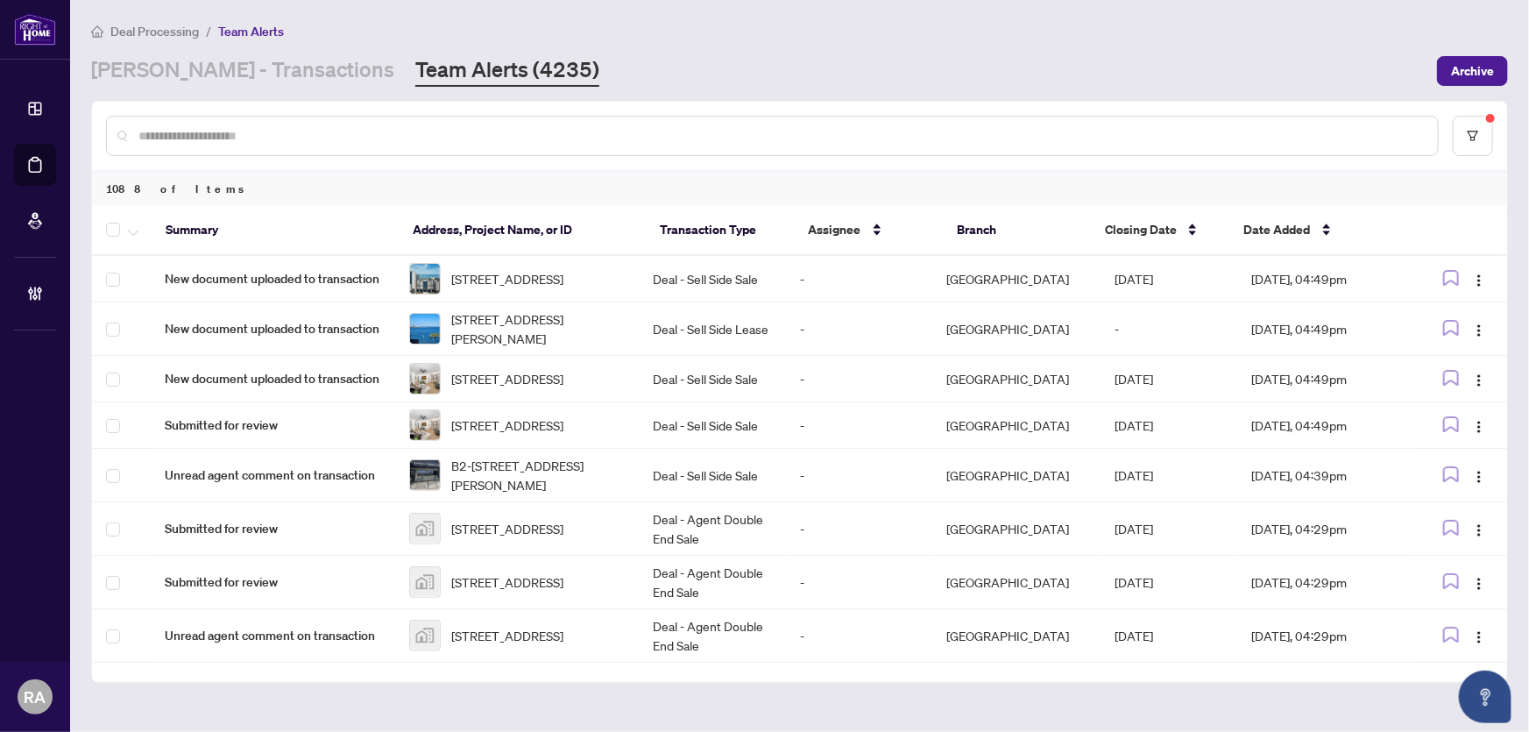
click at [272, 131] on input "text" at bounding box center [781, 135] width 1286 height 19
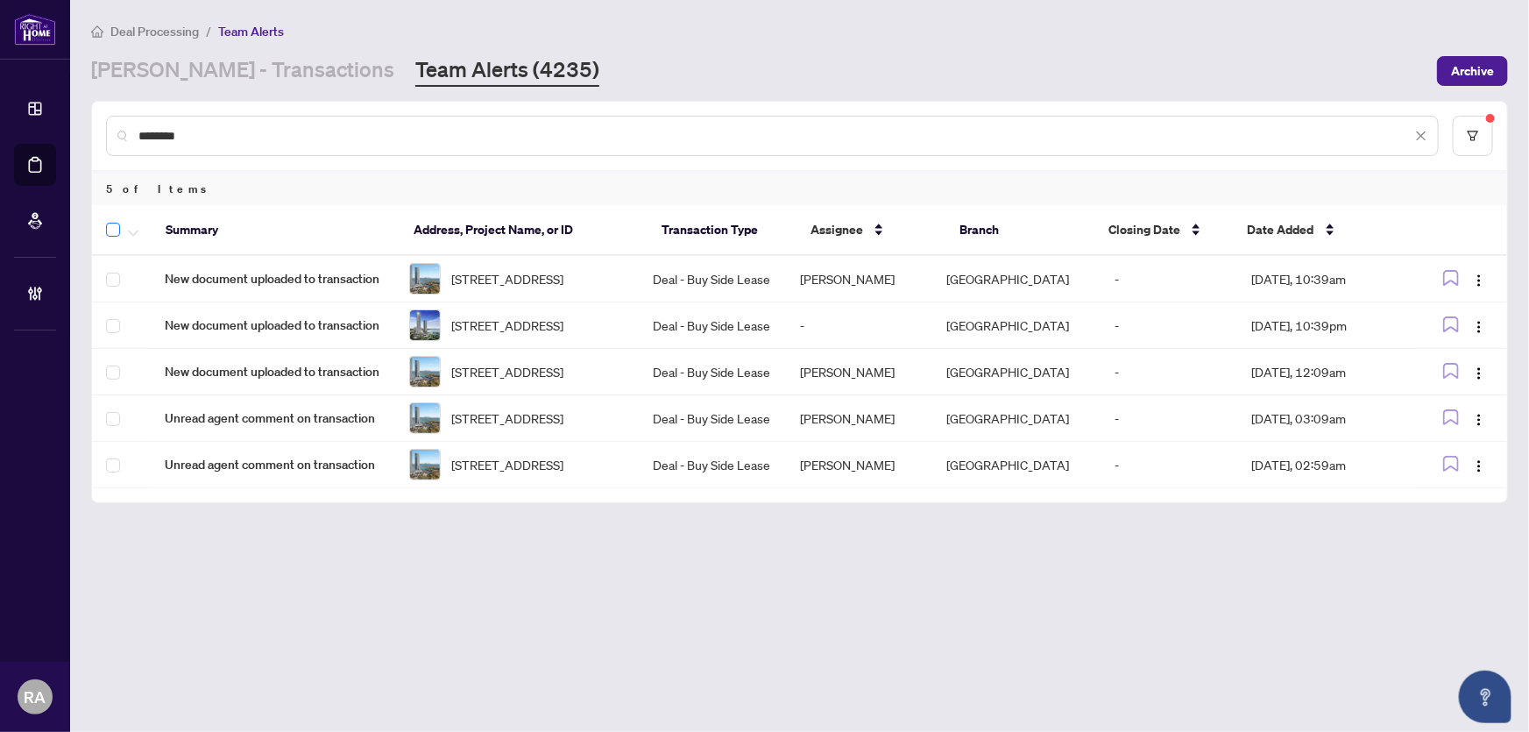
click at [110, 237] on label at bounding box center [113, 229] width 14 height 21
click at [131, 231] on icon "button" at bounding box center [133, 233] width 11 height 6
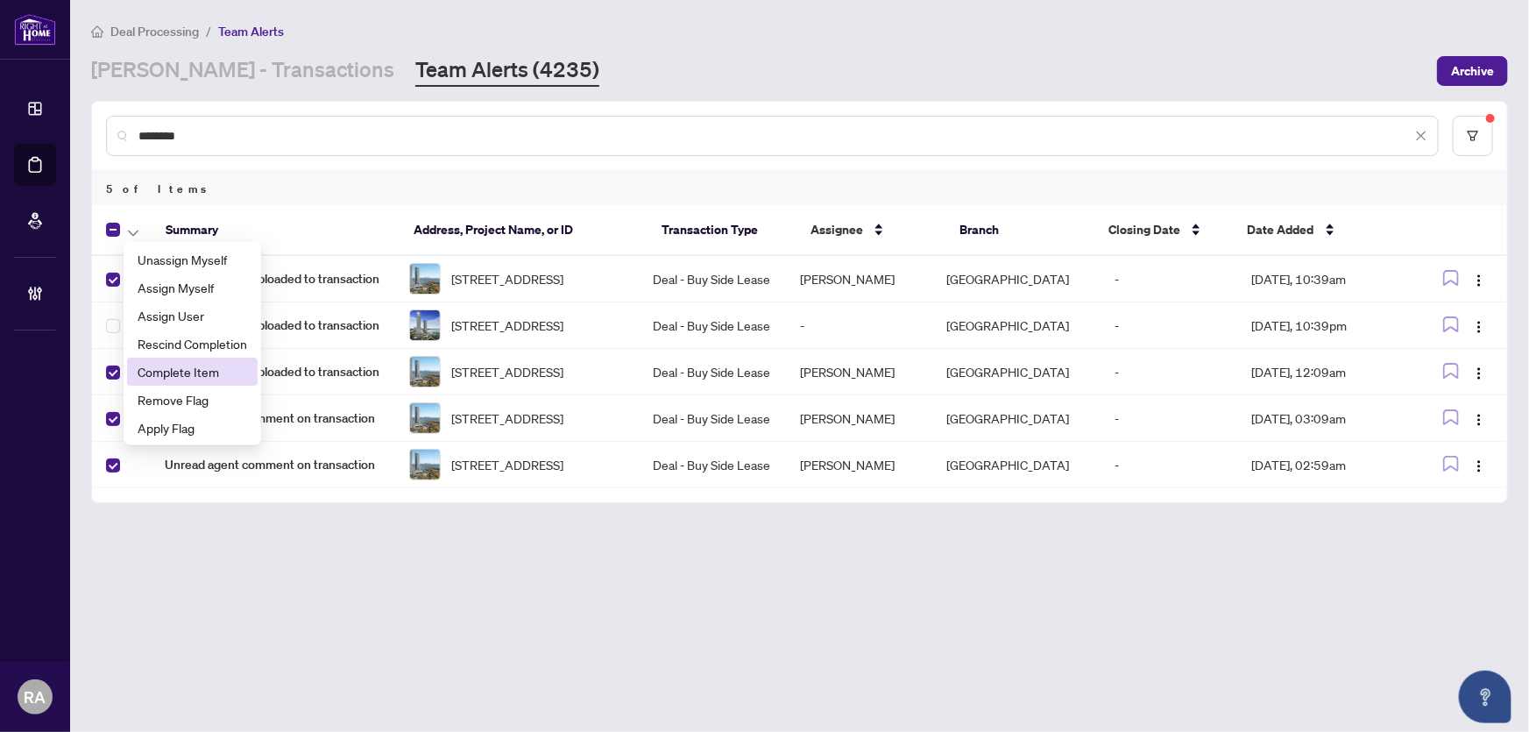
click at [193, 365] on span "Complete Item" at bounding box center [193, 371] width 110 height 19
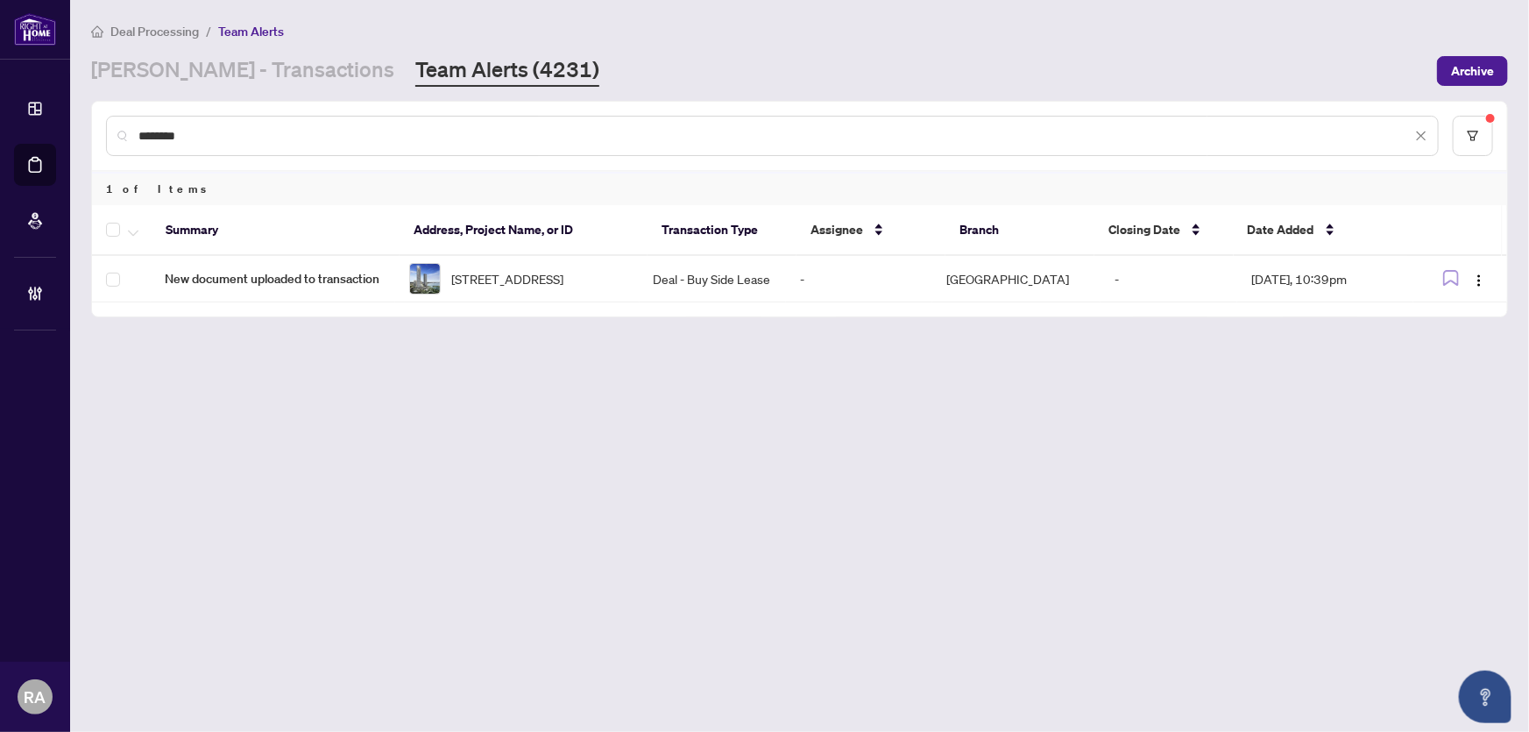
drag, startPoint x: 197, startPoint y: 134, endPoint x: 354, endPoint y: 409, distance: 316.8
click at [100, 132] on div "********" at bounding box center [799, 136] width 1415 height 68
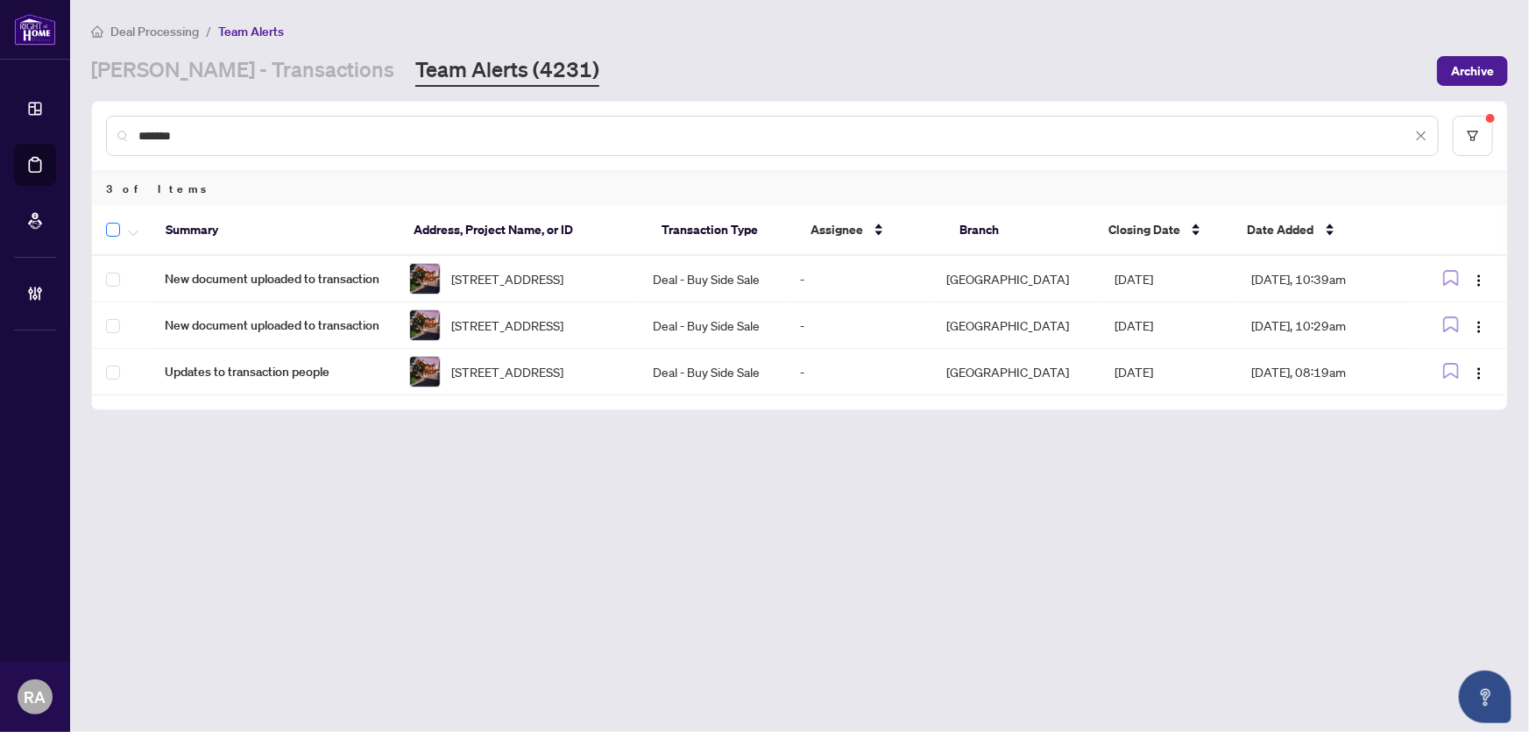
type input "*******"
click at [129, 224] on span "button" at bounding box center [133, 229] width 11 height 19
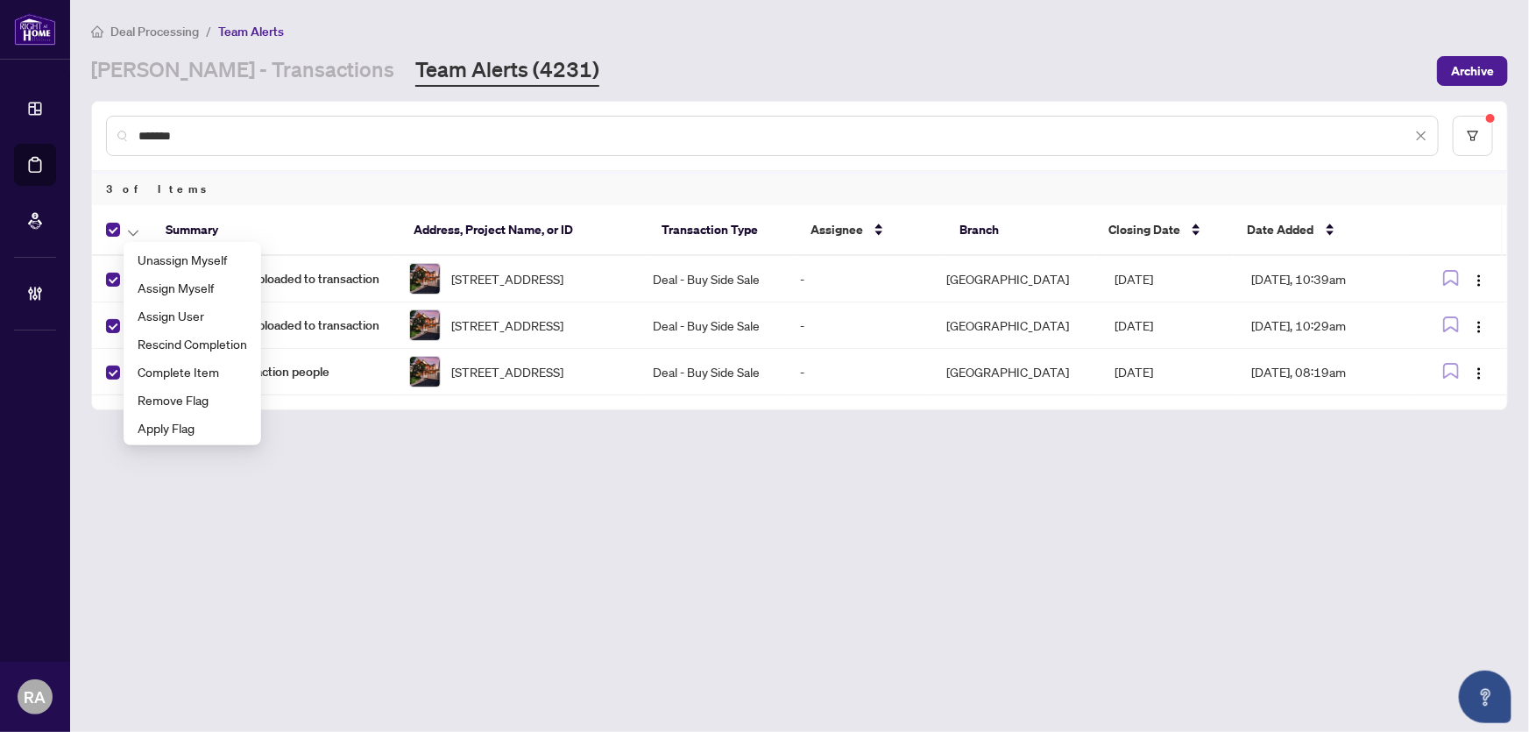
click at [481, 666] on main "Deal Processing / Team Alerts [PERSON_NAME] - Transactions Team Alerts (4231) A…" at bounding box center [799, 366] width 1459 height 732
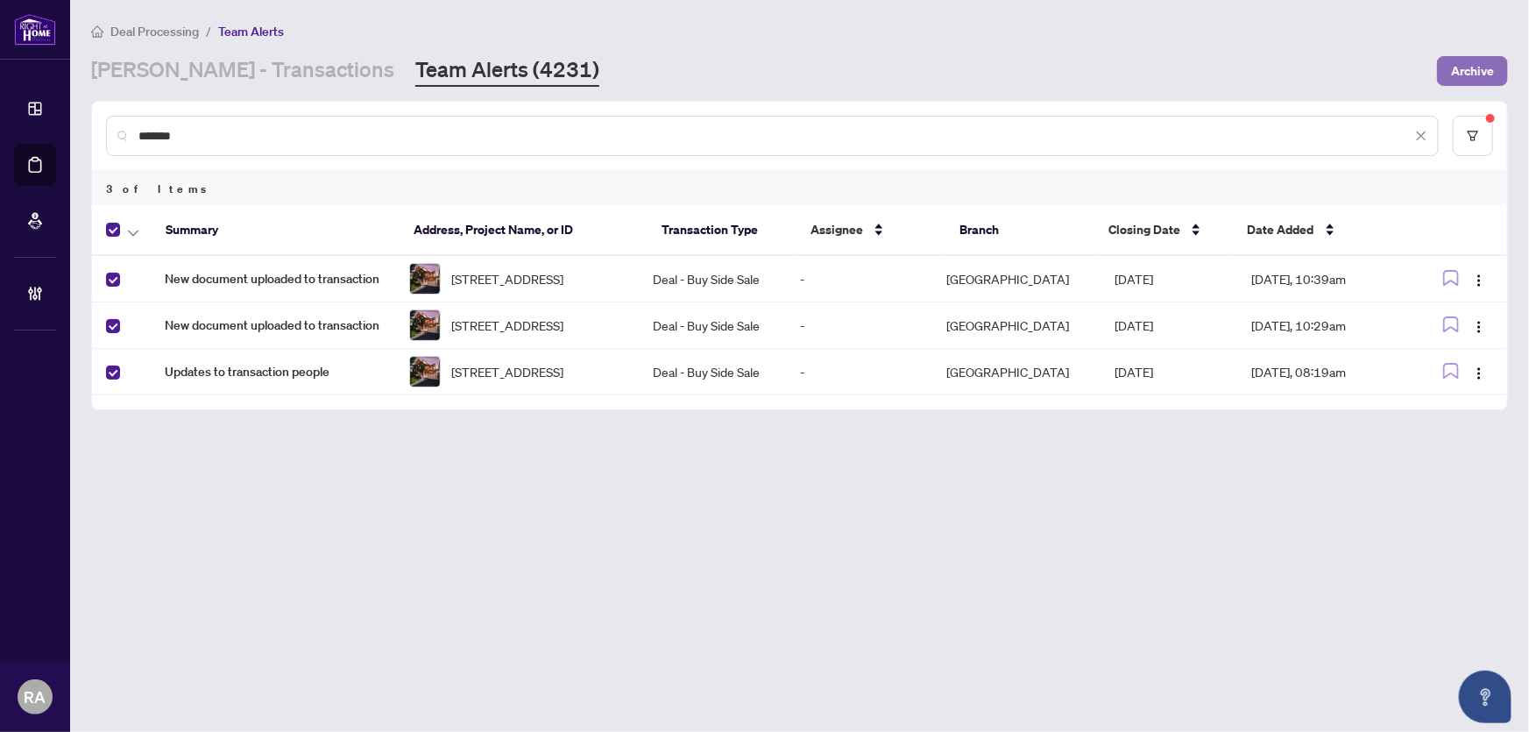
click at [1464, 64] on span "Archive" at bounding box center [1472, 71] width 43 height 28
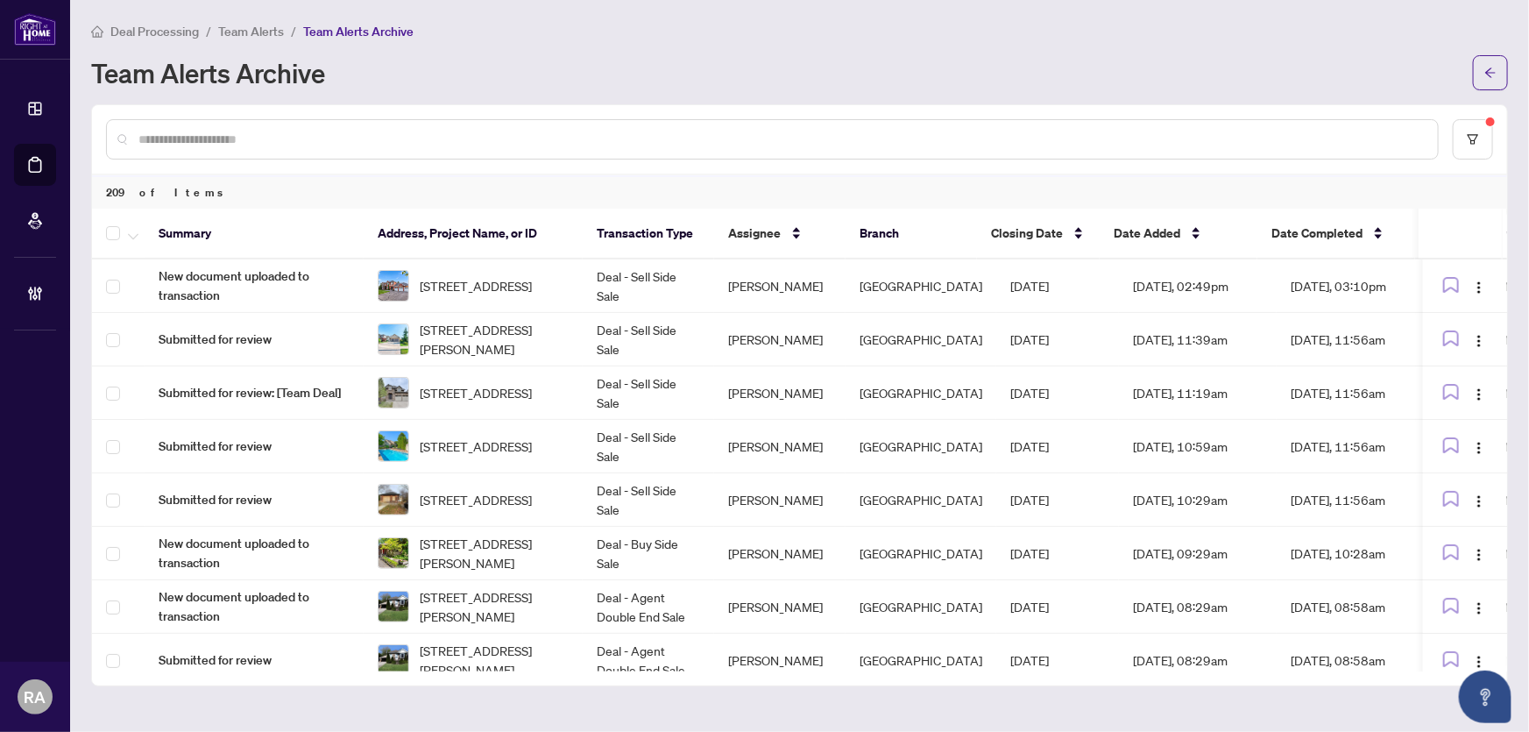
click at [501, 71] on div "Team Alerts Archive" at bounding box center [777, 73] width 1372 height 28
click at [247, 33] on span "Team Alerts" at bounding box center [251, 32] width 66 height 16
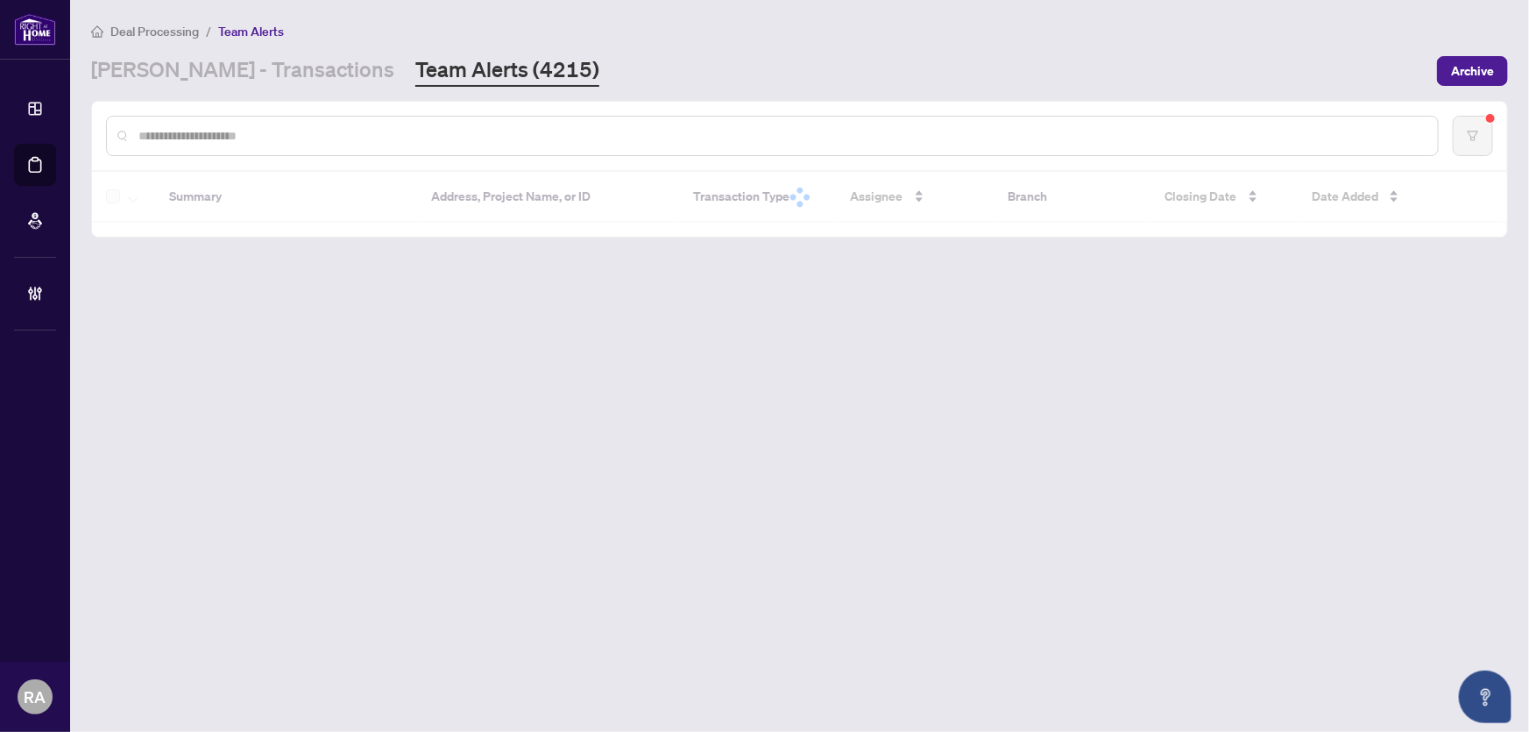
click at [336, 141] on input "text" at bounding box center [781, 135] width 1286 height 19
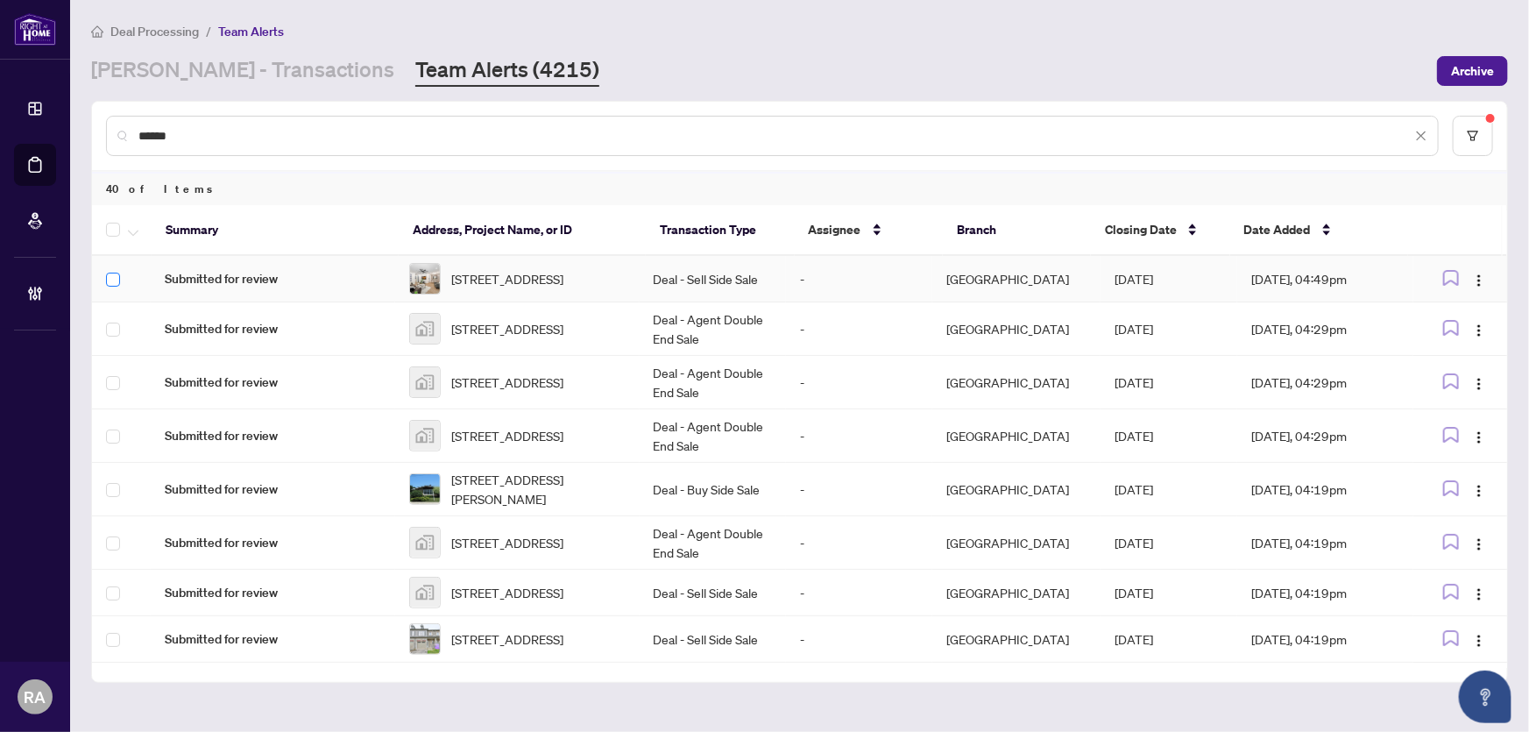
type input "******"
click at [139, 229] on button "button" at bounding box center [133, 229] width 19 height 21
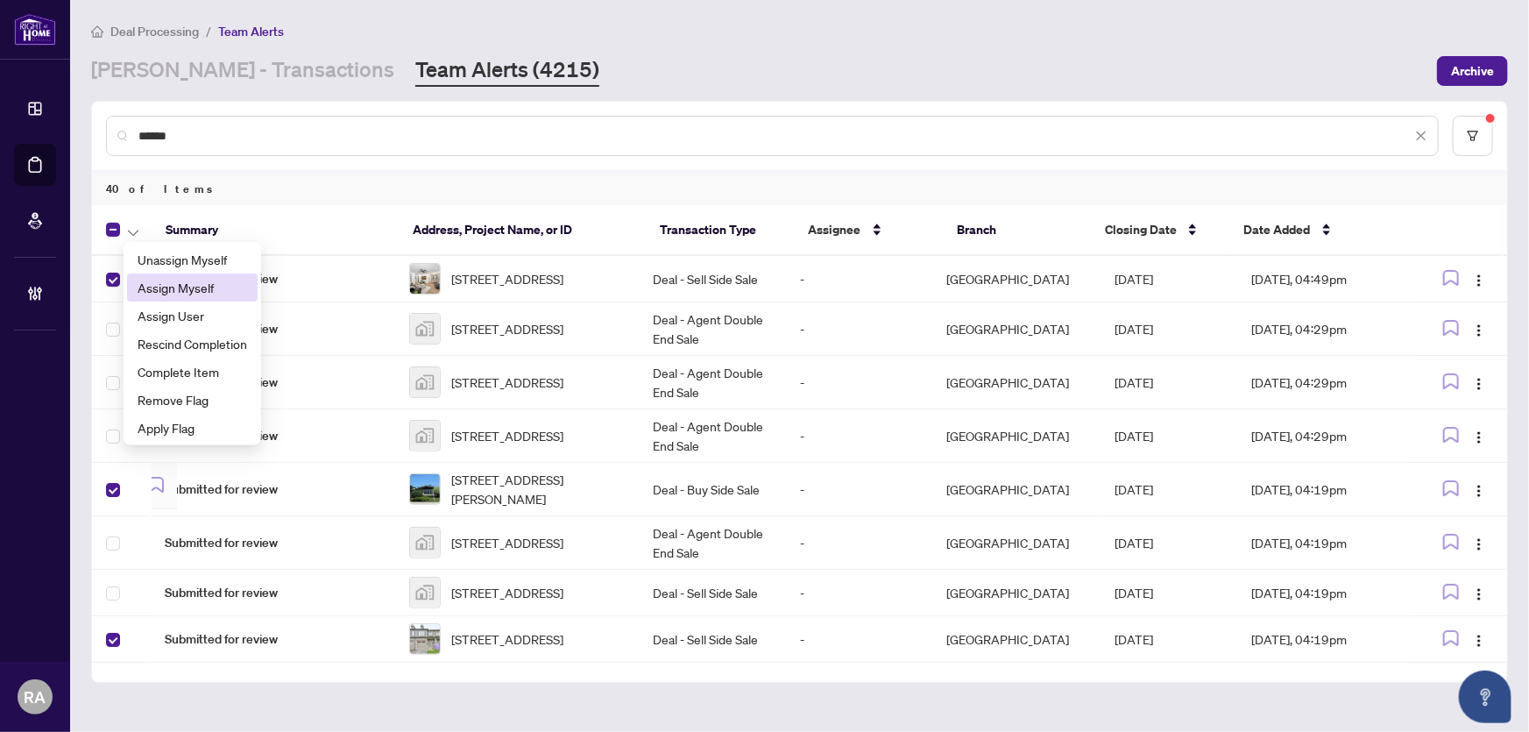
click at [171, 293] on span "Assign Myself" at bounding box center [193, 287] width 110 height 19
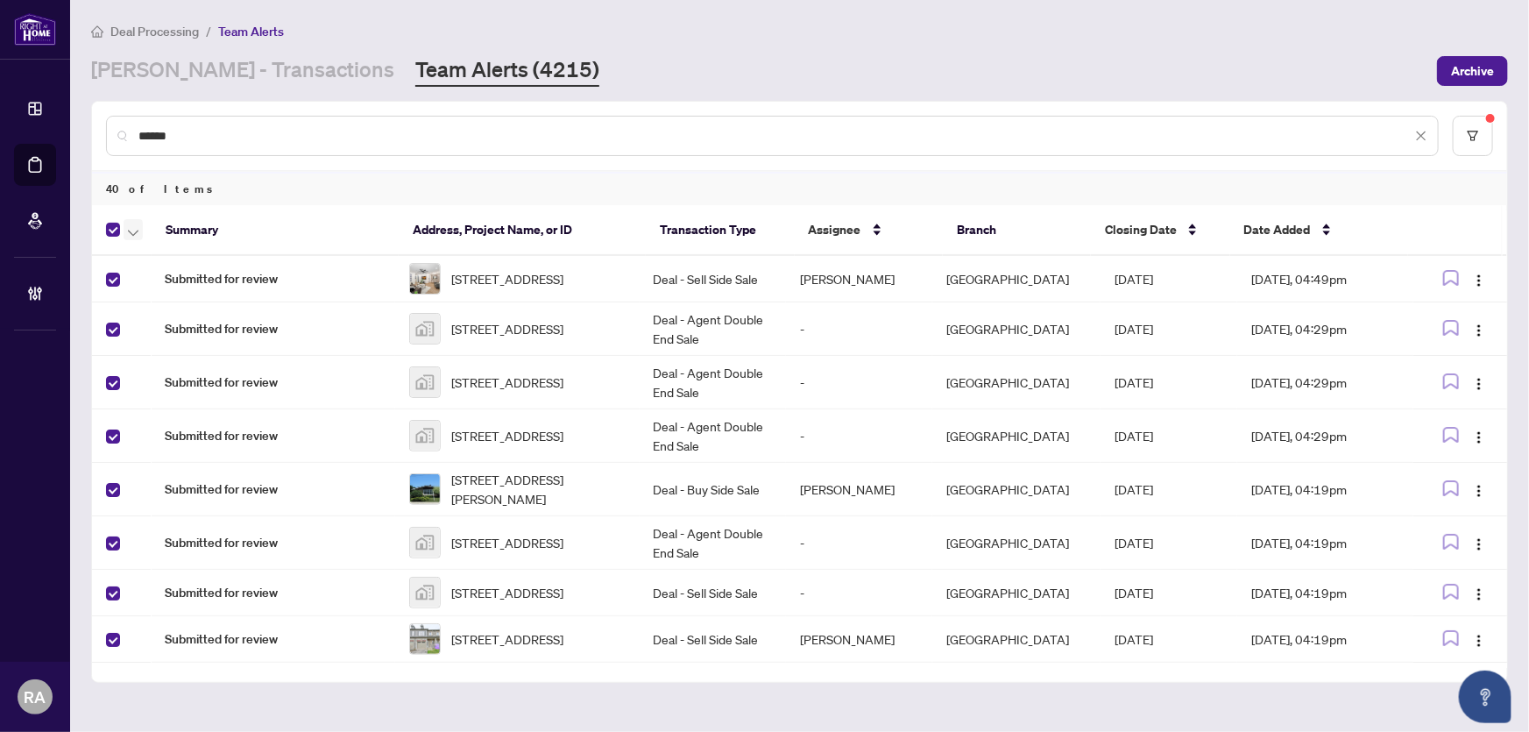
click at [131, 230] on icon "button" at bounding box center [133, 233] width 11 height 7
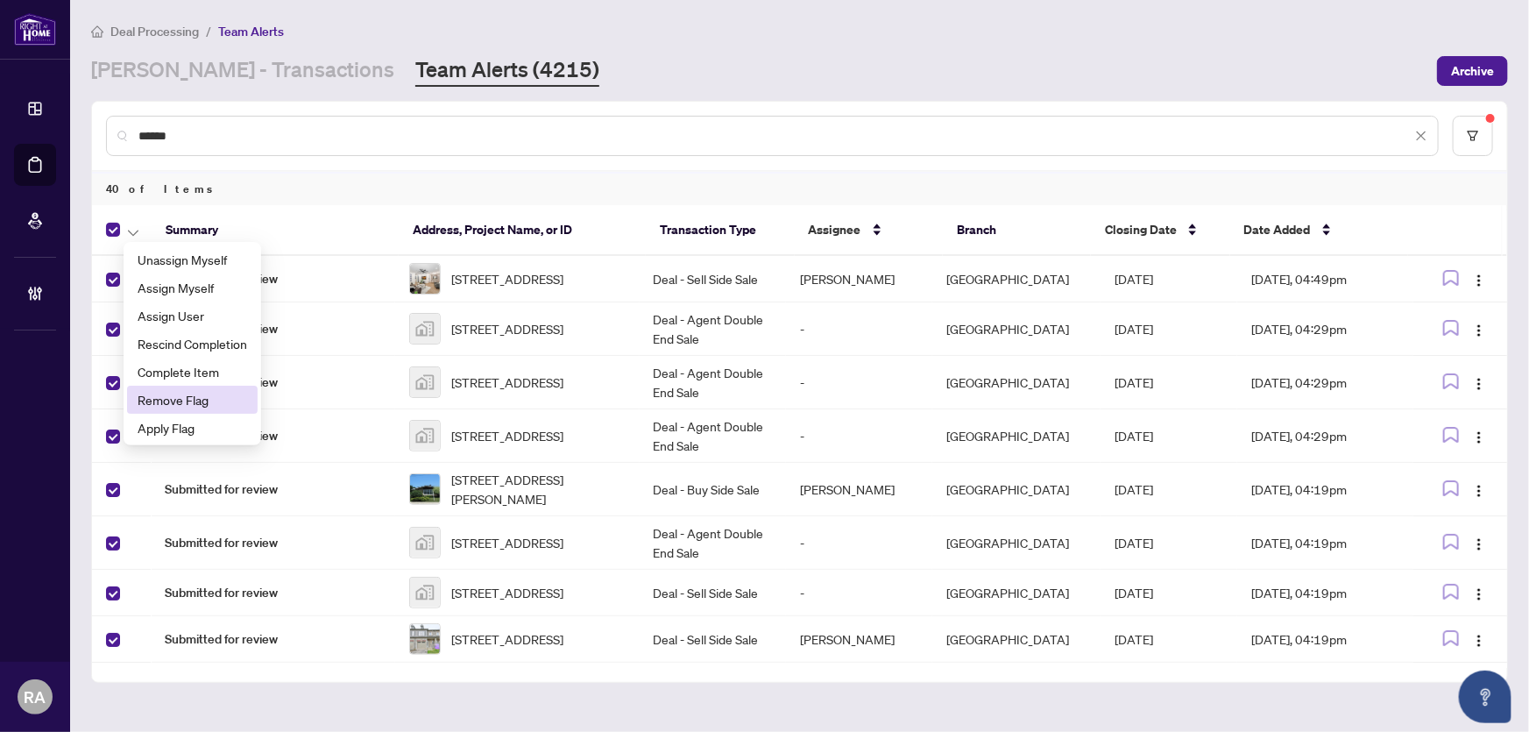
click at [156, 394] on span "Remove Flag" at bounding box center [193, 399] width 110 height 19
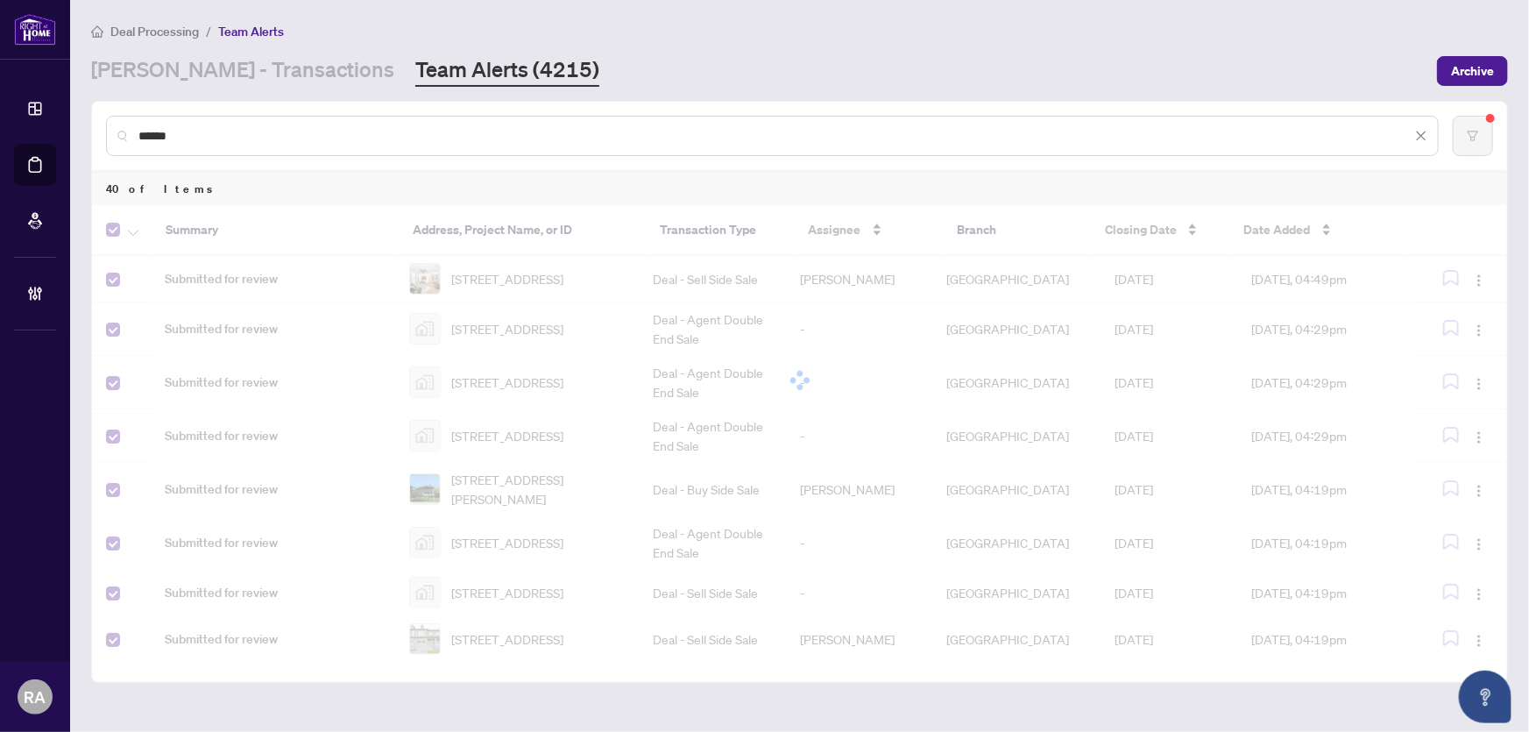
click at [156, 394] on div at bounding box center [799, 380] width 1415 height 351
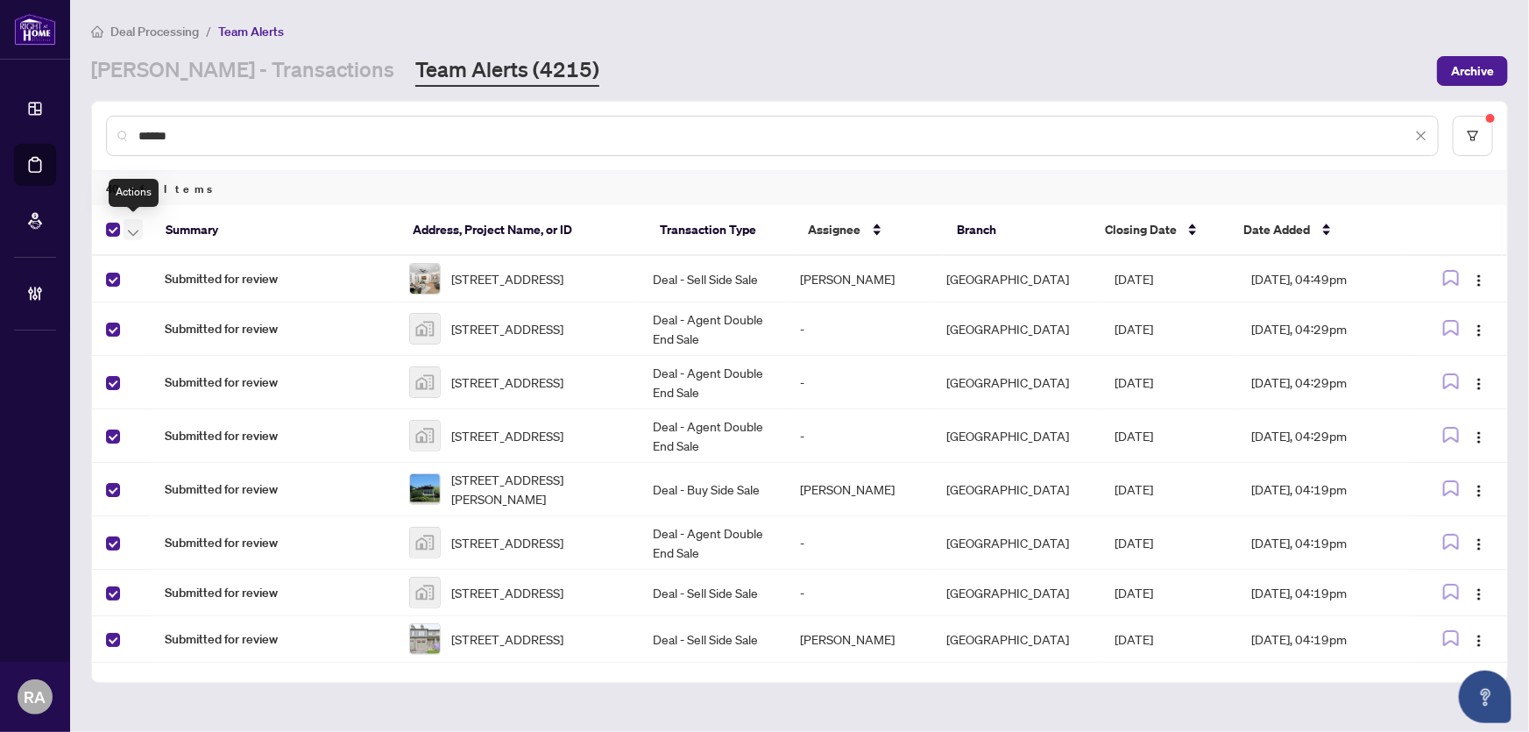
click at [128, 225] on span "button" at bounding box center [133, 229] width 11 height 19
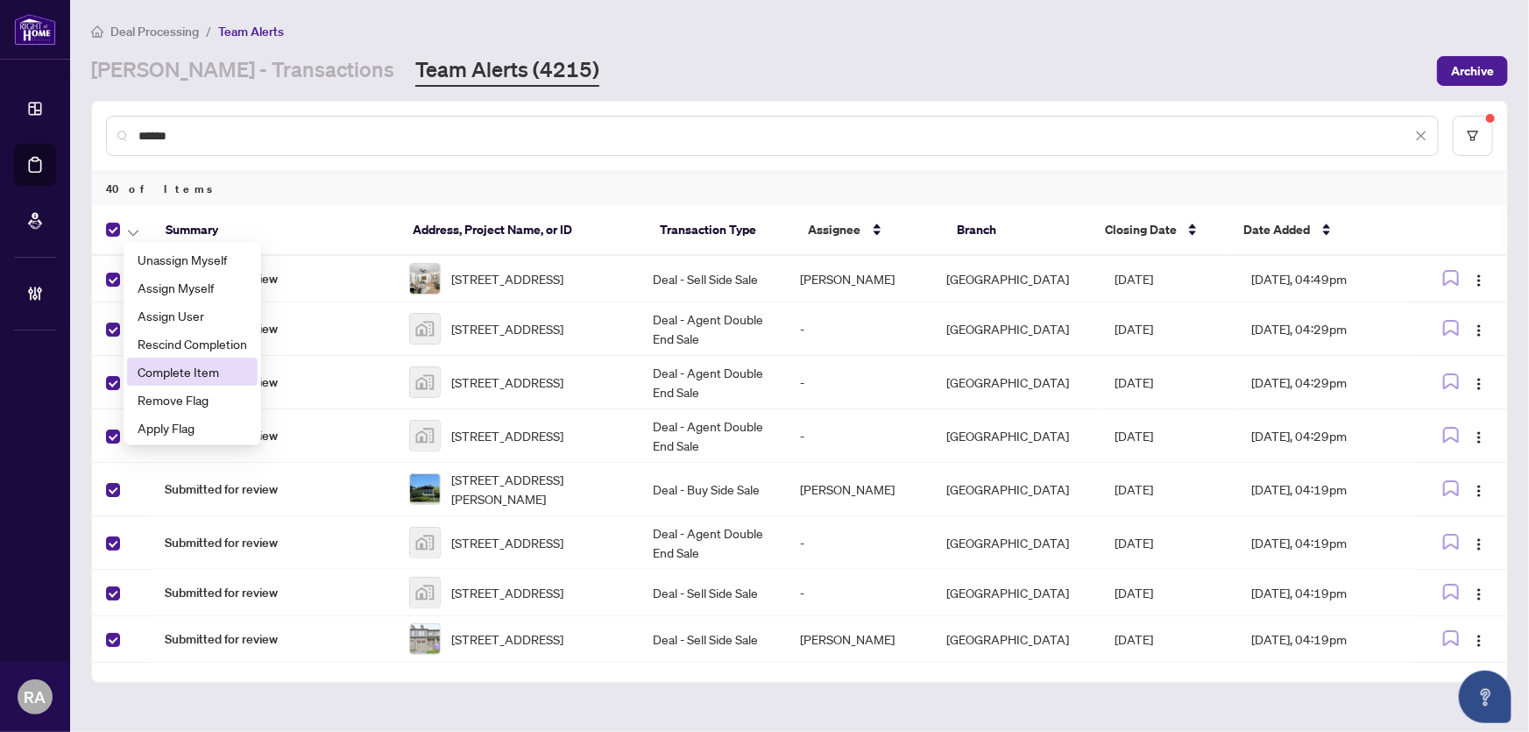
click at [178, 359] on li "Complete Item" at bounding box center [192, 372] width 131 height 28
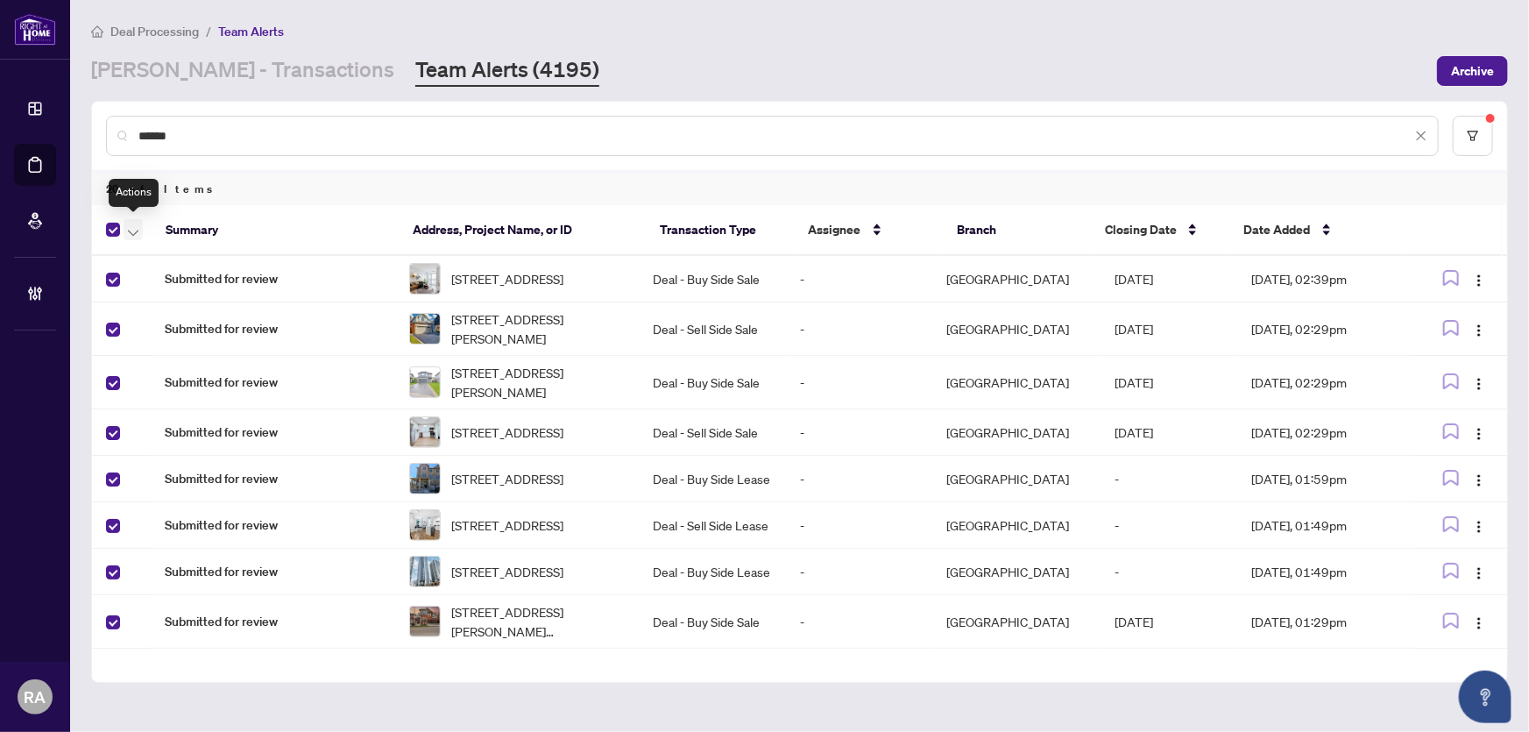
click at [131, 226] on span "button" at bounding box center [133, 229] width 11 height 19
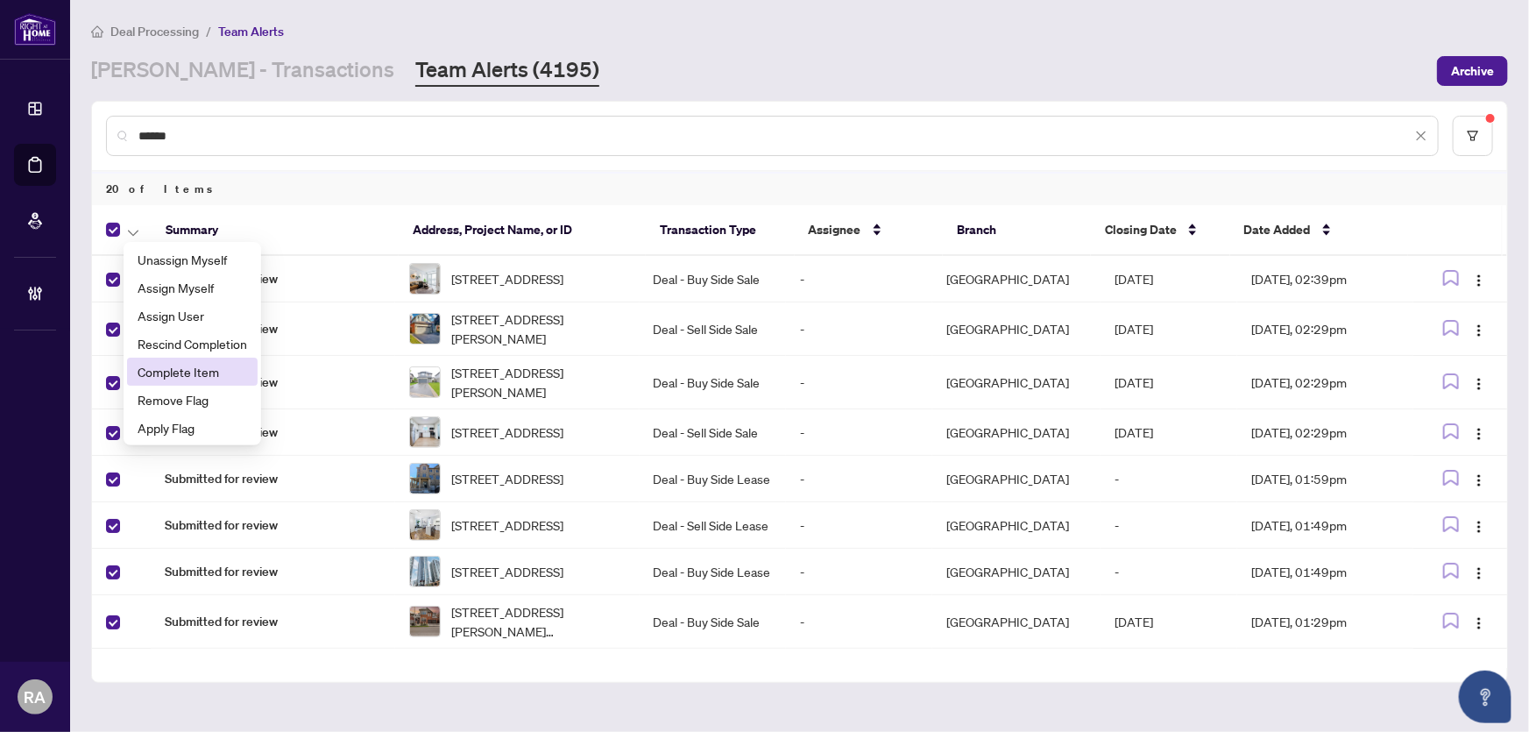
click at [148, 366] on span "Complete Item" at bounding box center [193, 371] width 110 height 19
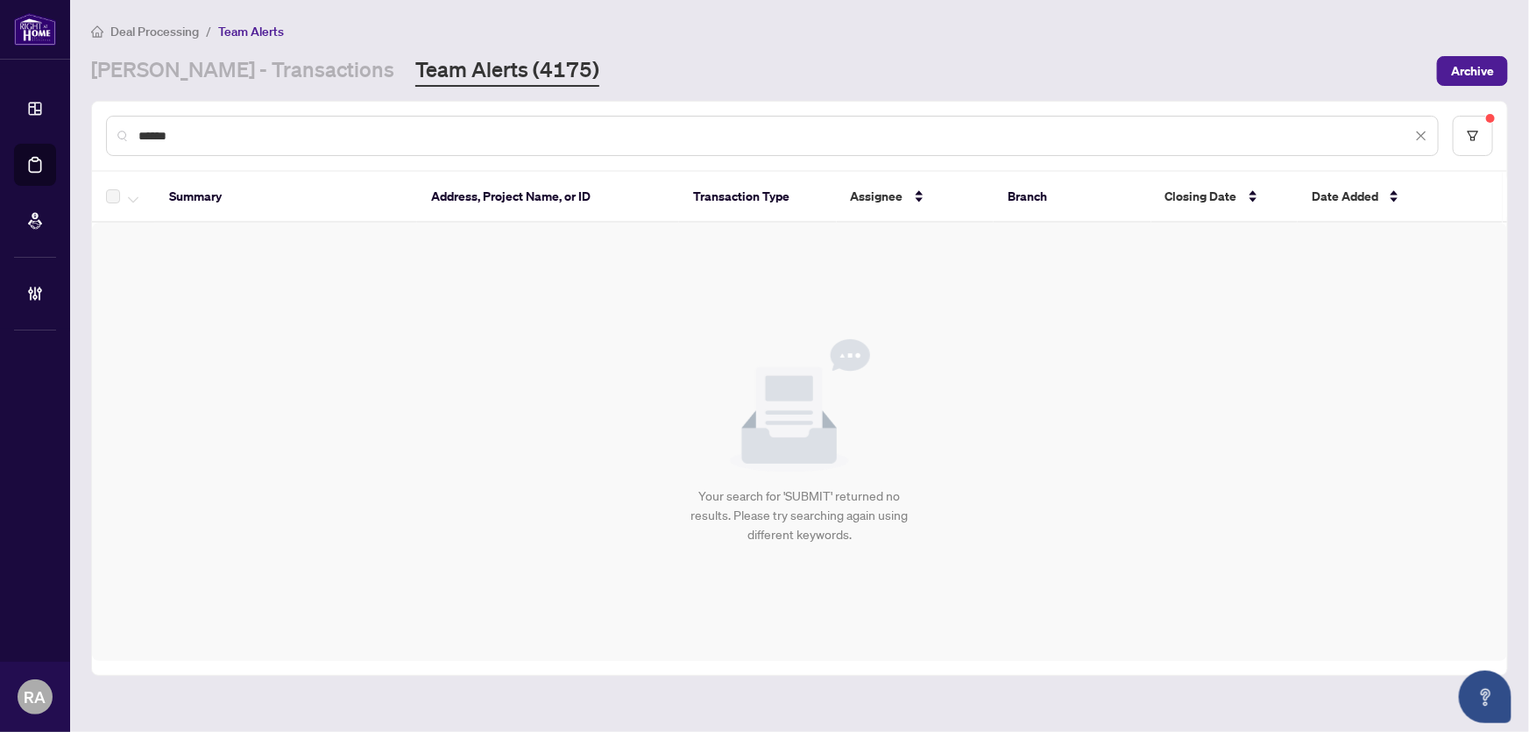
click at [1426, 138] on icon "close" at bounding box center [1422, 136] width 10 height 10
click at [1323, 55] on div "[PERSON_NAME] - Transactions Team Alerts (4175)" at bounding box center [759, 71] width 1336 height 32
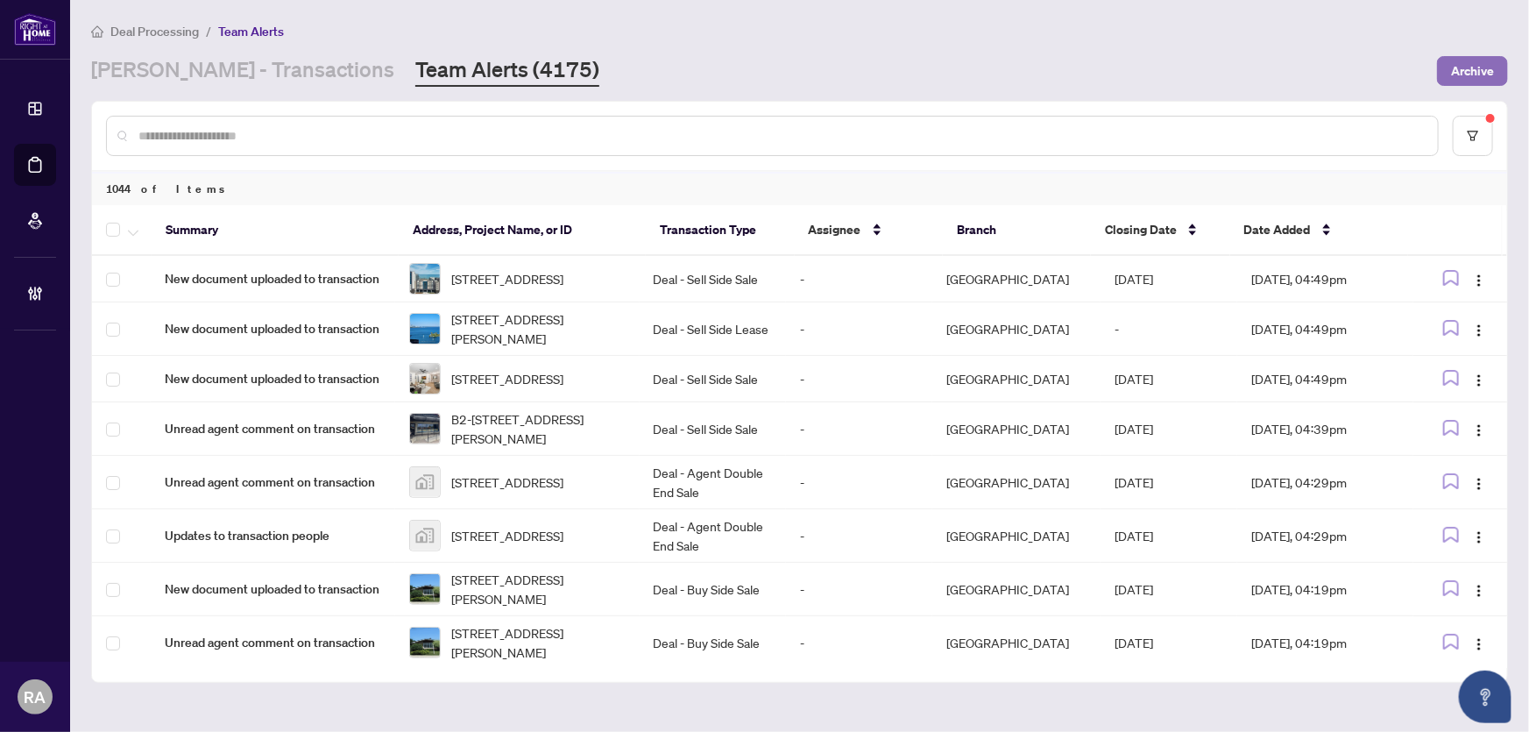
click at [1475, 70] on span "Archive" at bounding box center [1472, 71] width 43 height 28
